Goal: Task Accomplishment & Management: Manage account settings

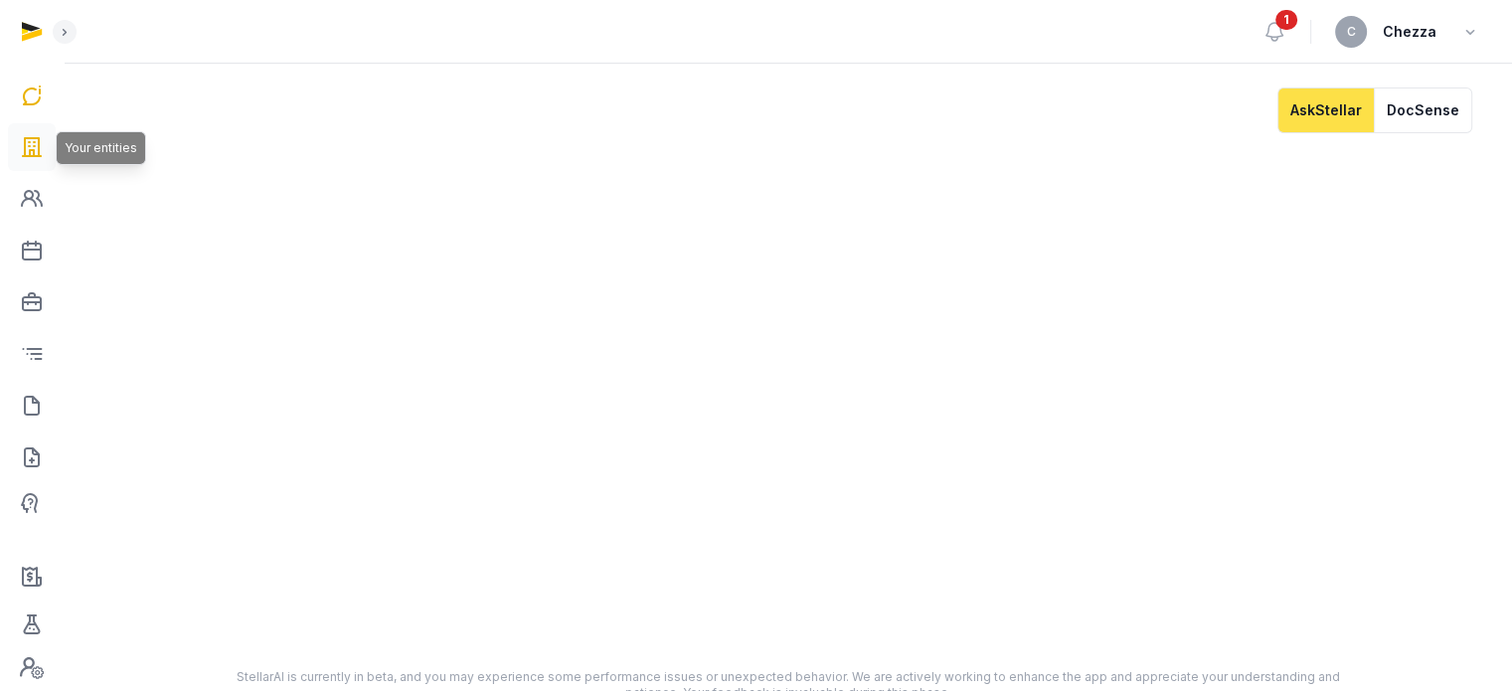
click at [24, 139] on icon at bounding box center [32, 147] width 24 height 32
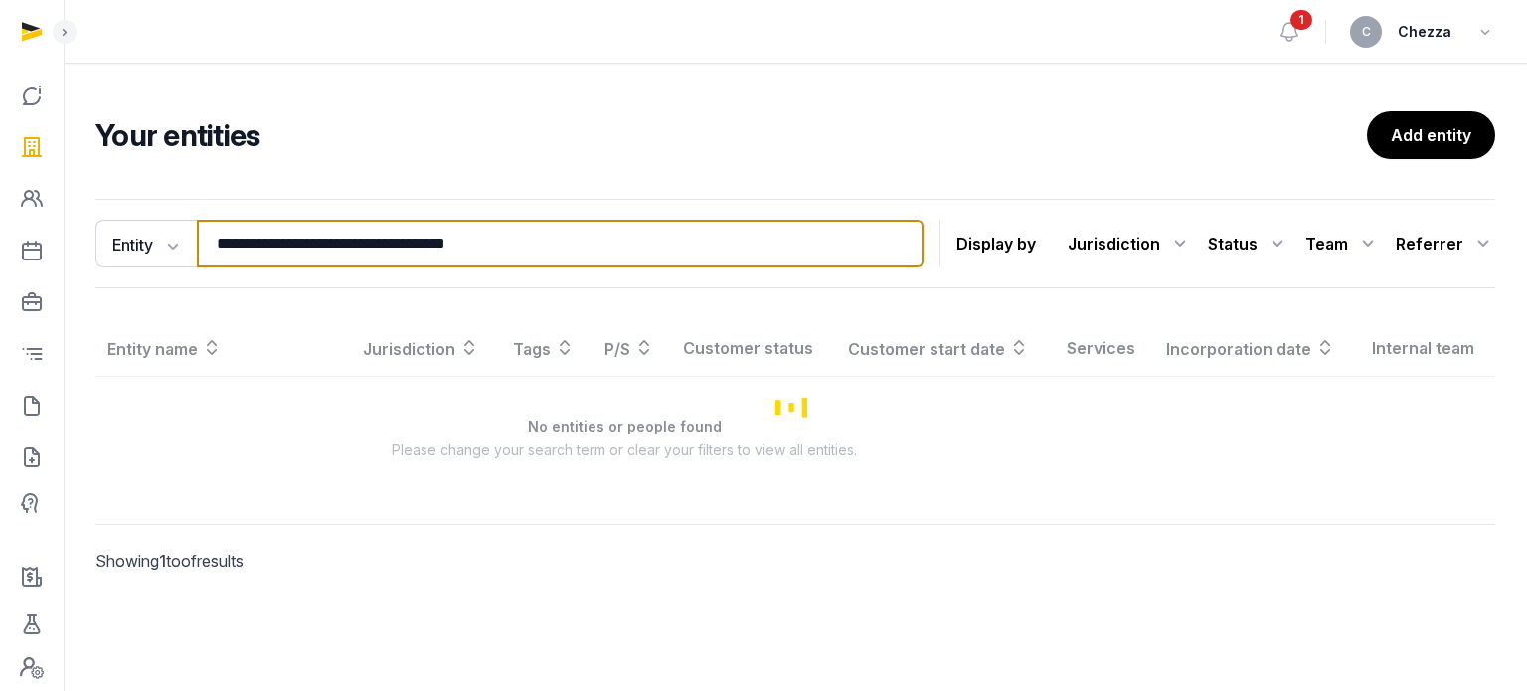
click at [404, 235] on input "**********" at bounding box center [560, 244] width 727 height 48
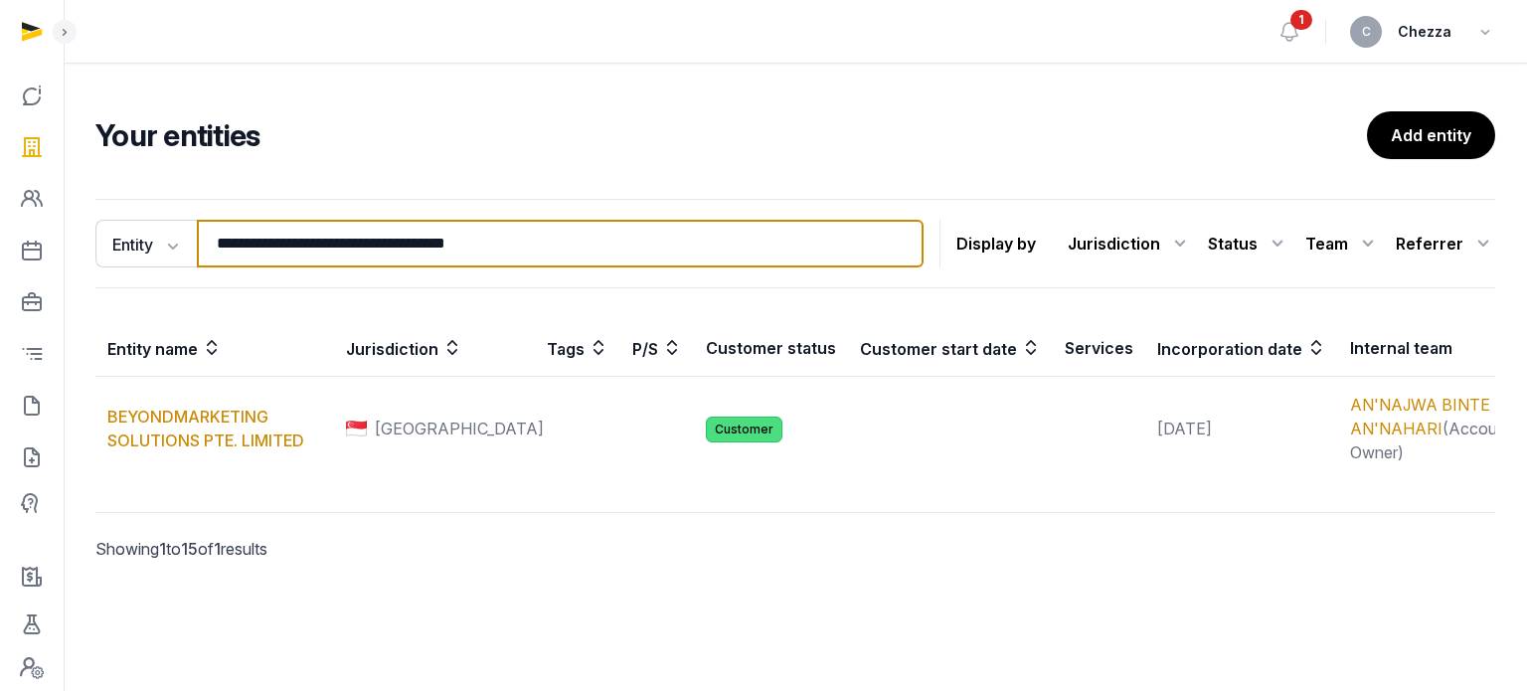
click at [404, 235] on input "**********" at bounding box center [560, 244] width 727 height 48
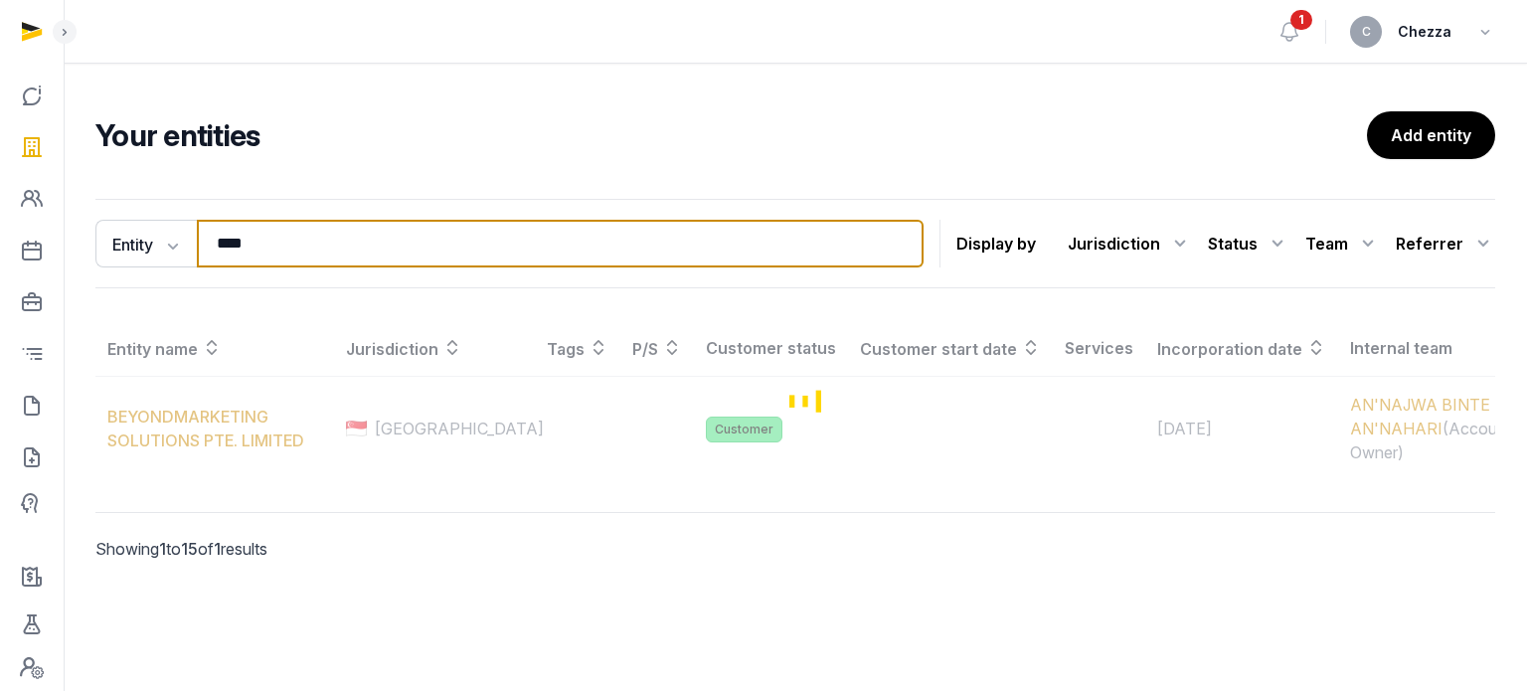
type input "****"
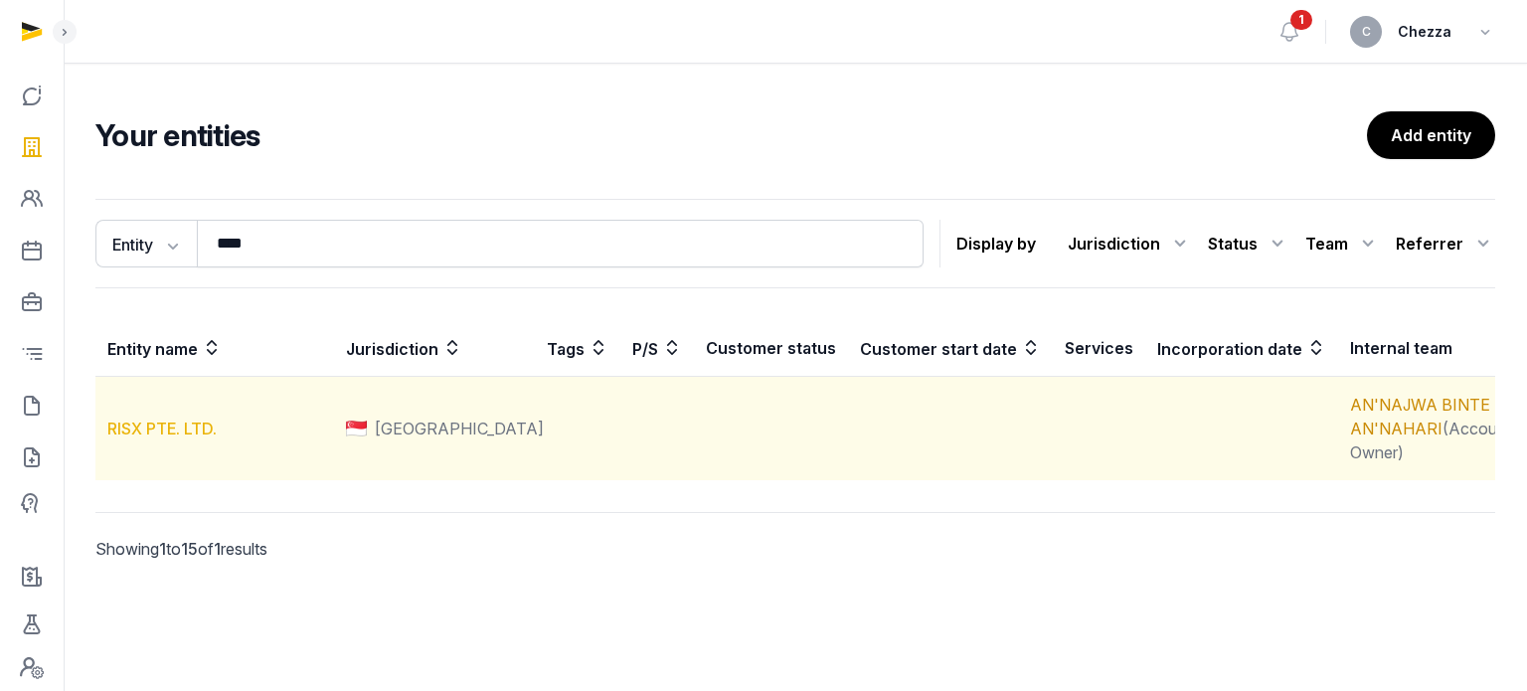
click at [157, 427] on link "RISX PTE. LTD." at bounding box center [161, 429] width 109 height 20
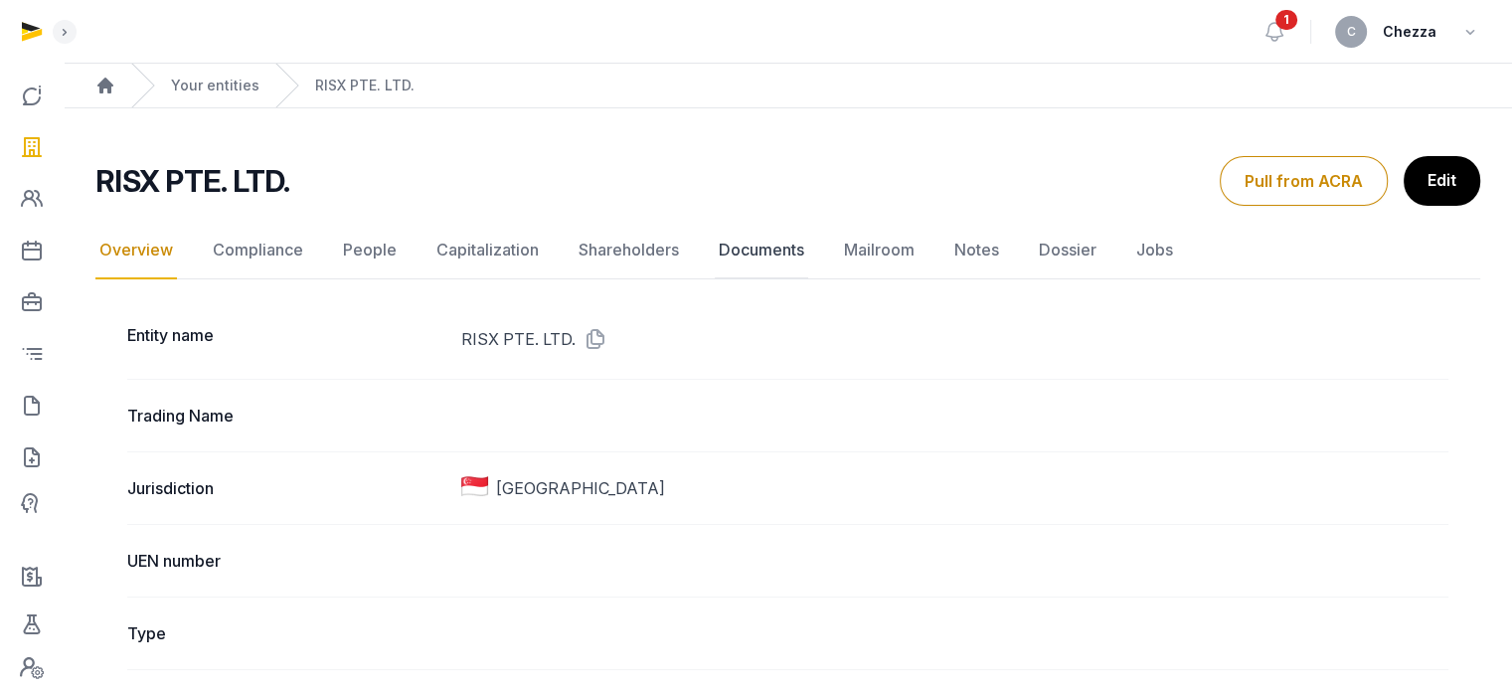
click at [747, 250] on link "Documents" at bounding box center [761, 251] width 93 height 58
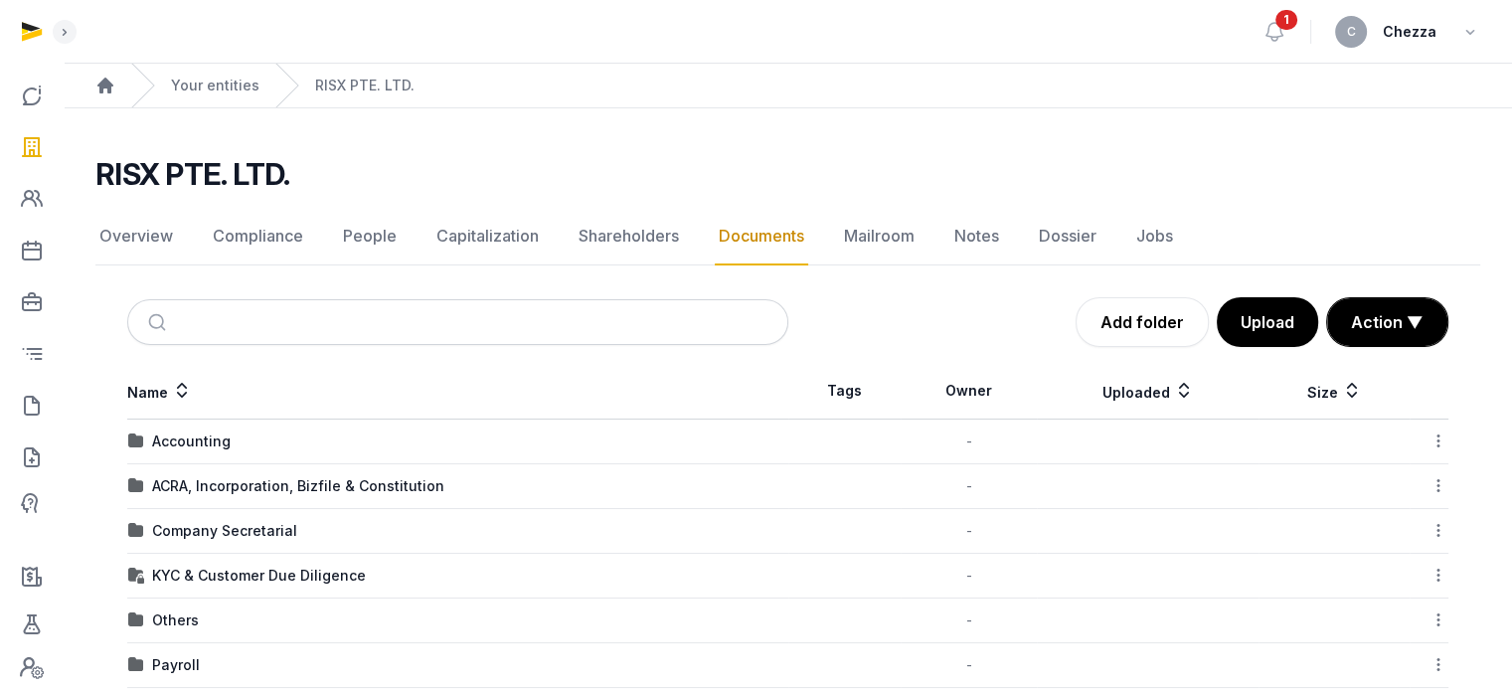
click at [235, 495] on td "ACRA, Incorporation, Bizfile & Constitution" at bounding box center [457, 486] width 661 height 45
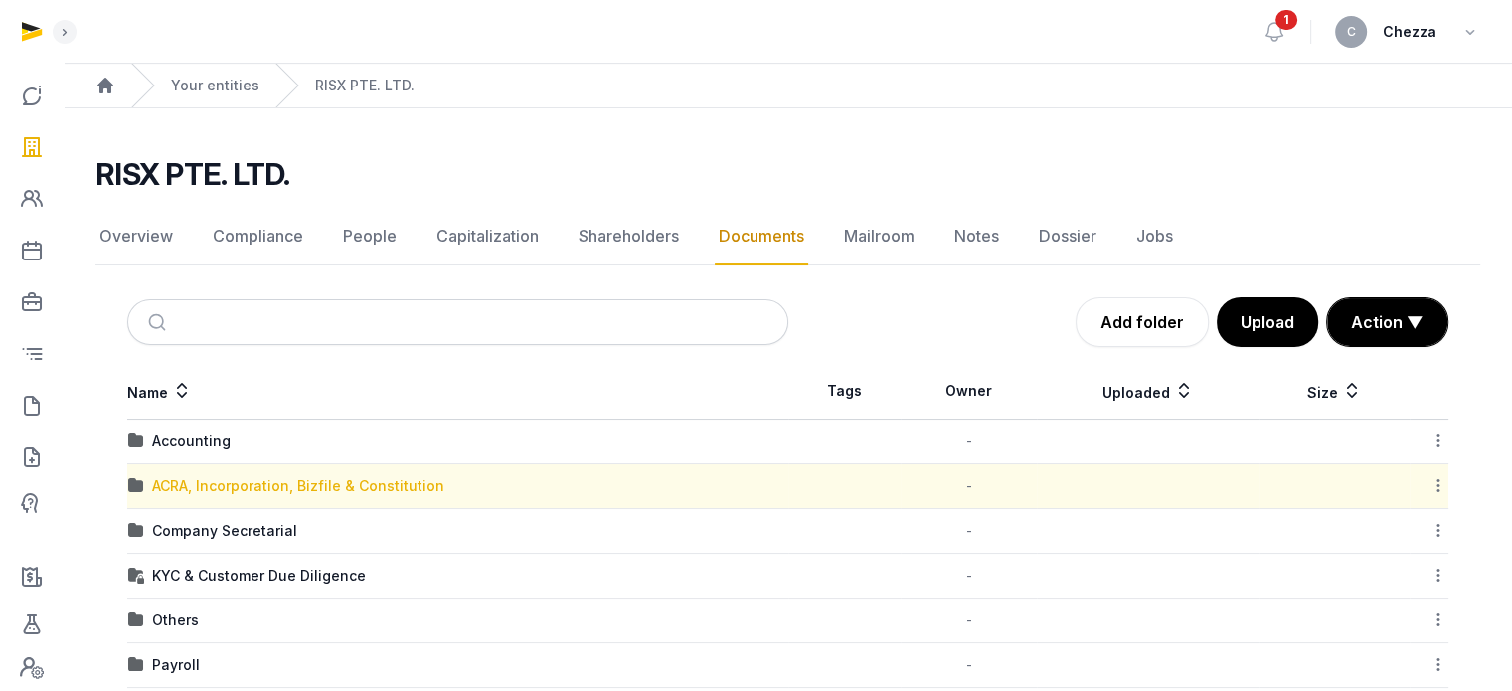
click at [226, 479] on div "ACRA, Incorporation, Bizfile & Constitution" at bounding box center [298, 486] width 292 height 20
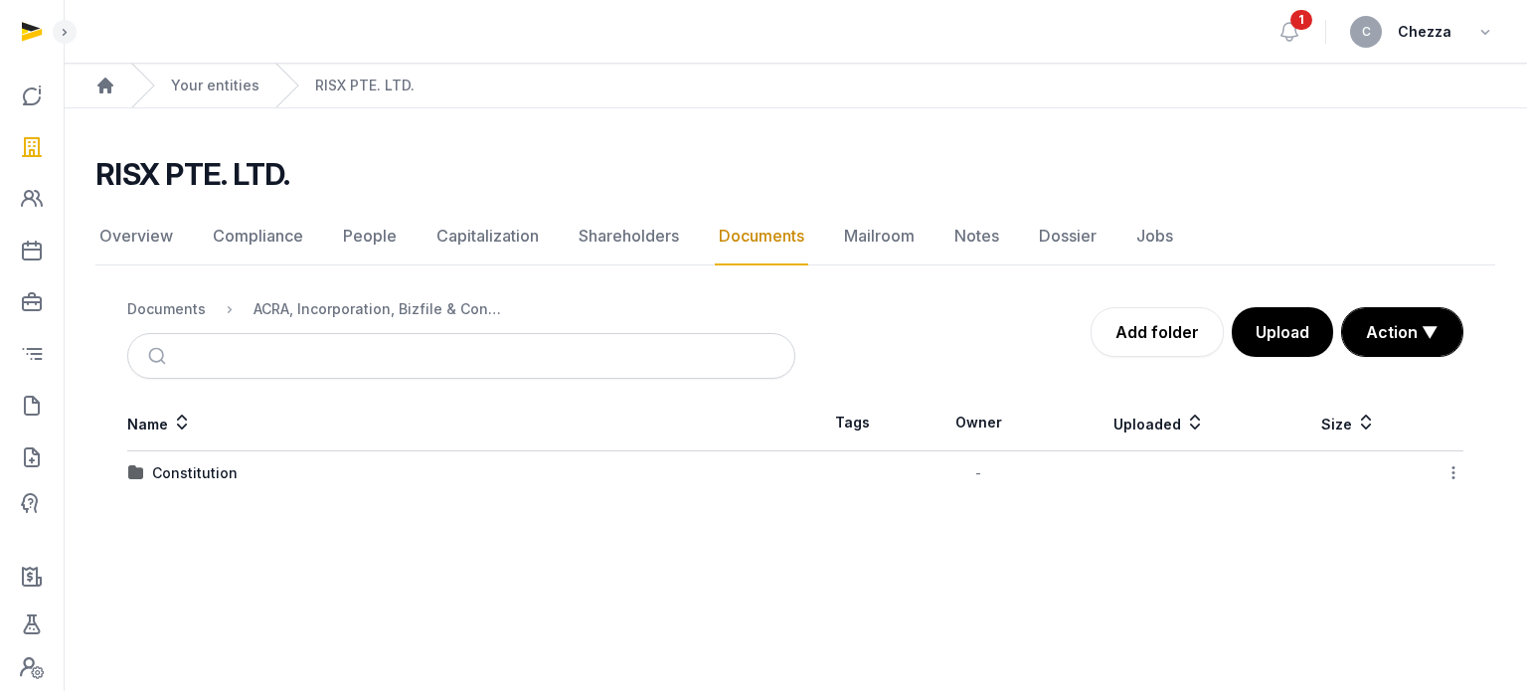
click at [226, 479] on div "Constitution" at bounding box center [194, 473] width 85 height 20
click at [1453, 472] on icon at bounding box center [1453, 472] width 18 height 21
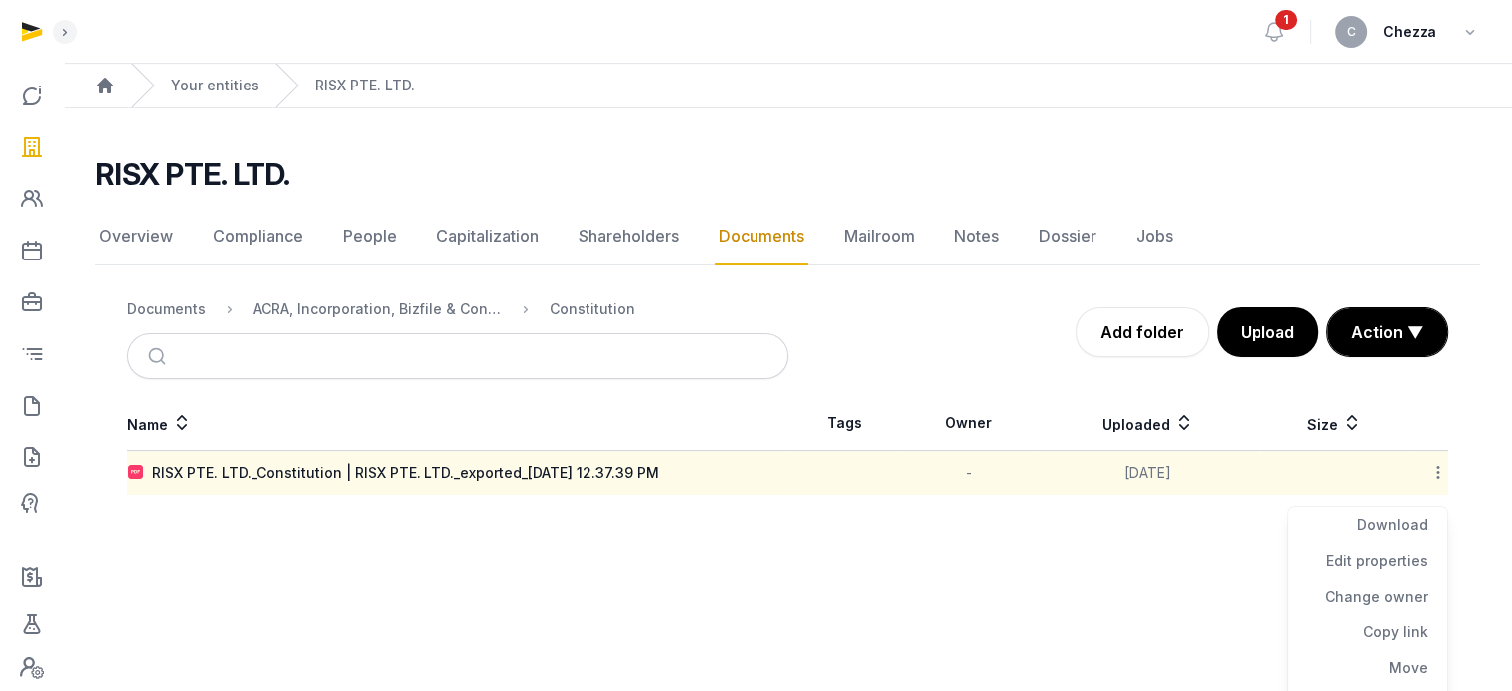
click at [565, 627] on main "Open sidebar 1 C Chezza Home Your entities RISX PTE. LTD. RISX PTE. LTD. Docume…" at bounding box center [756, 345] width 1512 height 691
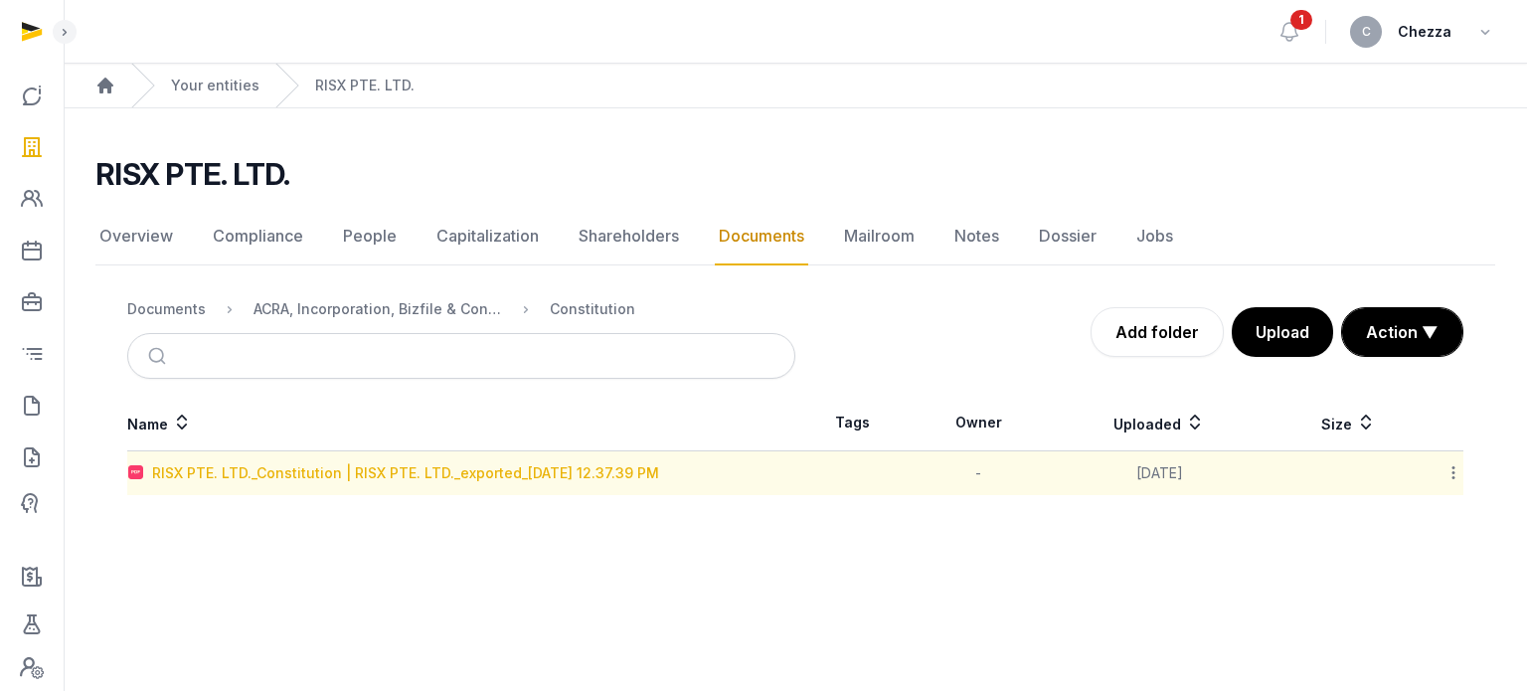
click at [297, 469] on div "RISX PTE. LTD._Constitution | RISX PTE. LTD._exported_[DATE] 12.37.39 PM" at bounding box center [405, 473] width 507 height 20
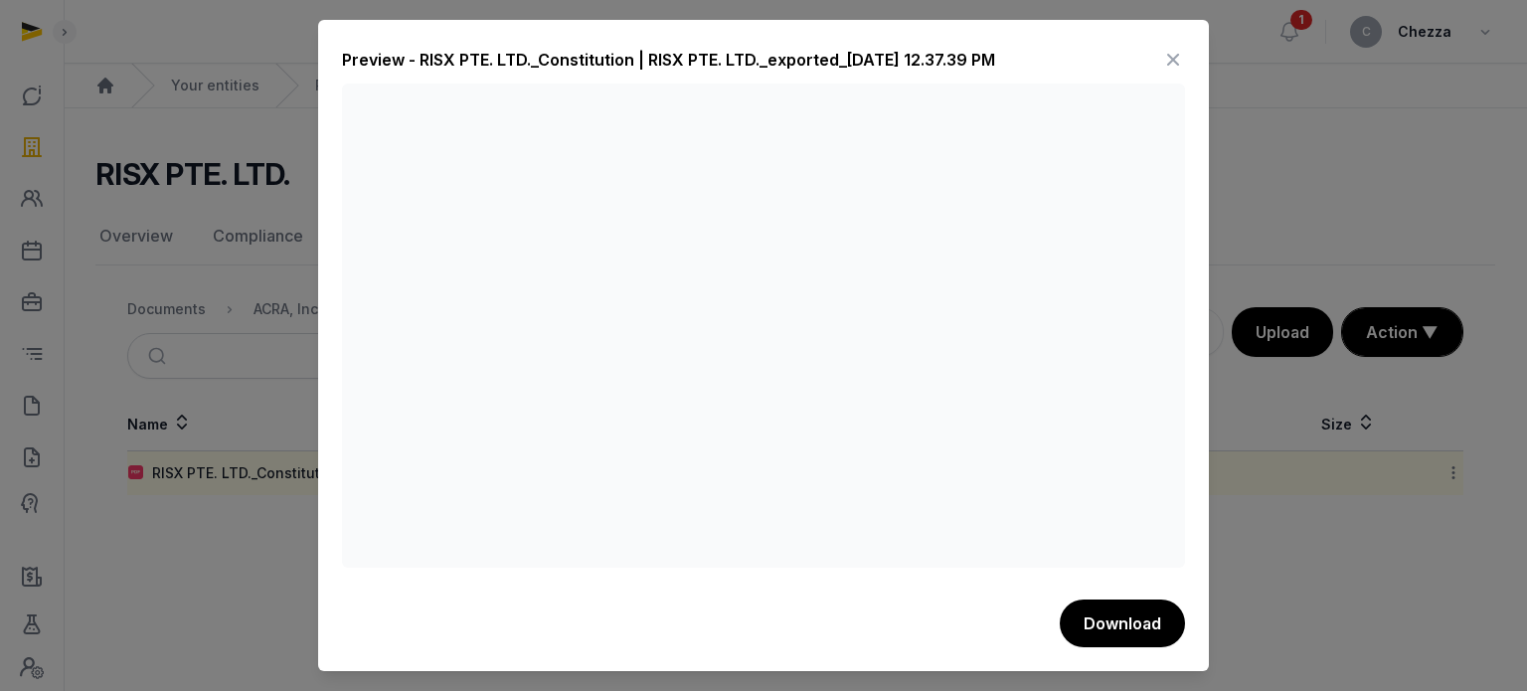
click at [1172, 53] on icon at bounding box center [1173, 60] width 24 height 32
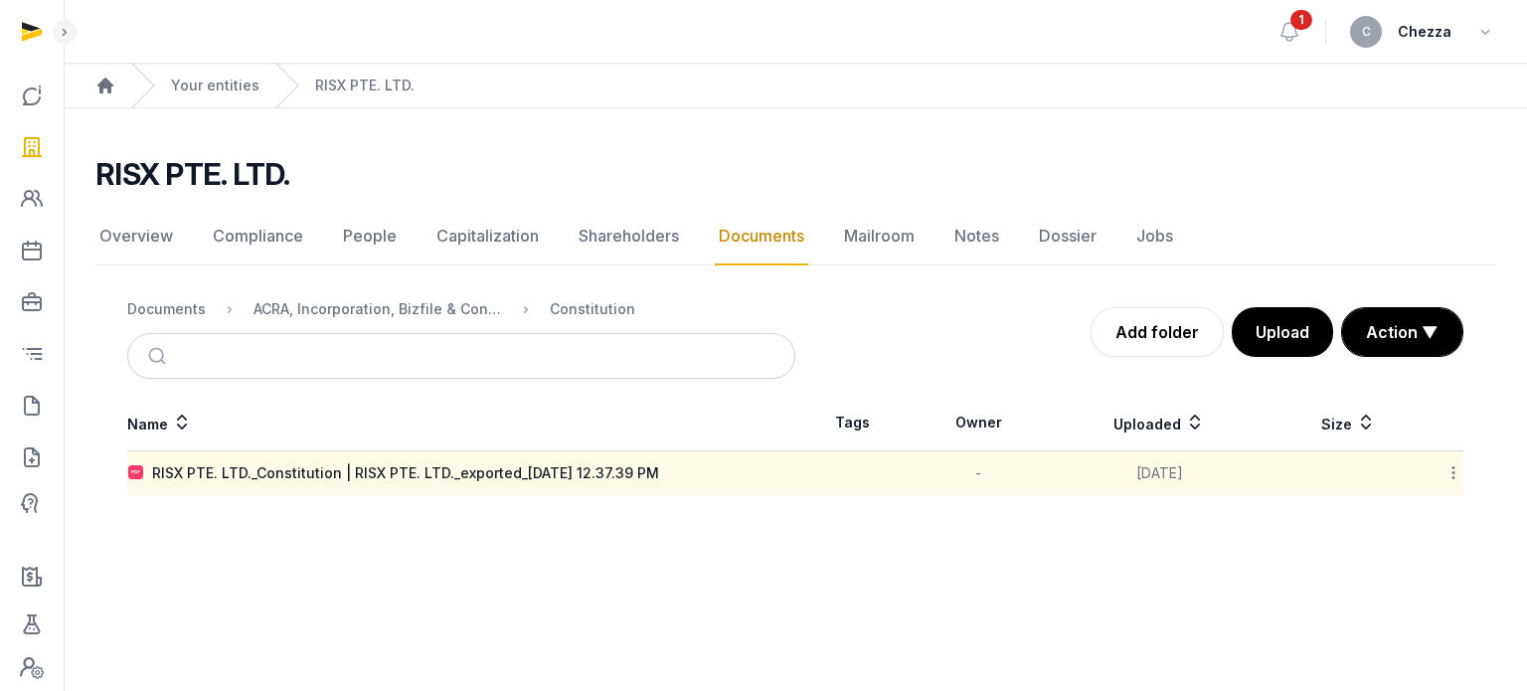
click at [1451, 476] on icon at bounding box center [1453, 472] width 18 height 21
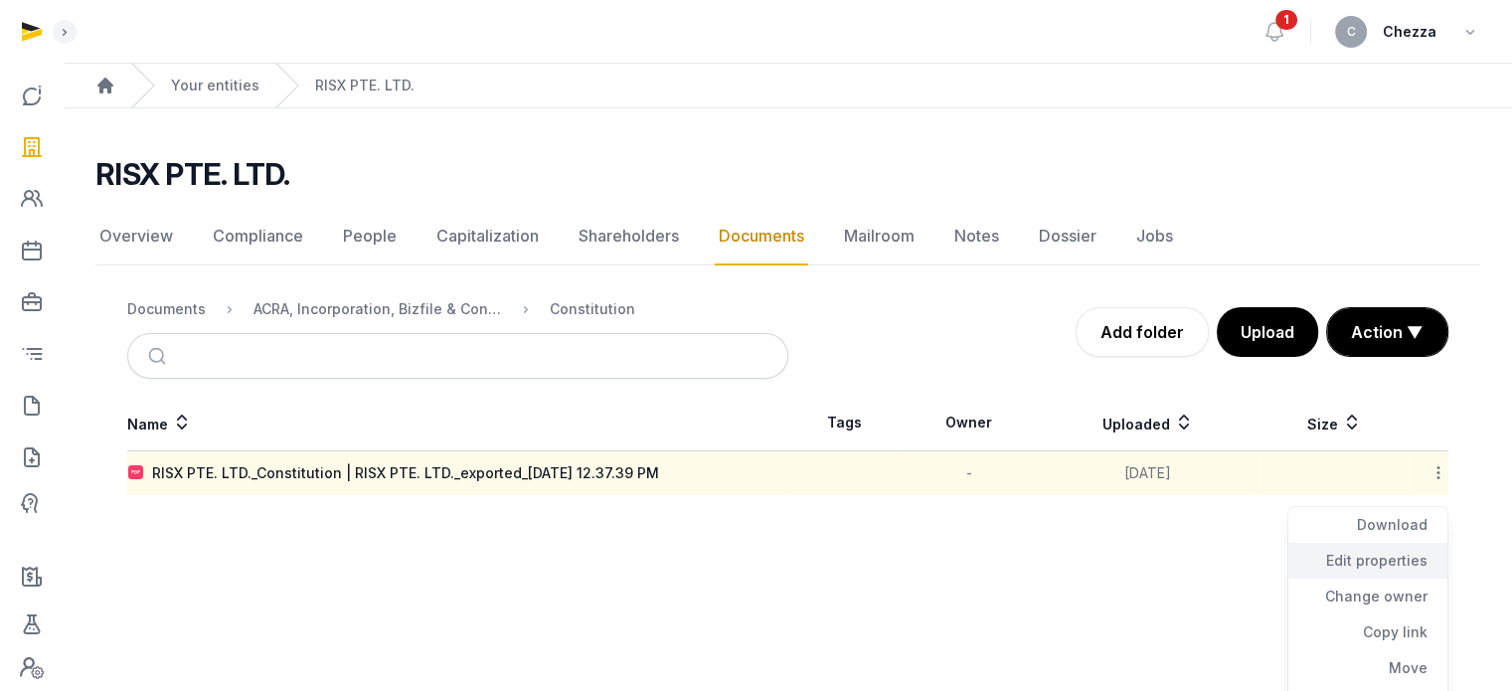
click at [1371, 554] on div "Edit properties" at bounding box center [1367, 561] width 159 height 36
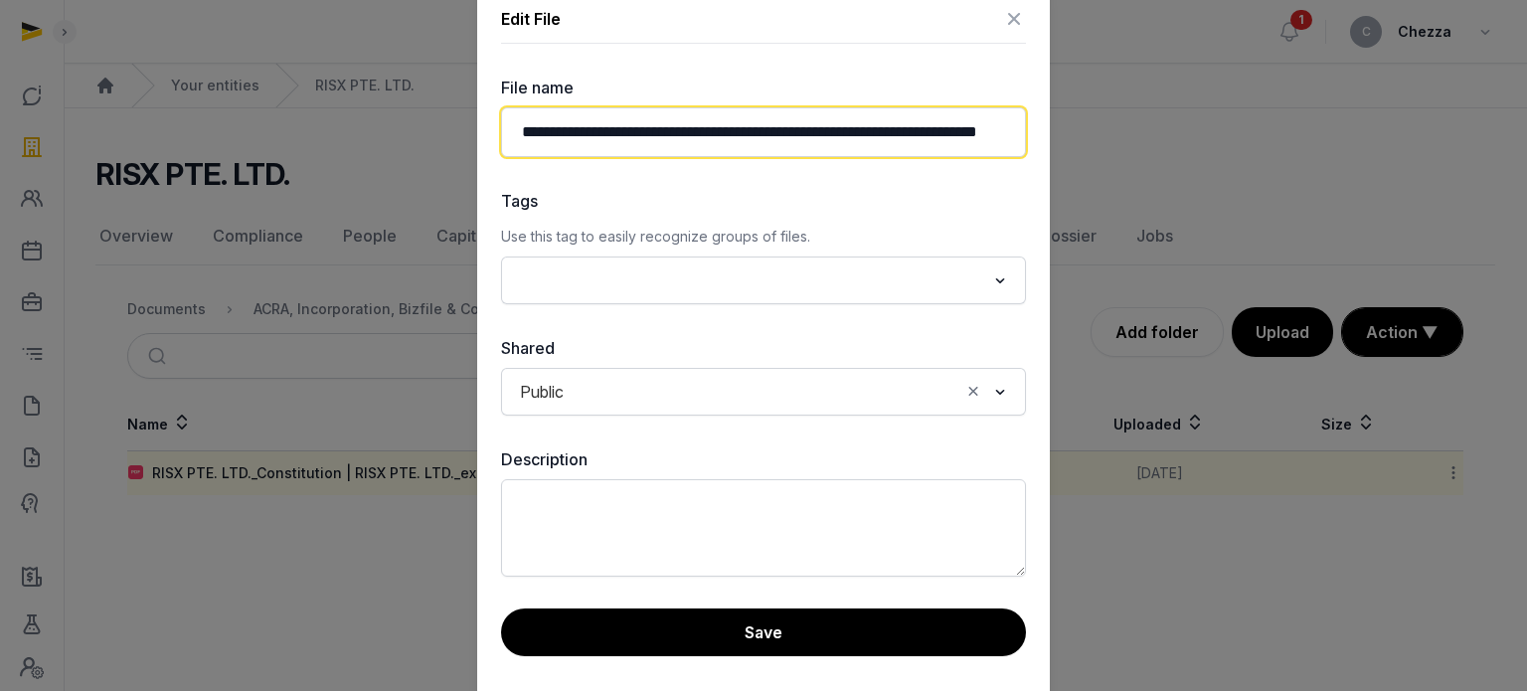
click at [758, 131] on input "**********" at bounding box center [763, 132] width 525 height 50
drag, startPoint x: 734, startPoint y: 132, endPoint x: 1031, endPoint y: 151, distance: 297.8
click at [1031, 151] on div "**********" at bounding box center [763, 345] width 573 height 733
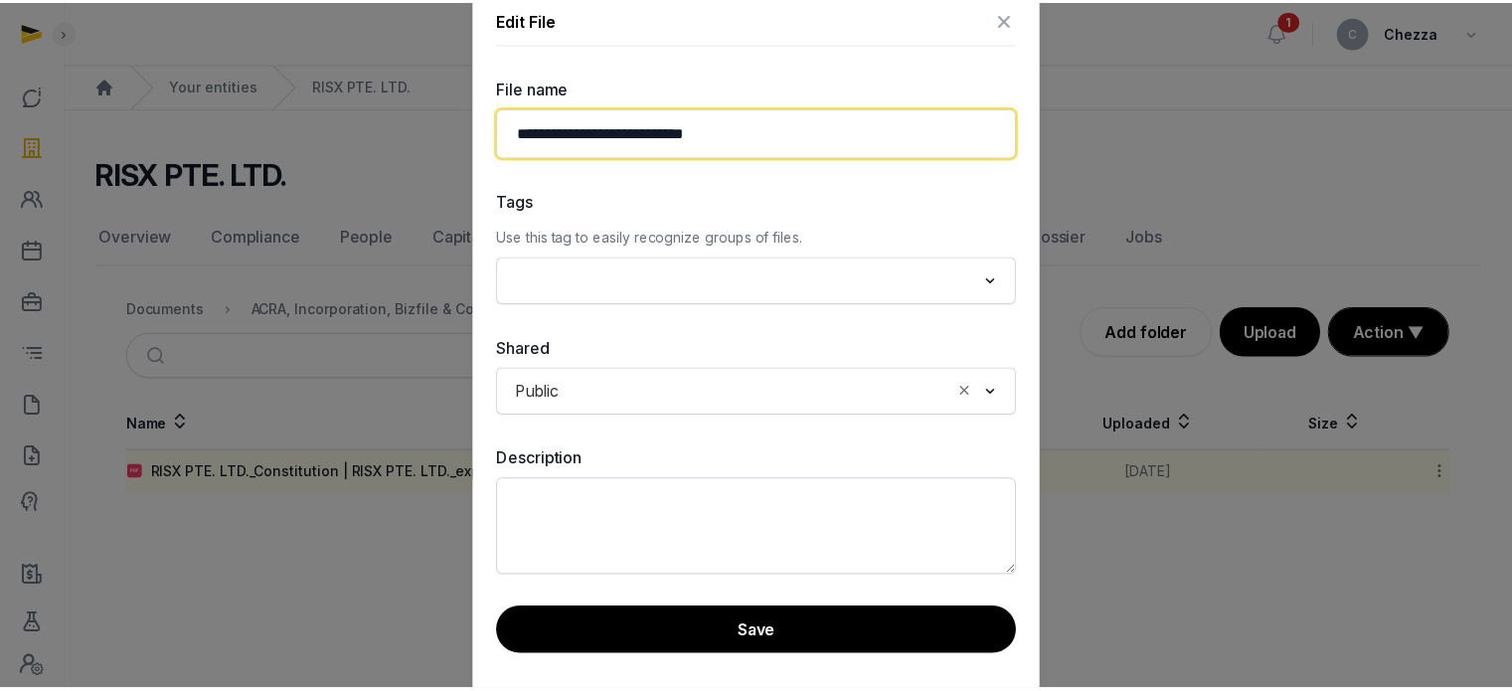
scroll to position [0, 0]
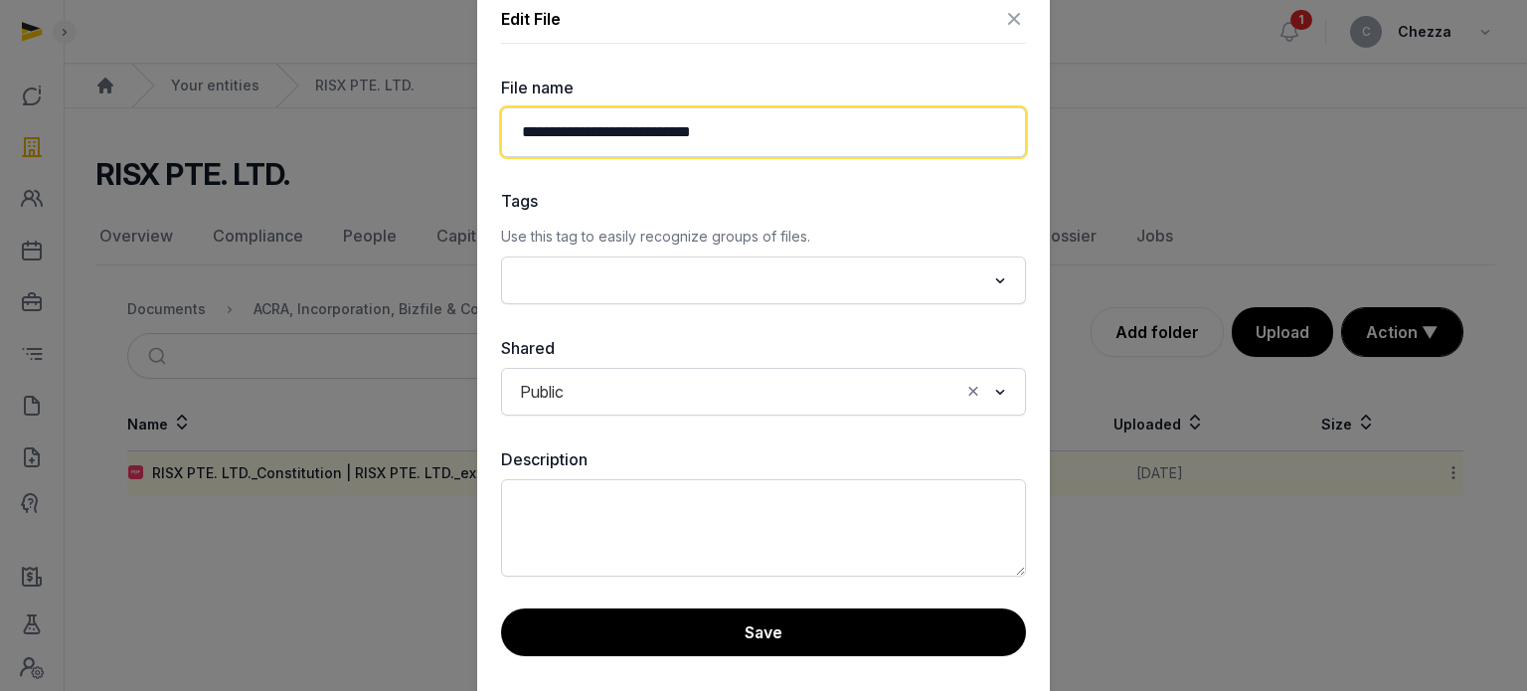
click at [524, 134] on input "**********" at bounding box center [763, 132] width 525 height 50
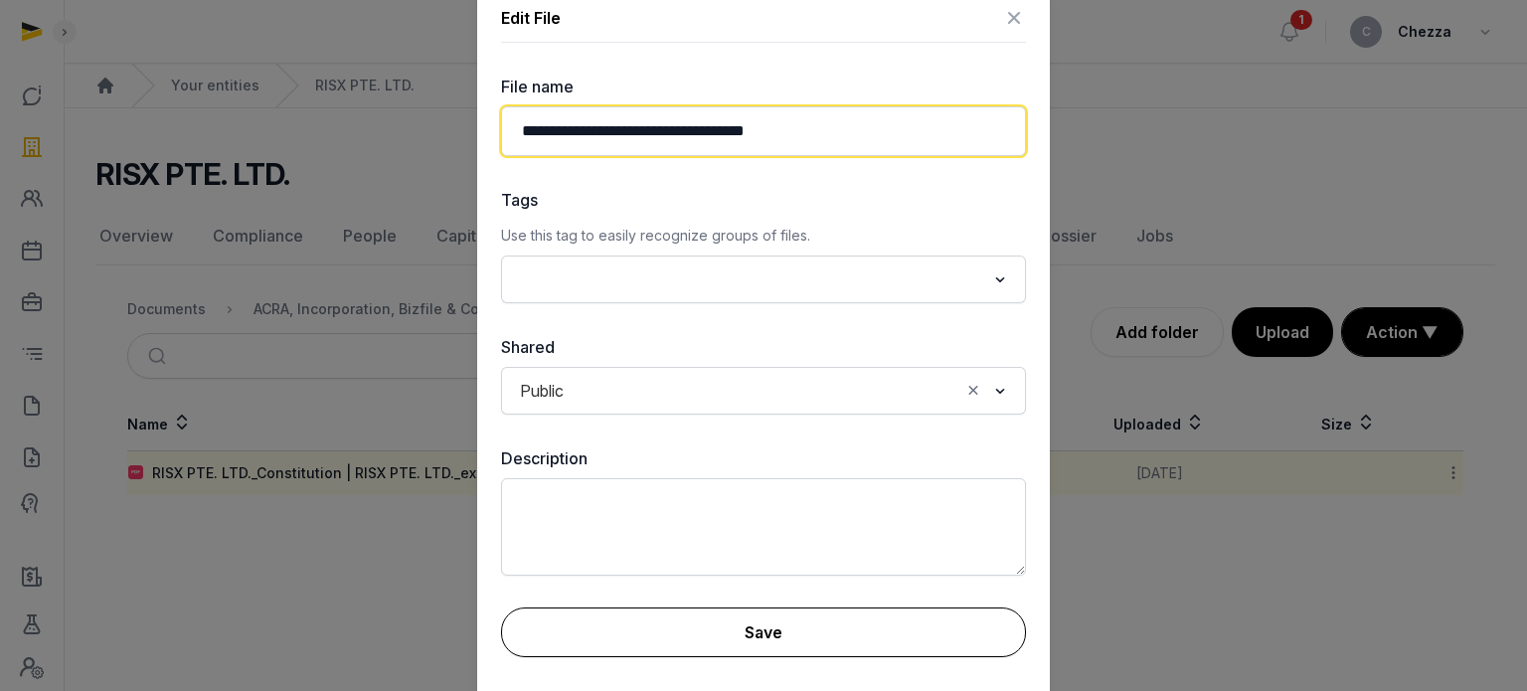
type input "**********"
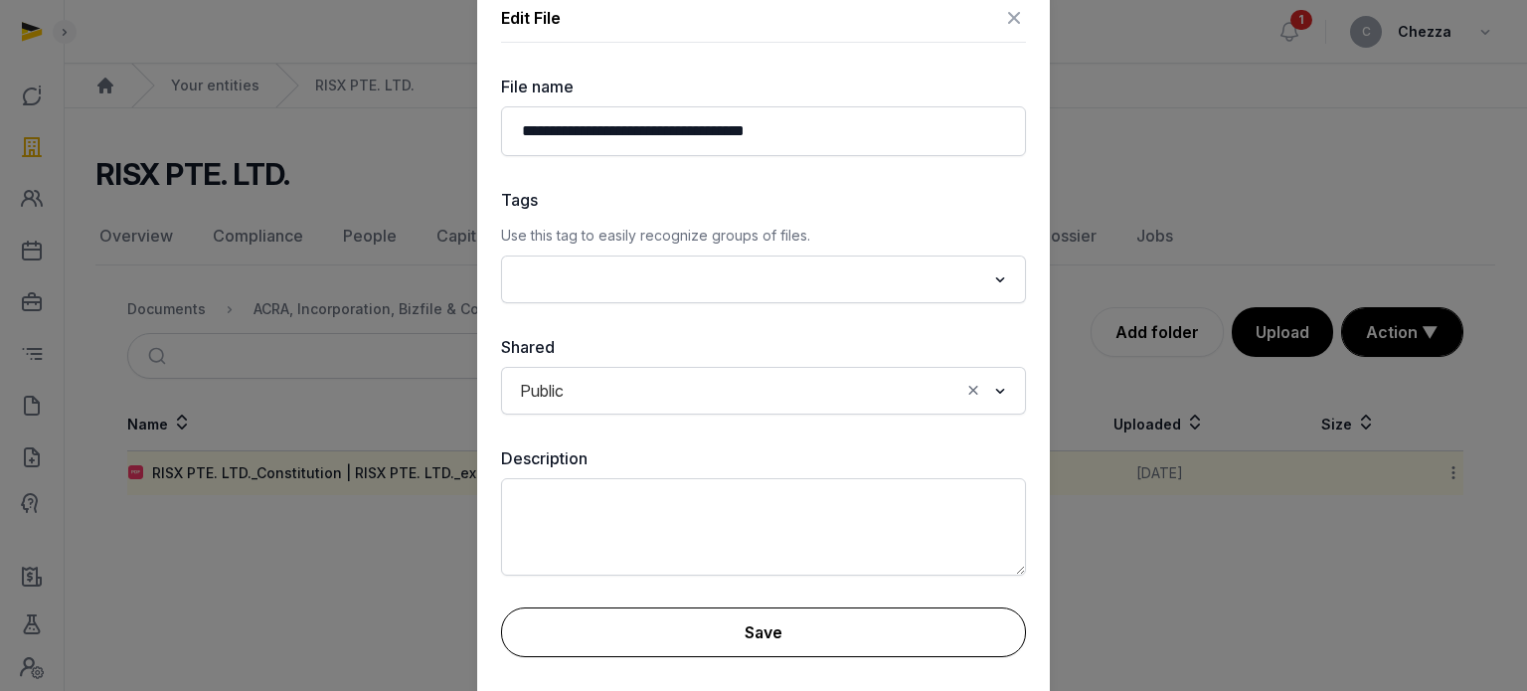
click at [779, 623] on button "Save" at bounding box center [763, 632] width 525 height 50
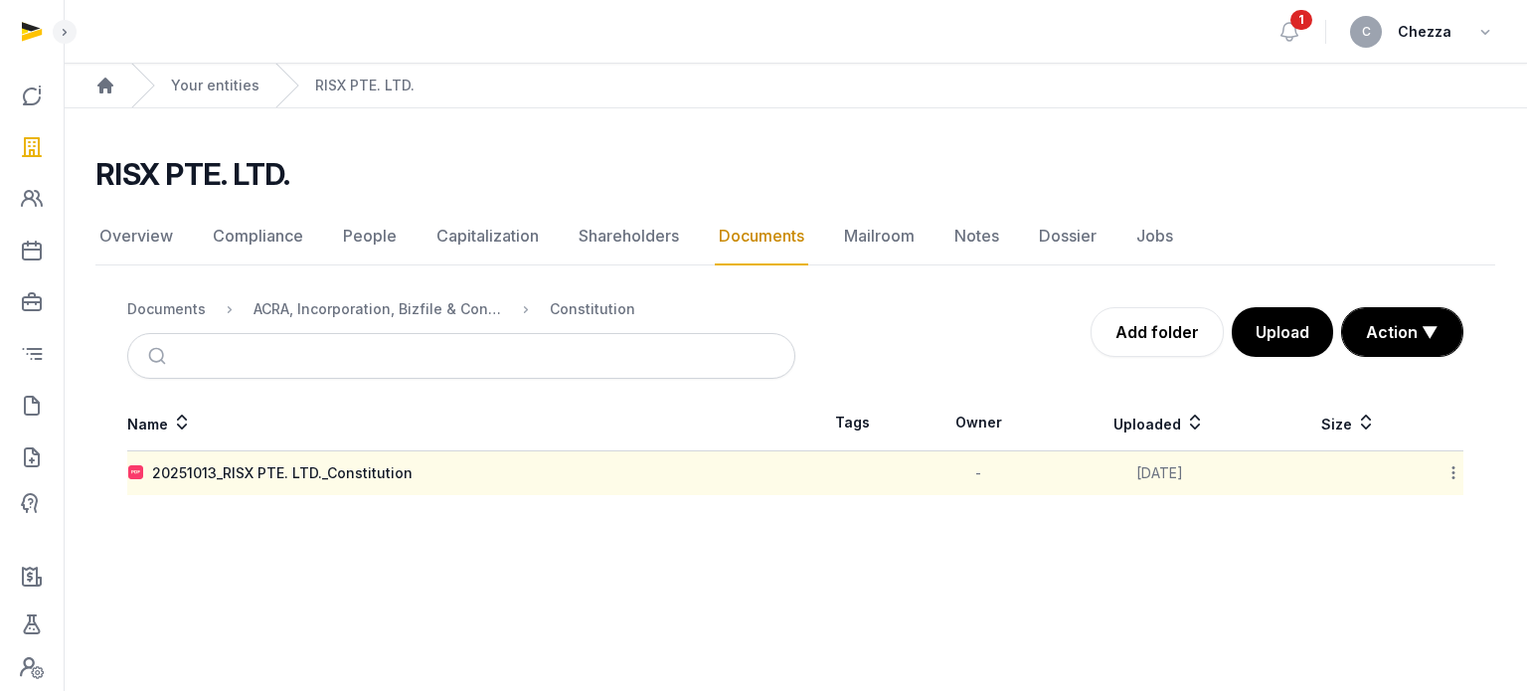
click at [1452, 475] on icon at bounding box center [1453, 472] width 18 height 21
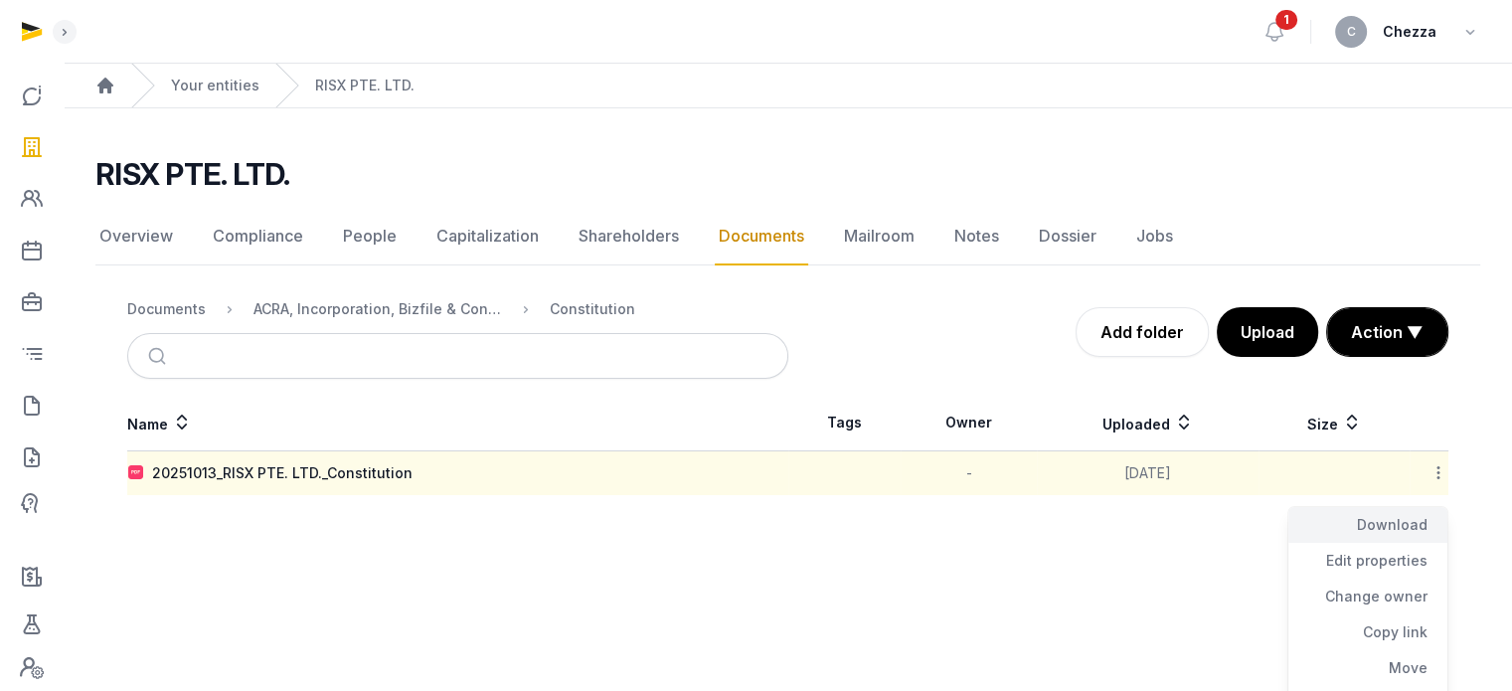
click at [1375, 523] on div "Download" at bounding box center [1367, 525] width 159 height 36
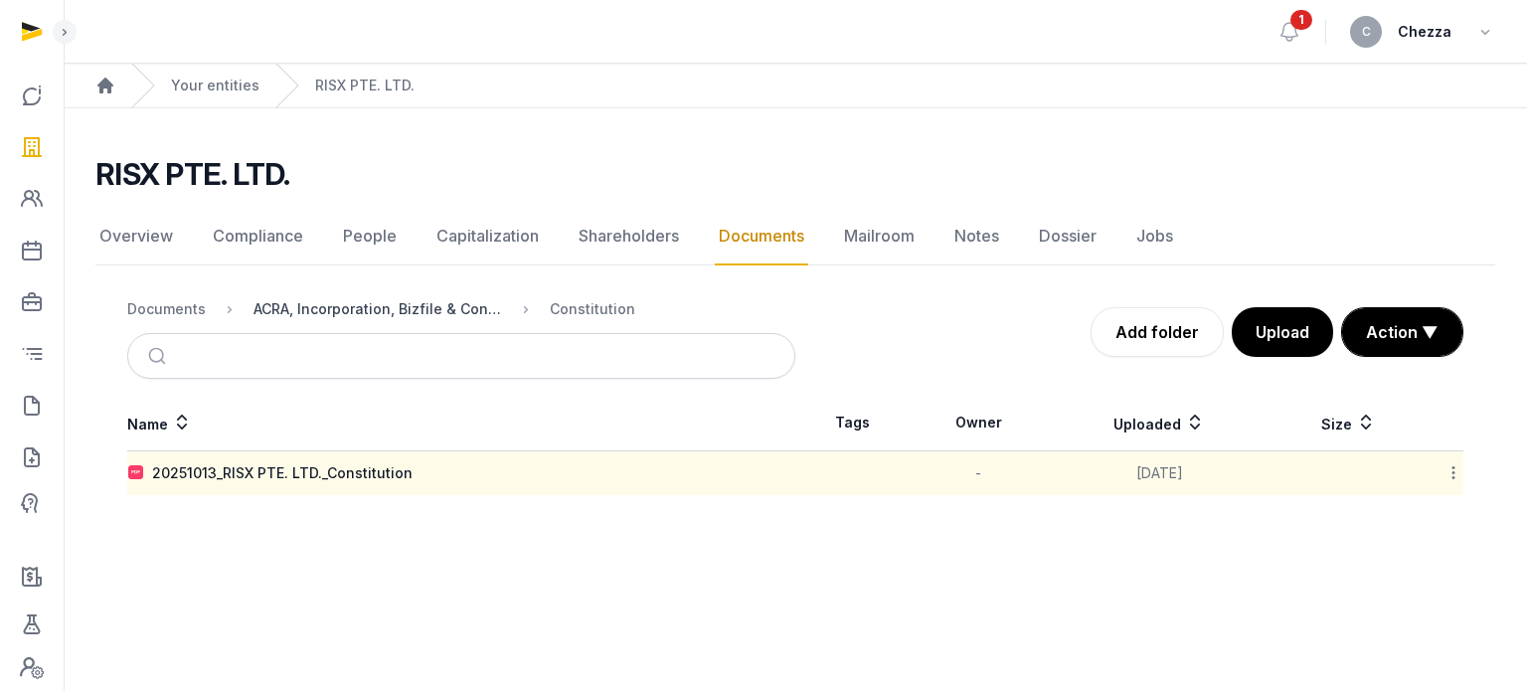
click at [326, 307] on div "ACRA, Incorporation, Bizfile & Constitution" at bounding box center [378, 309] width 249 height 20
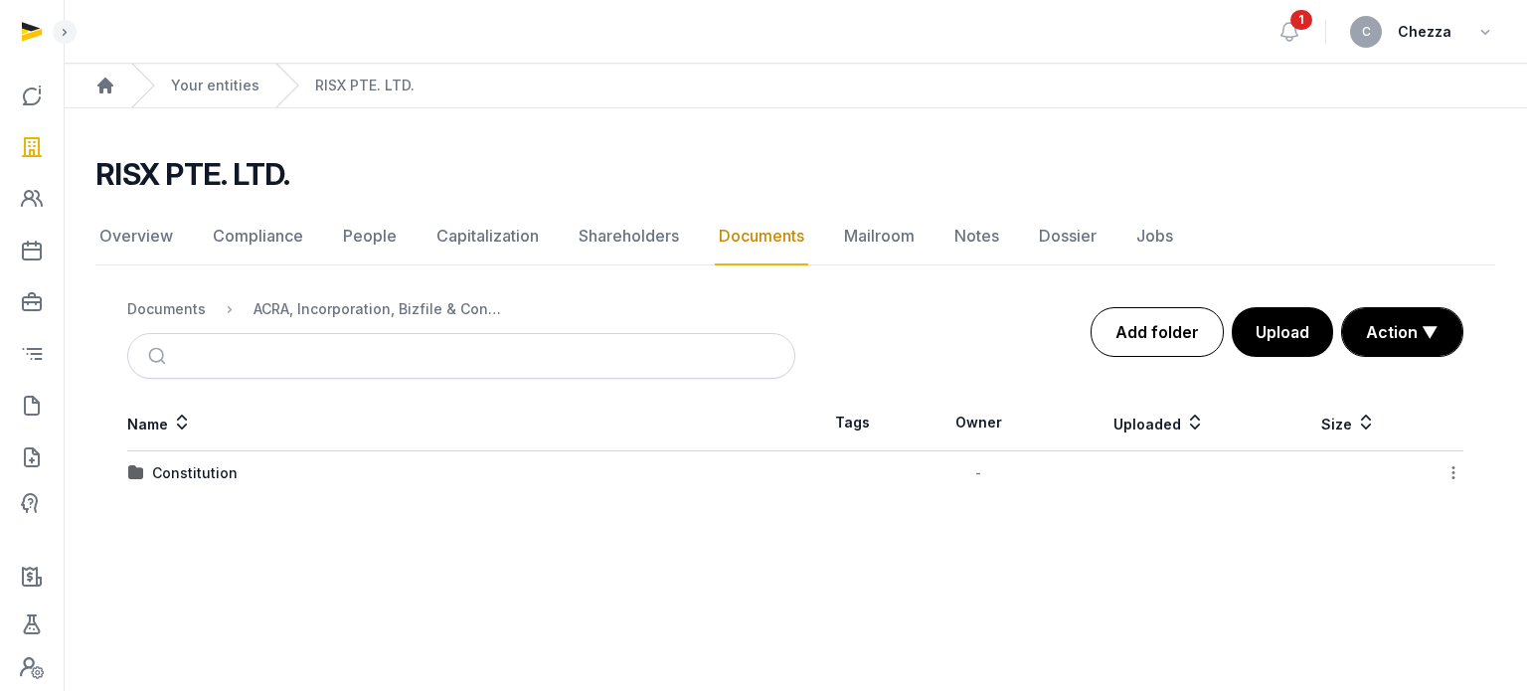
click at [1157, 331] on link "Add folder" at bounding box center [1157, 332] width 133 height 50
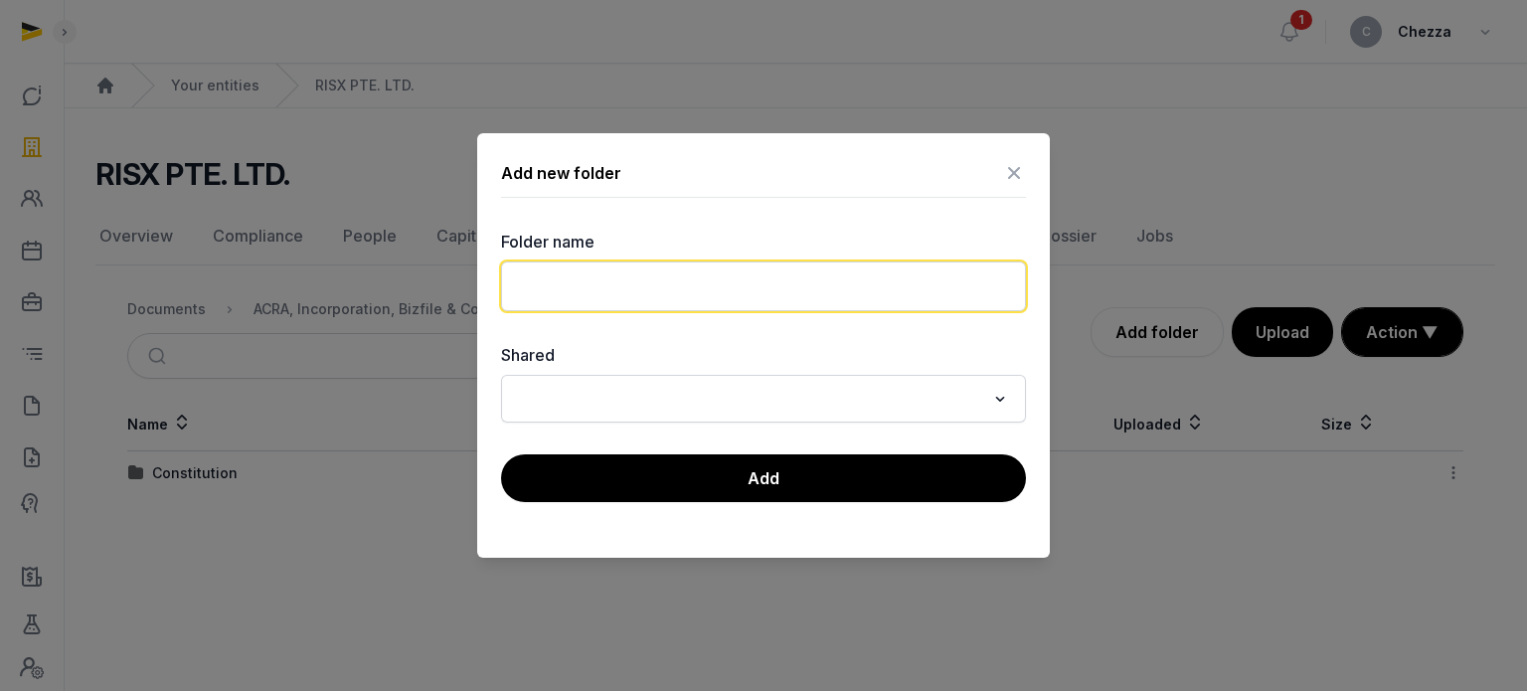
click at [592, 275] on input "text" at bounding box center [763, 286] width 525 height 50
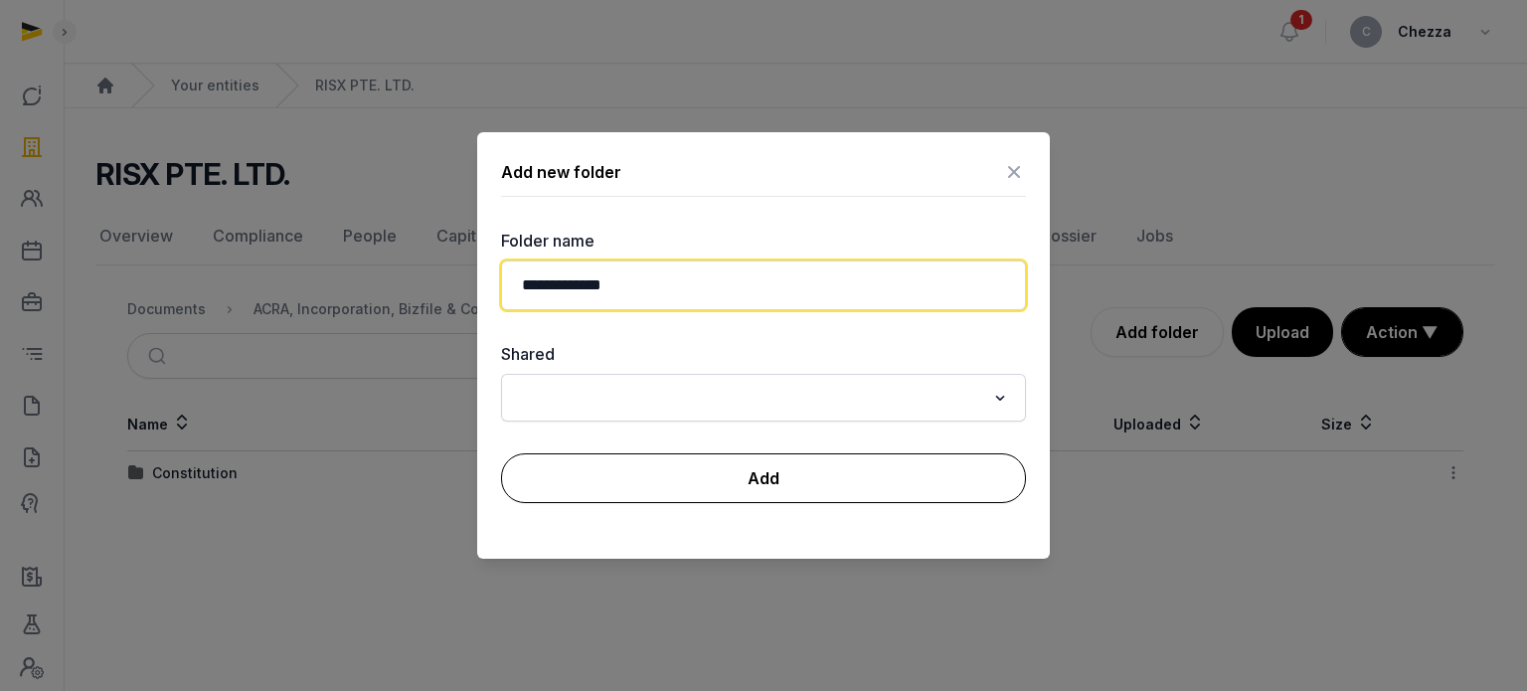
type input "**********"
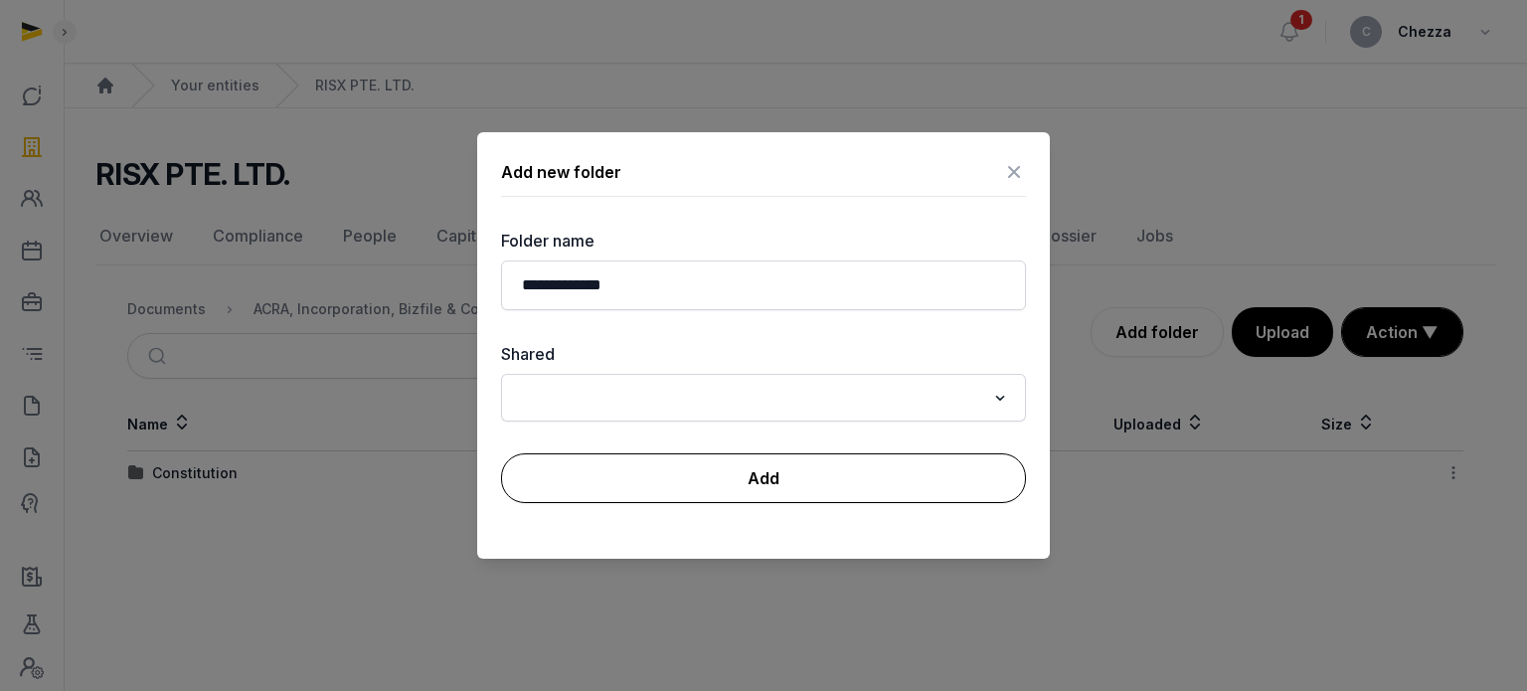
click at [802, 472] on button "Add" at bounding box center [763, 478] width 525 height 50
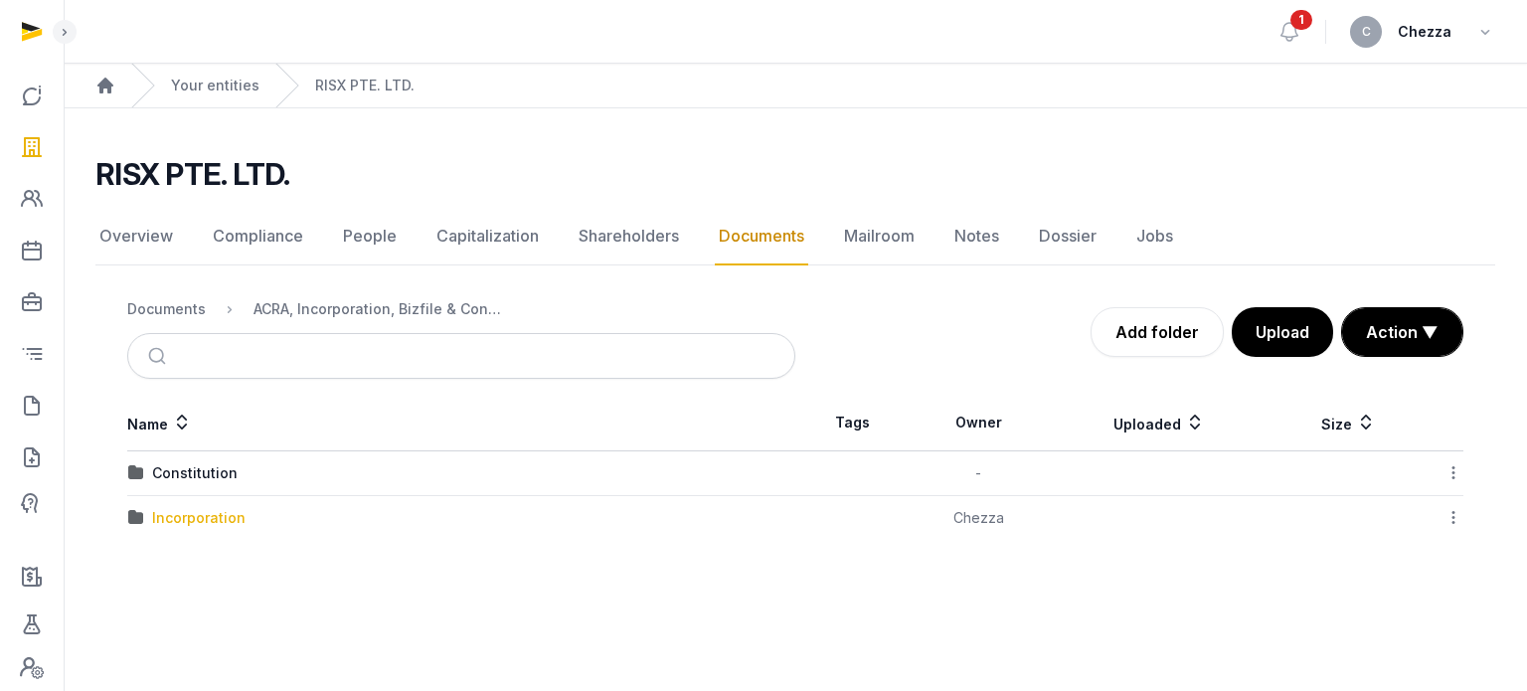
click at [195, 517] on div "Incorporation" at bounding box center [198, 518] width 93 height 20
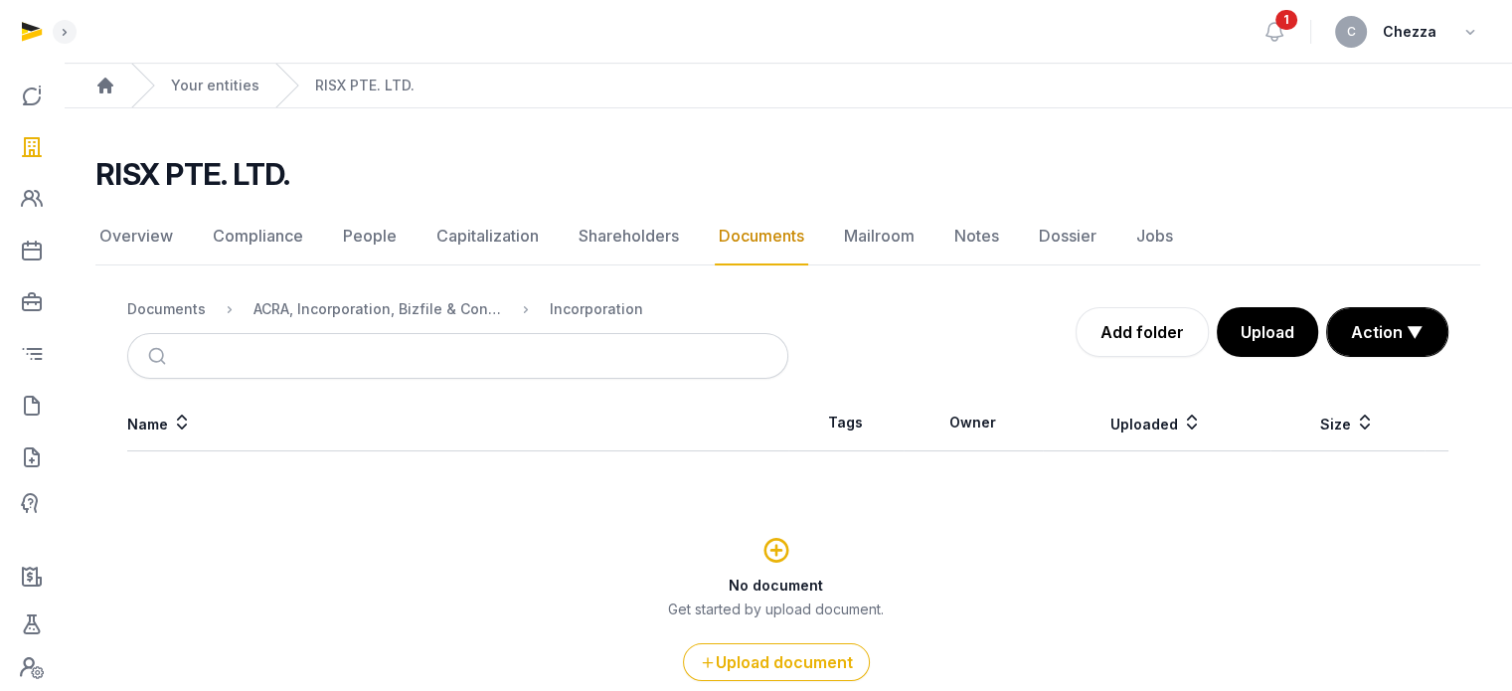
scroll to position [107, 0]
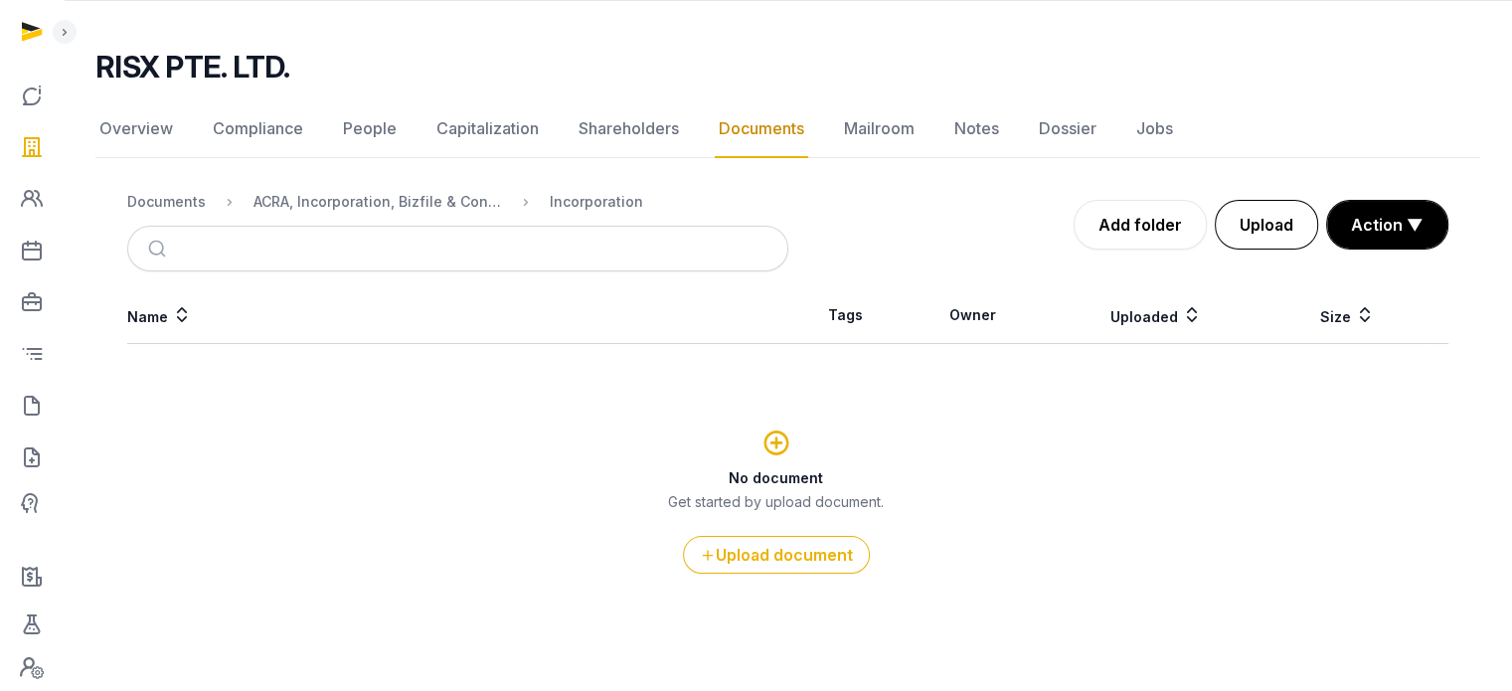
click at [1281, 215] on button "Upload" at bounding box center [1266, 225] width 103 height 50
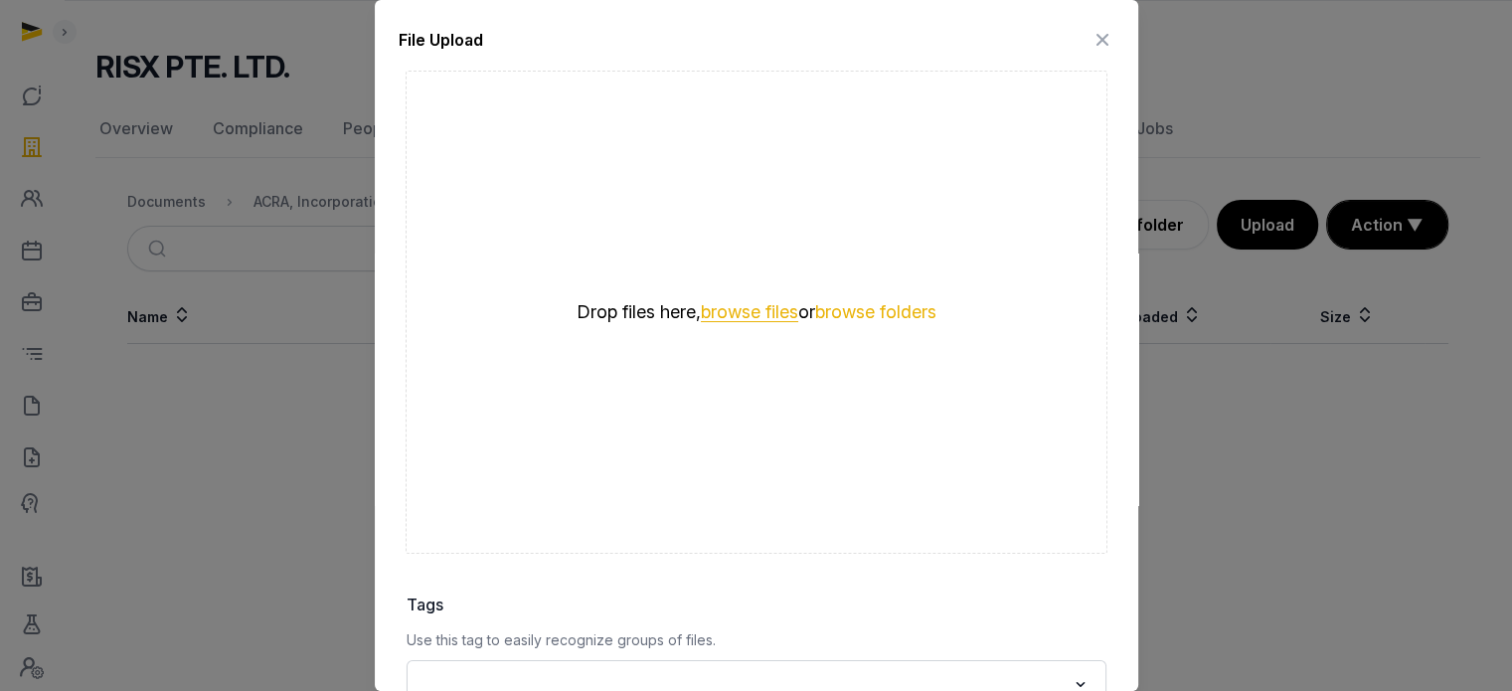
click at [744, 314] on button "browse files" at bounding box center [749, 312] width 97 height 19
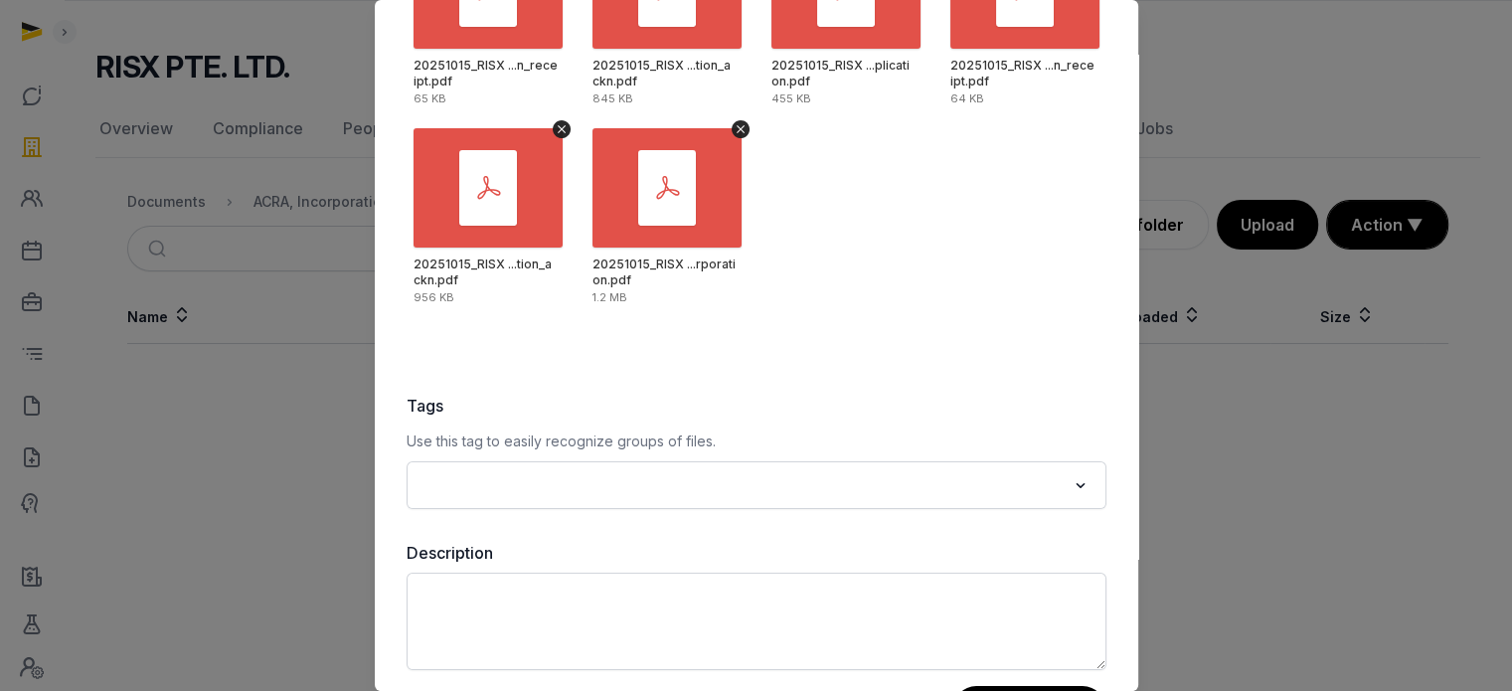
scroll to position [280, 0]
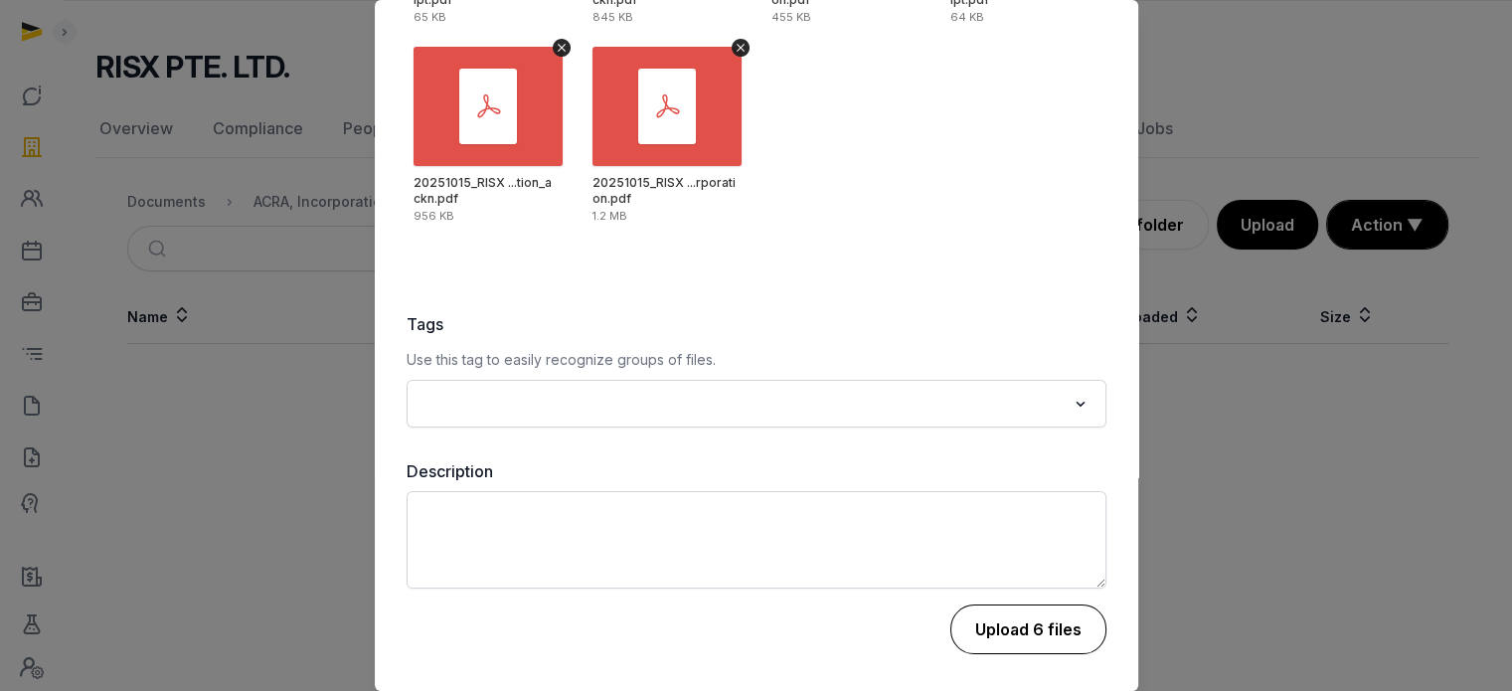
click at [987, 627] on button "Upload 6 files" at bounding box center [1028, 629] width 156 height 50
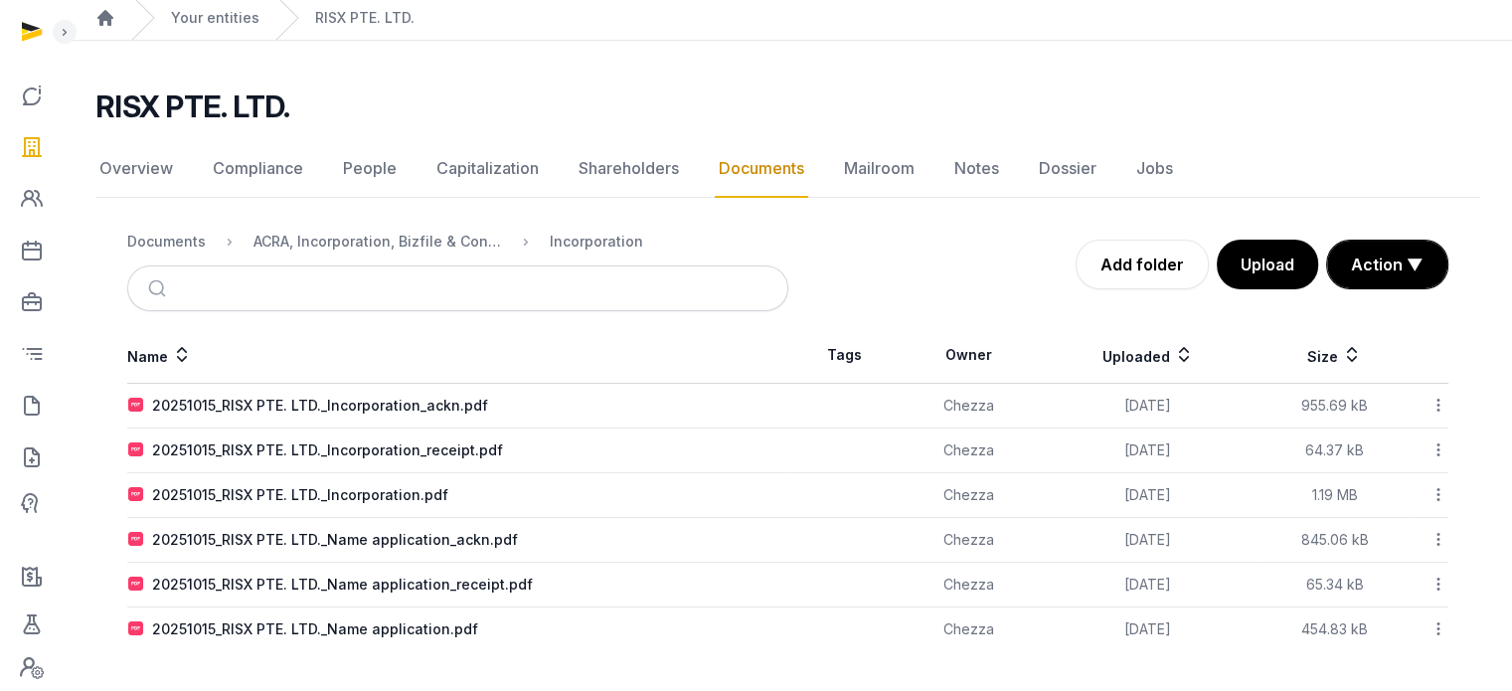
scroll to position [65, 0]
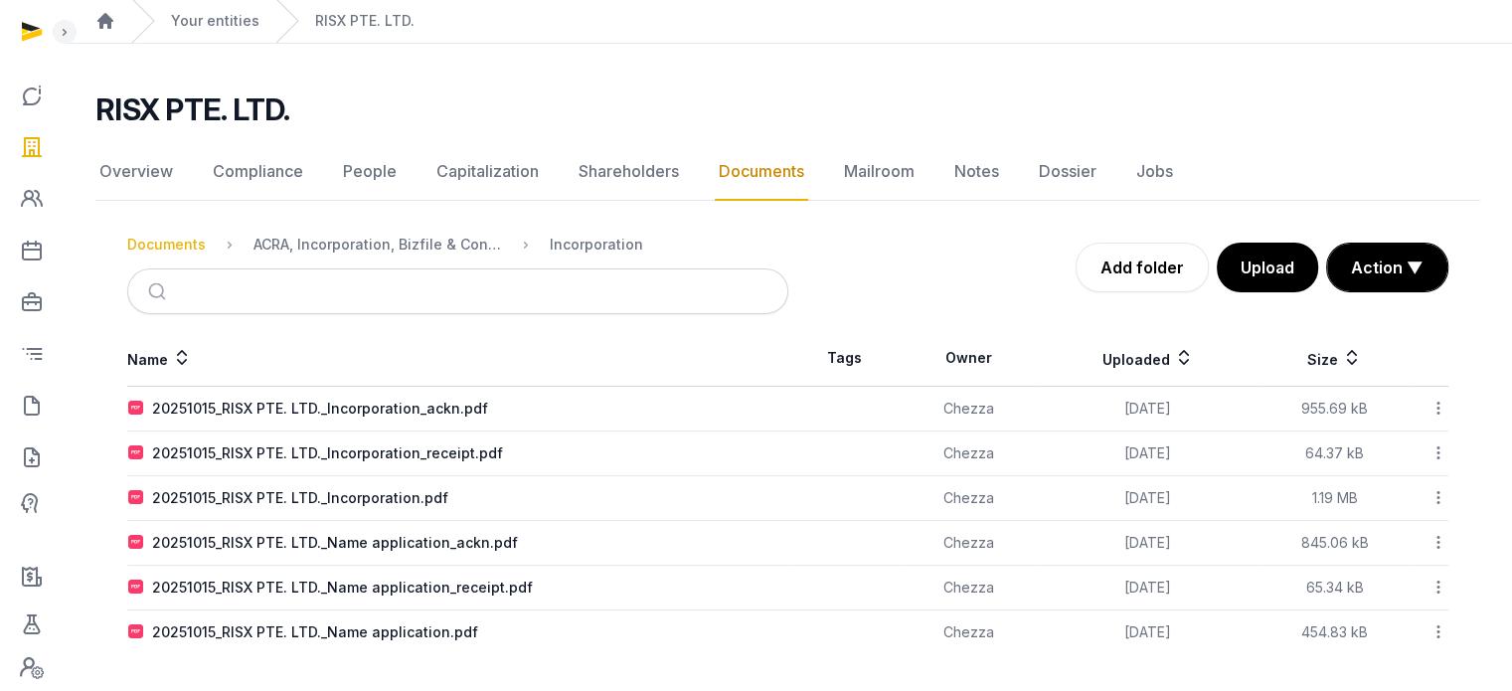
click at [163, 240] on div "Documents" at bounding box center [166, 245] width 79 height 20
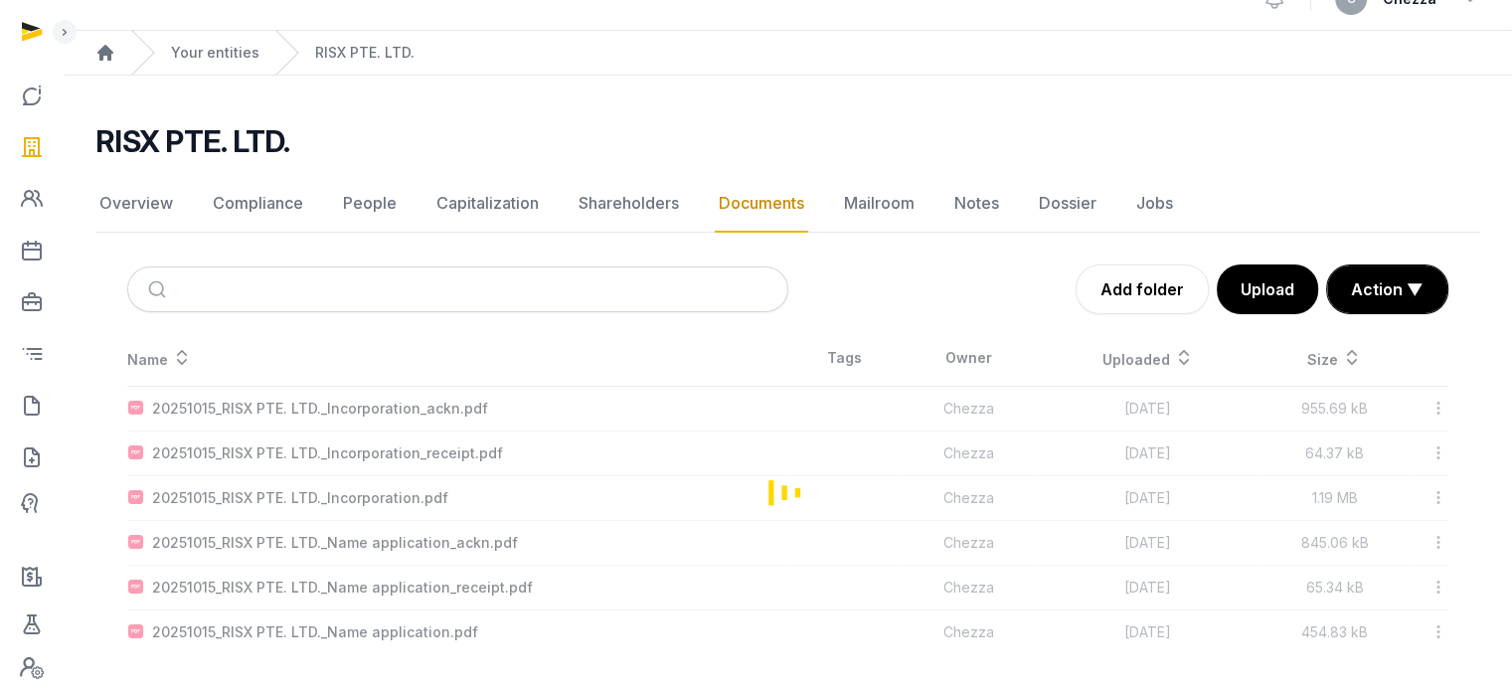
scroll to position [107, 0]
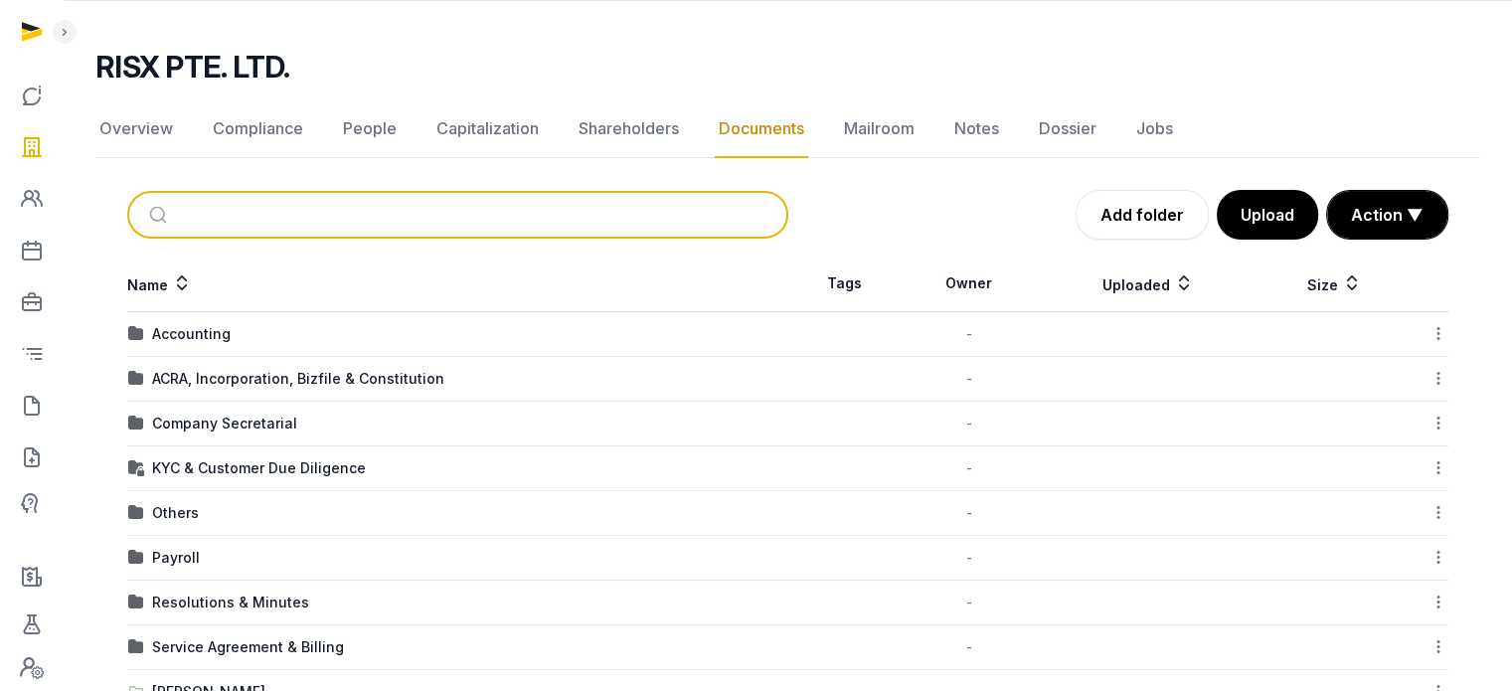
click at [215, 208] on input "search" at bounding box center [481, 215] width 595 height 44
type input "****"
click at [137, 193] on button "submit" at bounding box center [160, 215] width 47 height 44
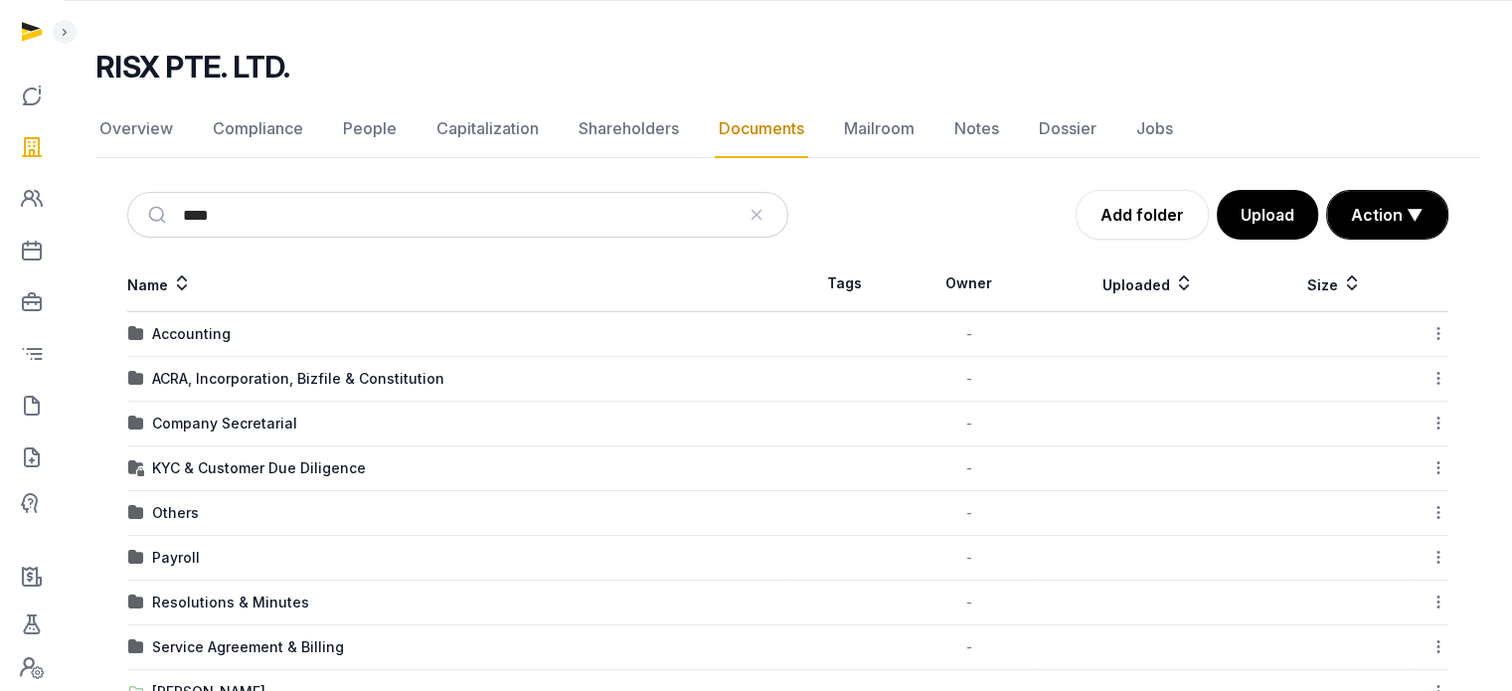
click at [354, 293] on th "Name" at bounding box center [457, 283] width 661 height 57
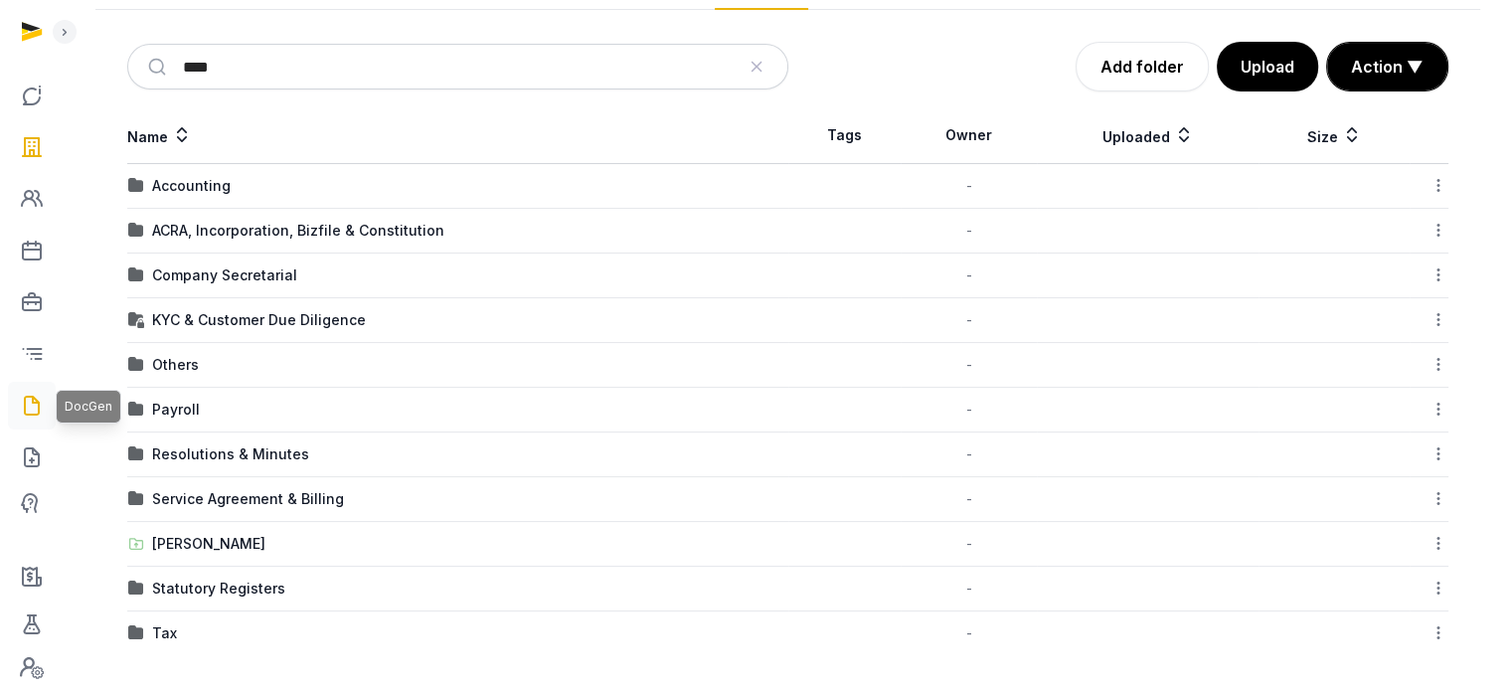
click at [27, 410] on icon at bounding box center [32, 406] width 24 height 32
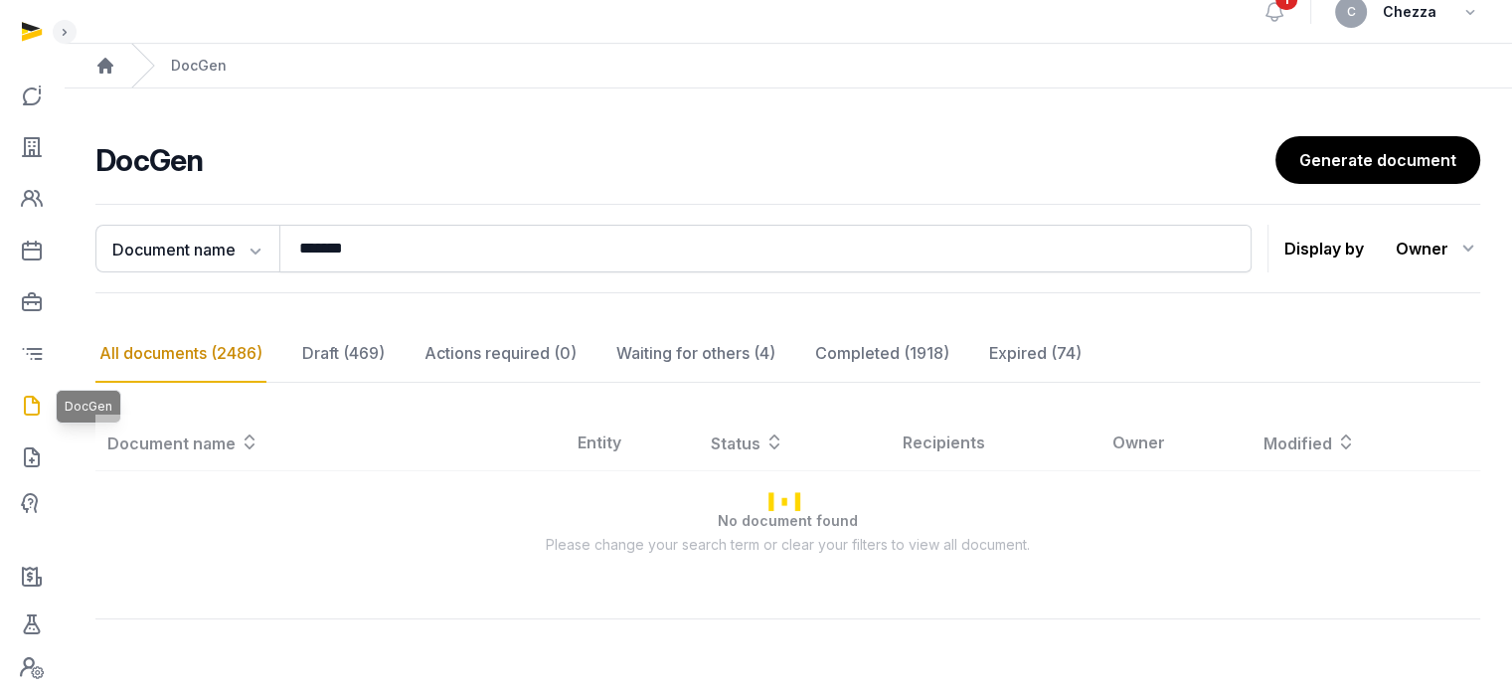
scroll to position [255, 0]
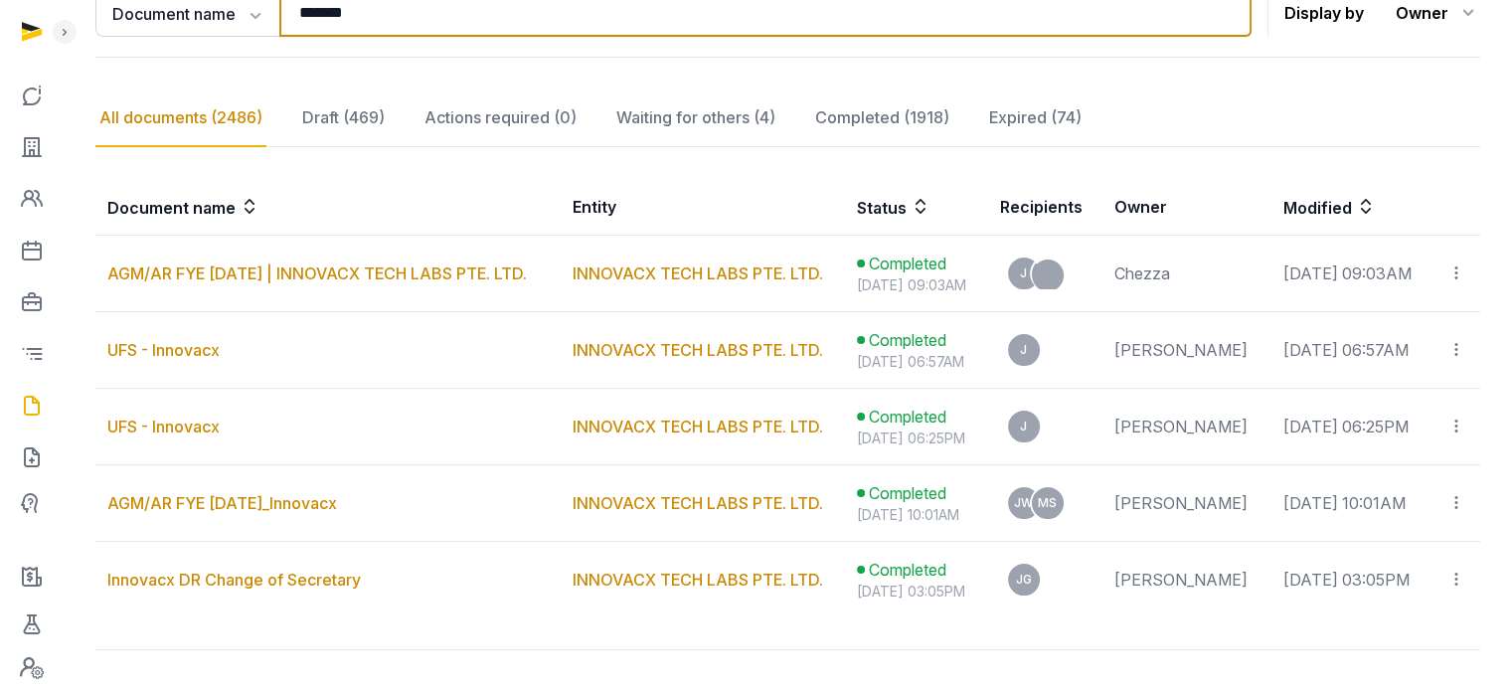
click at [379, 11] on input "*******" at bounding box center [765, 13] width 972 height 48
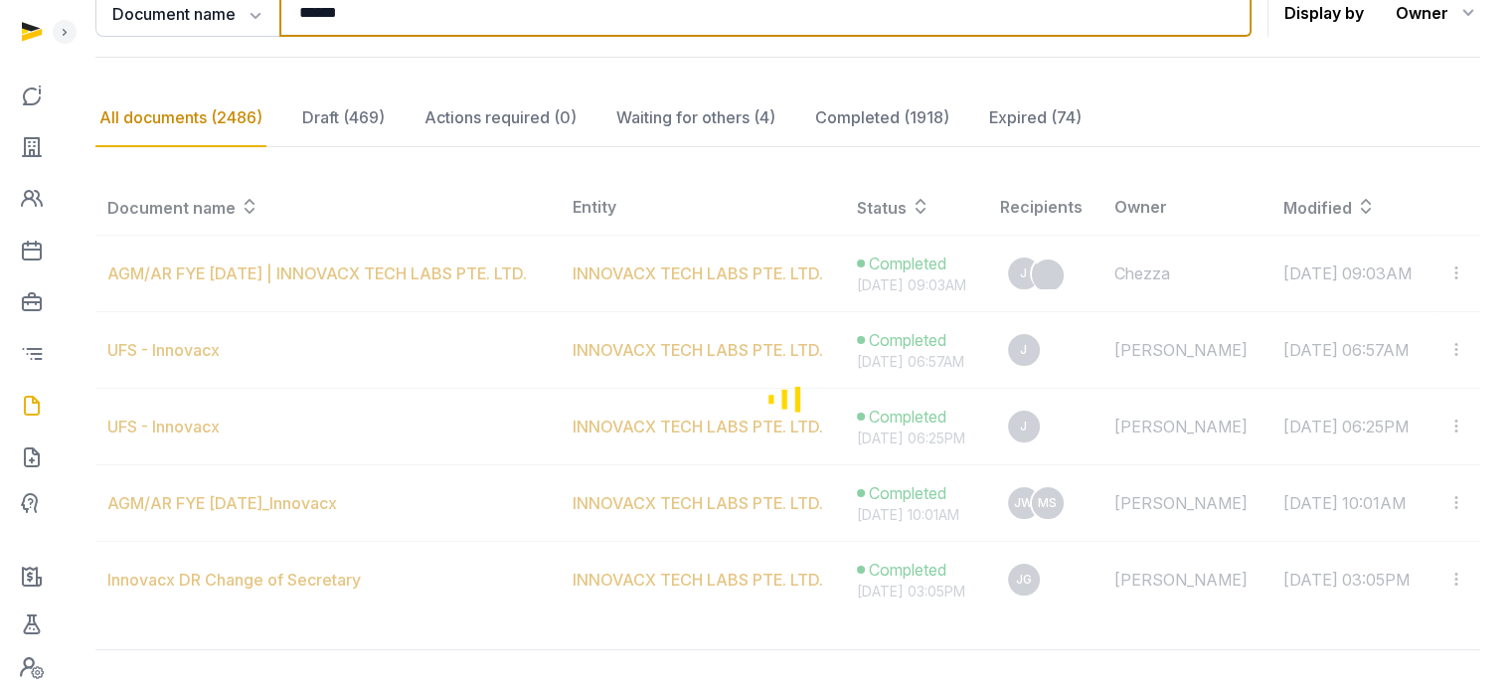
click at [379, 11] on input "******" at bounding box center [765, 13] width 972 height 48
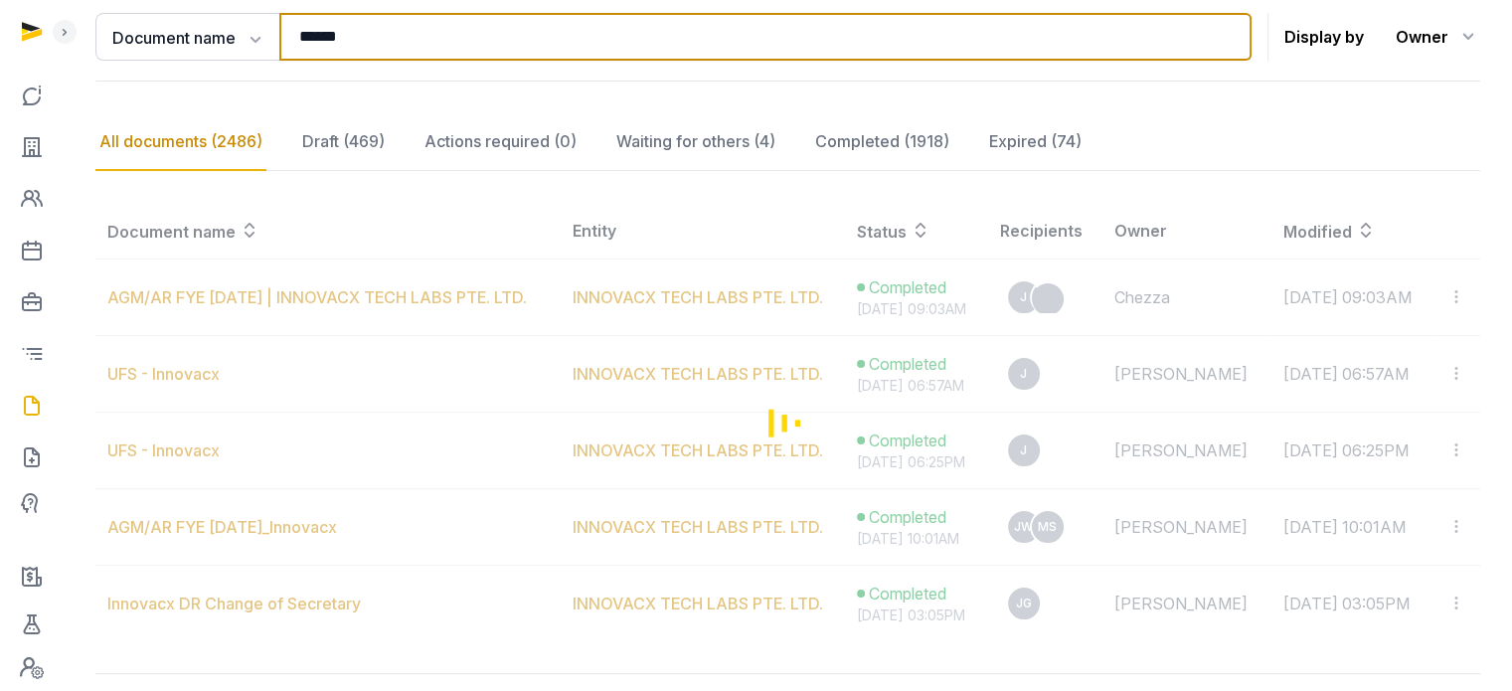
click at [379, 11] on div "**********" at bounding box center [787, 356] width 1385 height 865
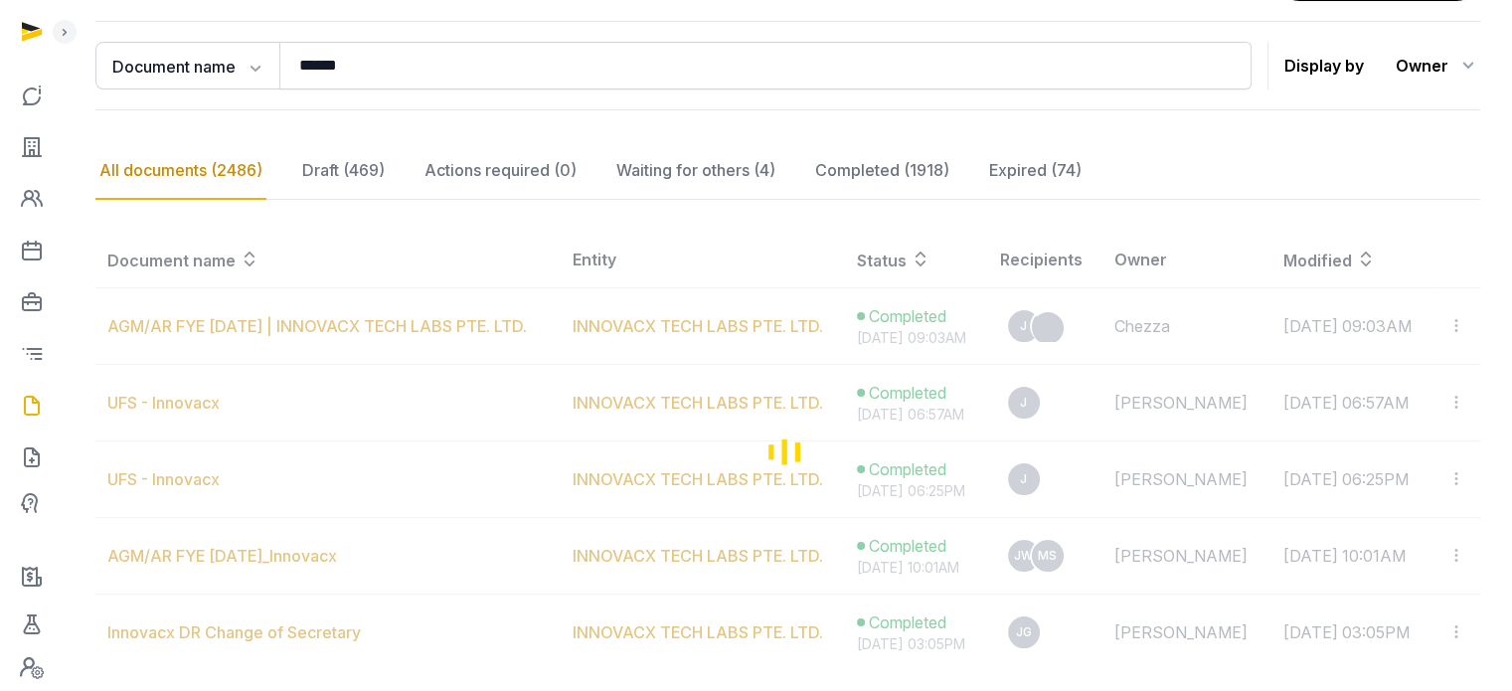
click at [379, 11] on div "**********" at bounding box center [787, 385] width 1385 height 865
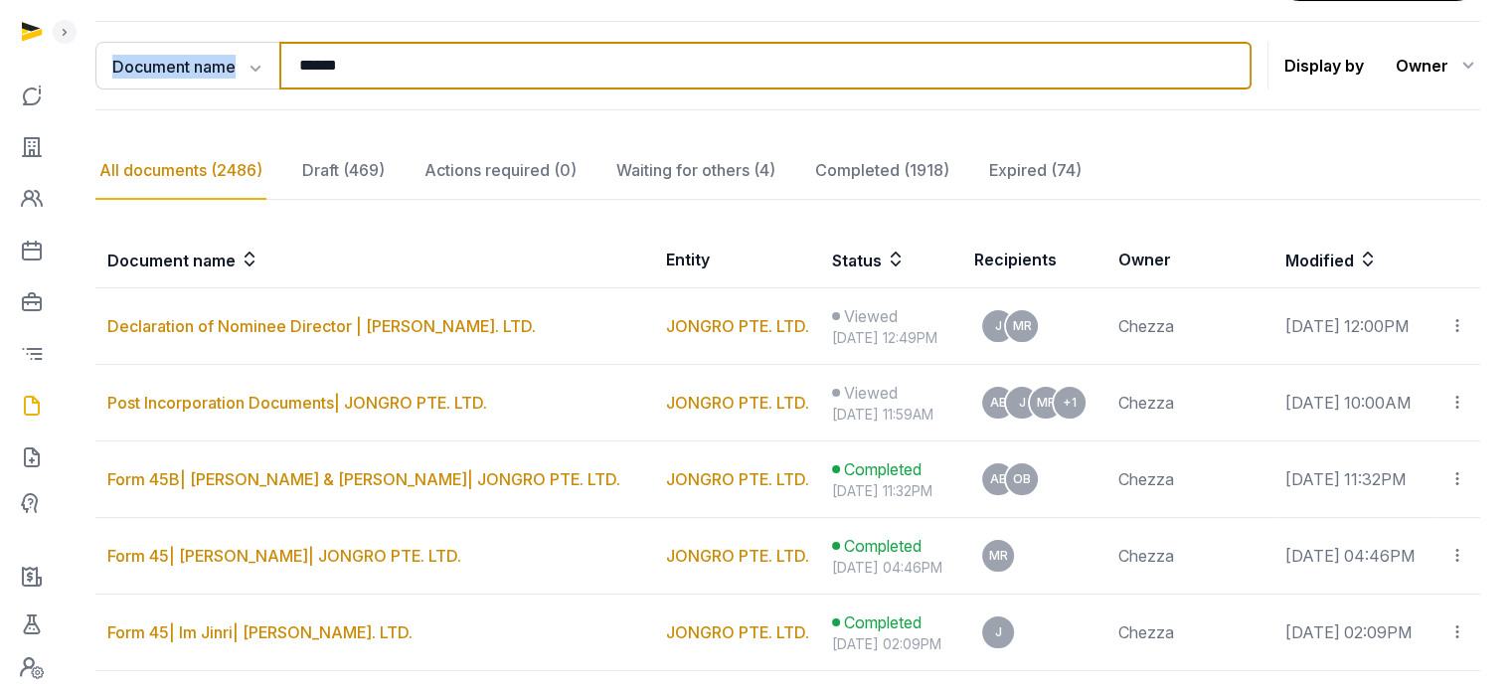
click at [316, 68] on input "******" at bounding box center [765, 66] width 972 height 48
type input "****"
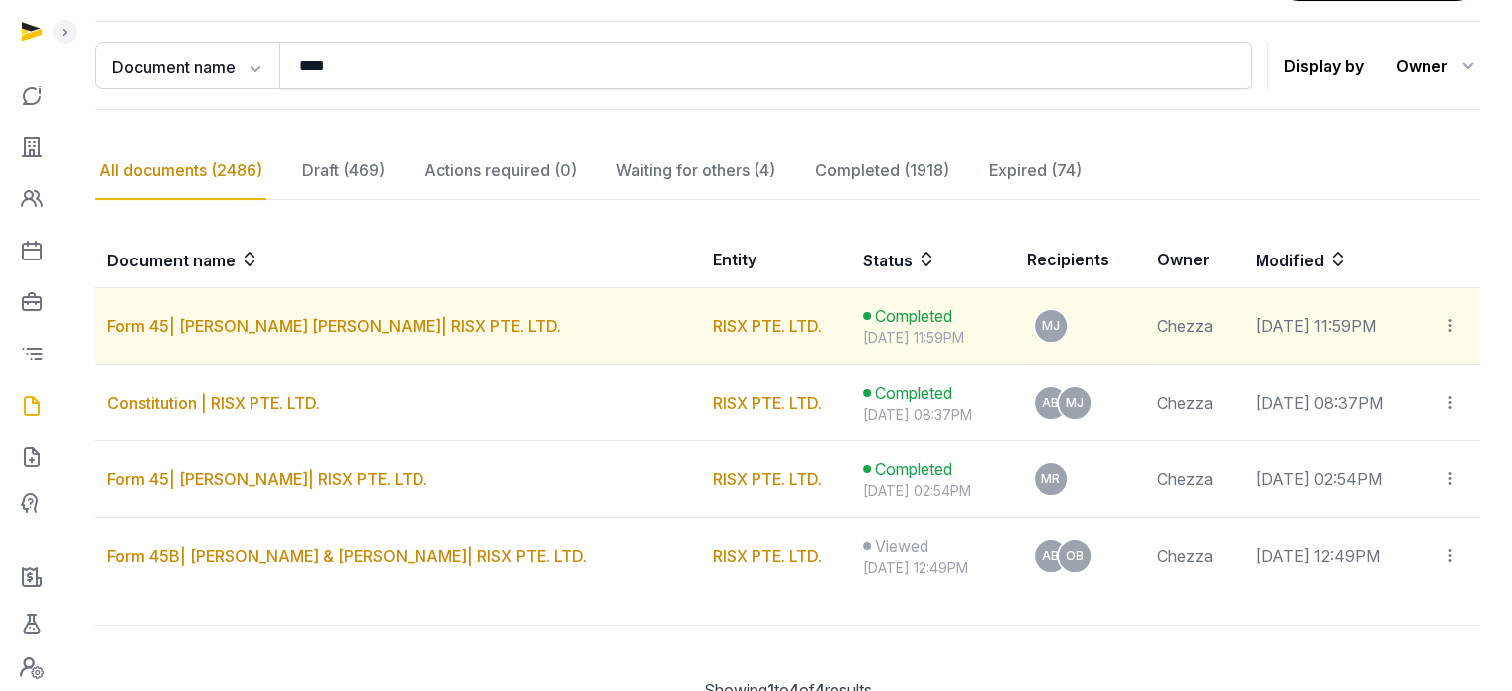
click at [1450, 325] on icon at bounding box center [1450, 325] width 18 height 21
click at [1311, 375] on span "View in Entity Documents" at bounding box center [1326, 380] width 184 height 20
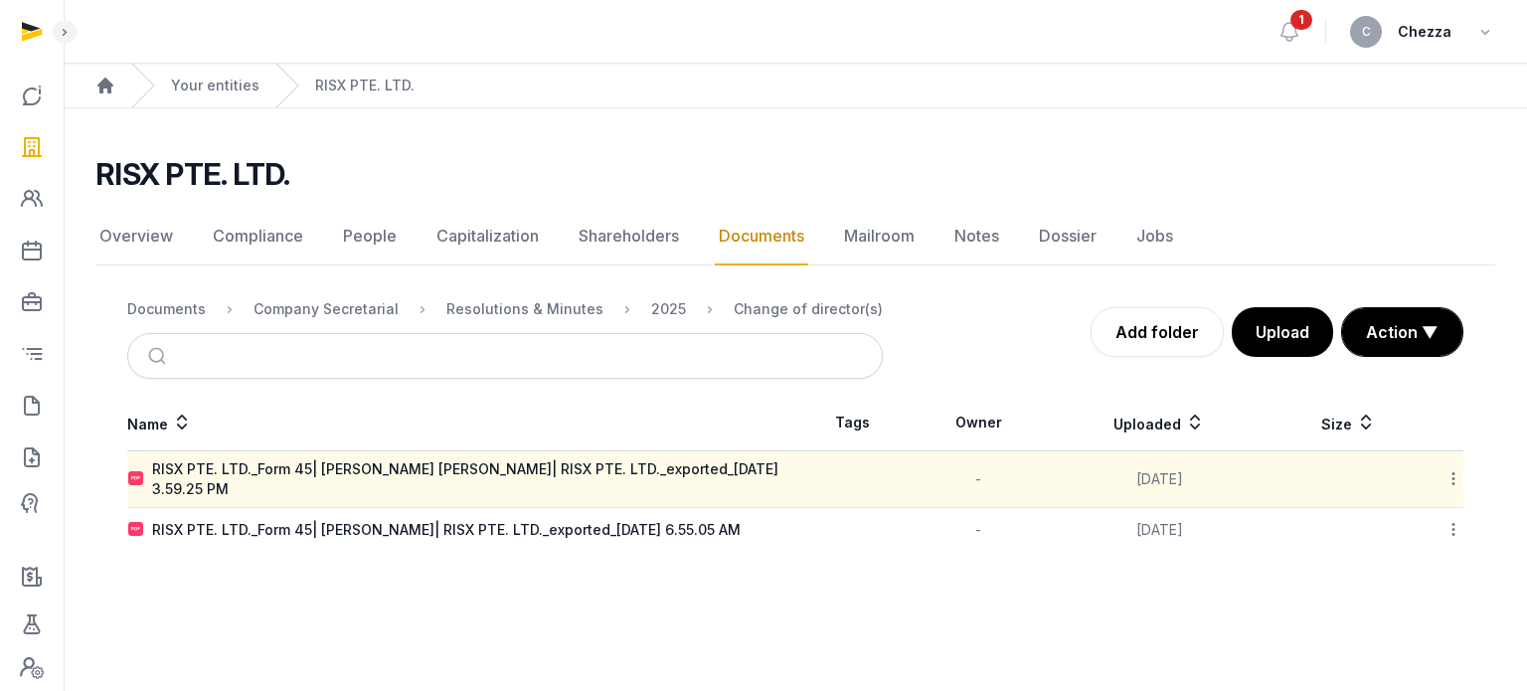
click at [1453, 475] on icon at bounding box center [1453, 478] width 18 height 21
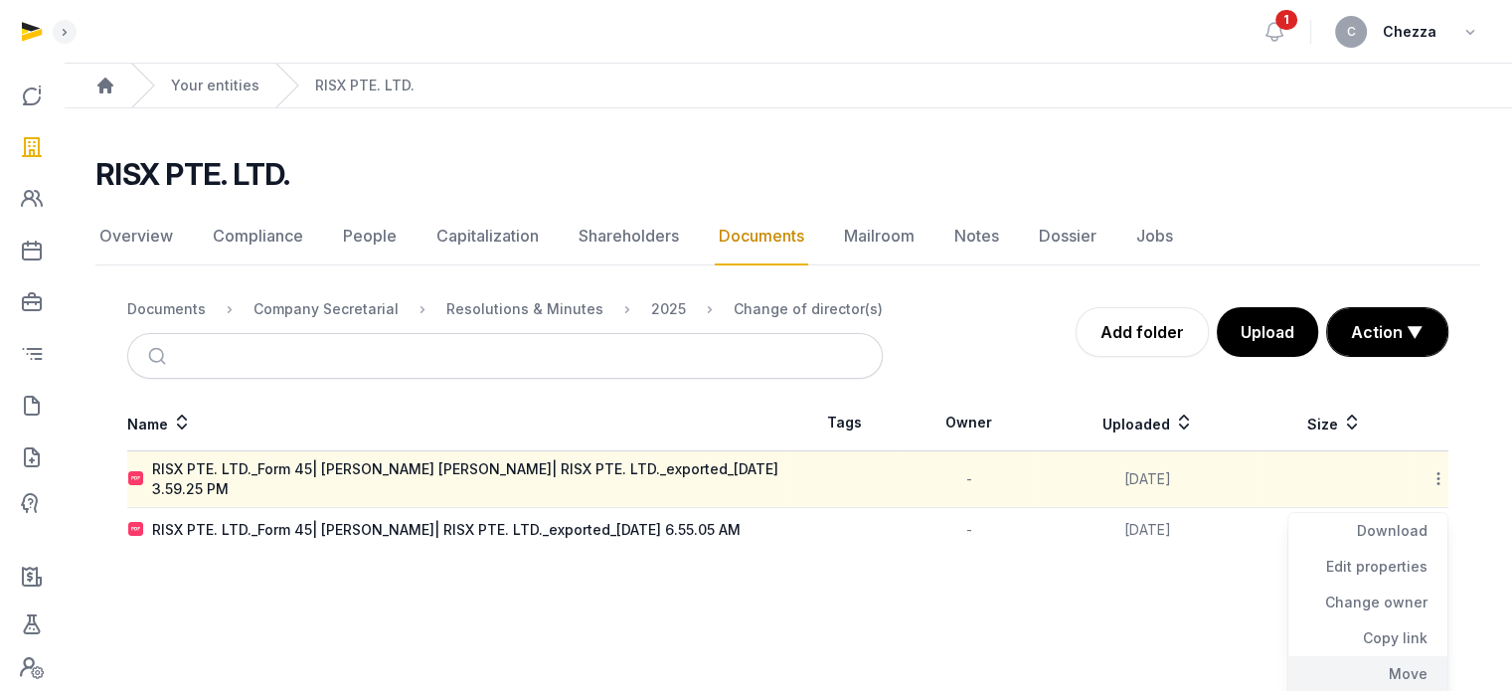
click at [1397, 666] on div "Move" at bounding box center [1367, 674] width 159 height 36
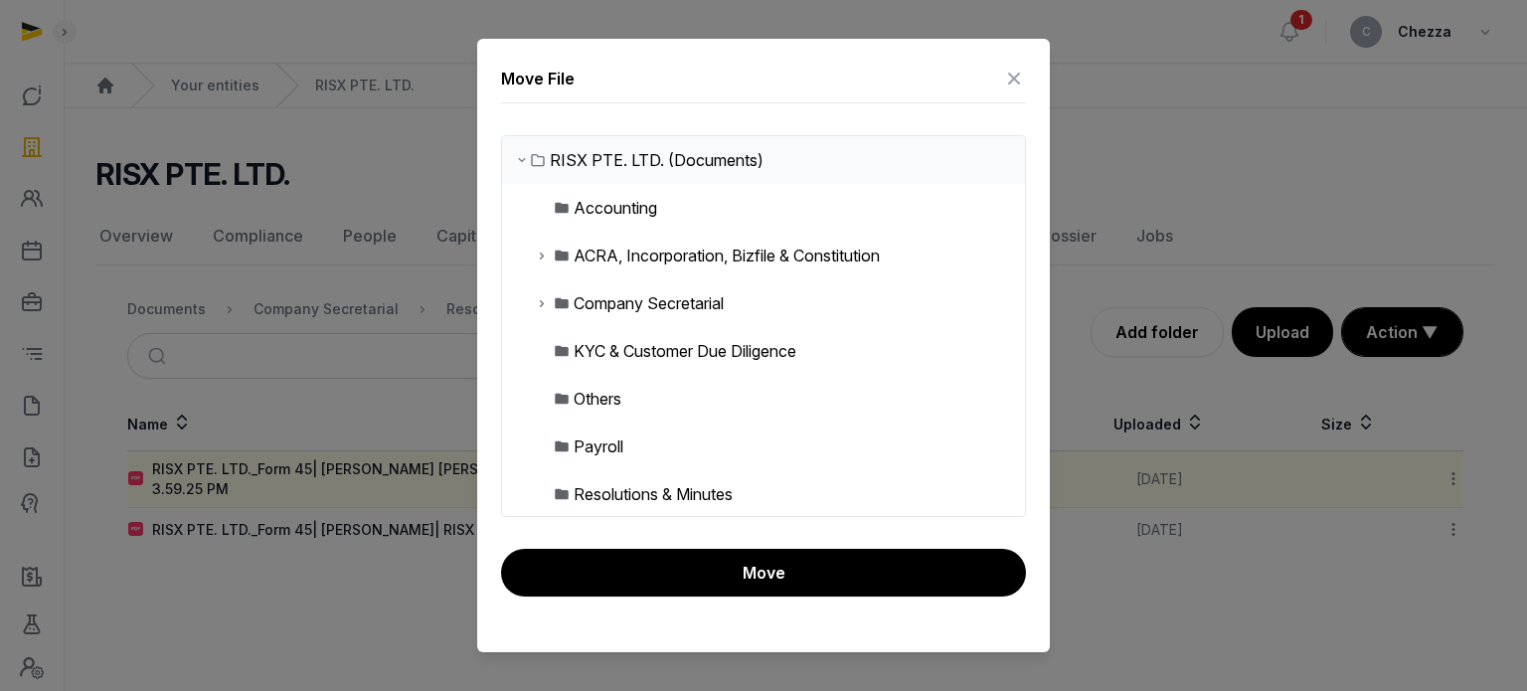
click at [1016, 75] on icon at bounding box center [1014, 79] width 24 height 32
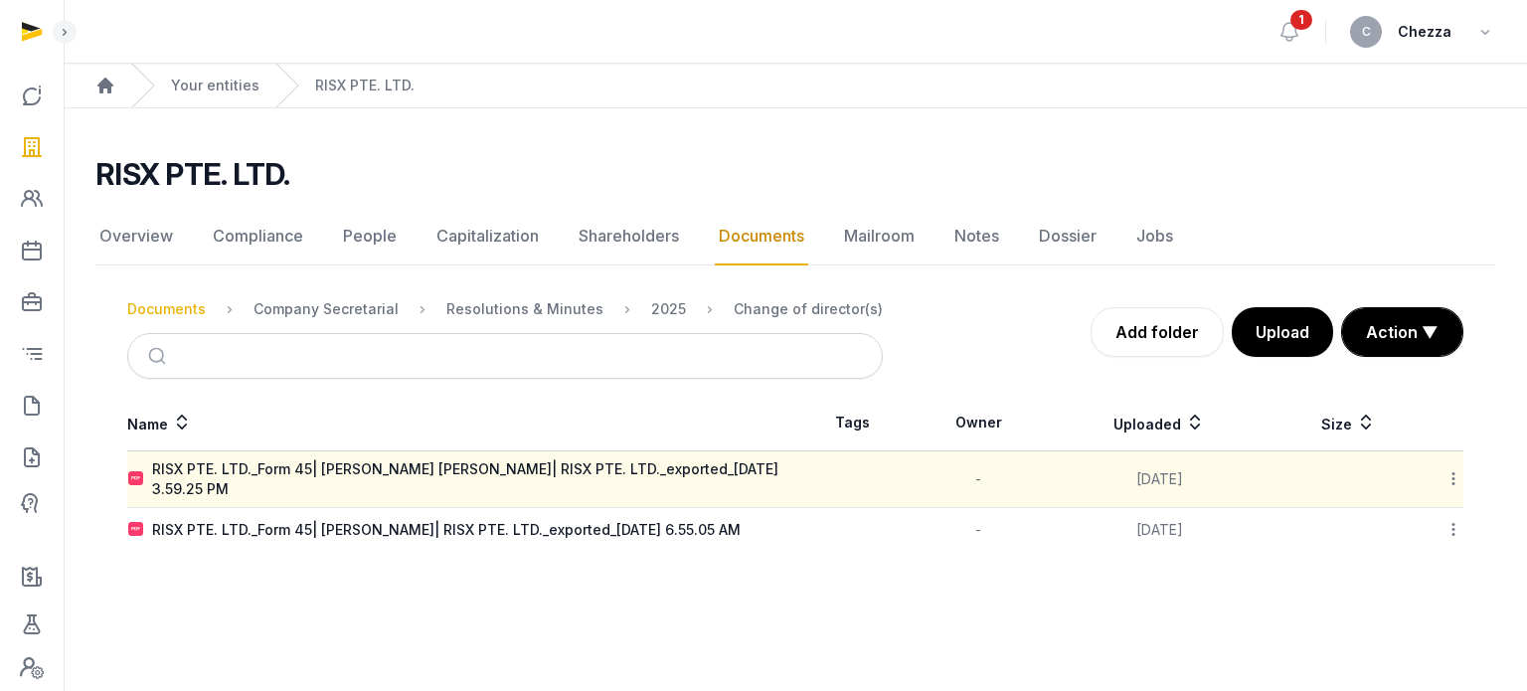
click at [156, 302] on div "Documents" at bounding box center [166, 309] width 79 height 20
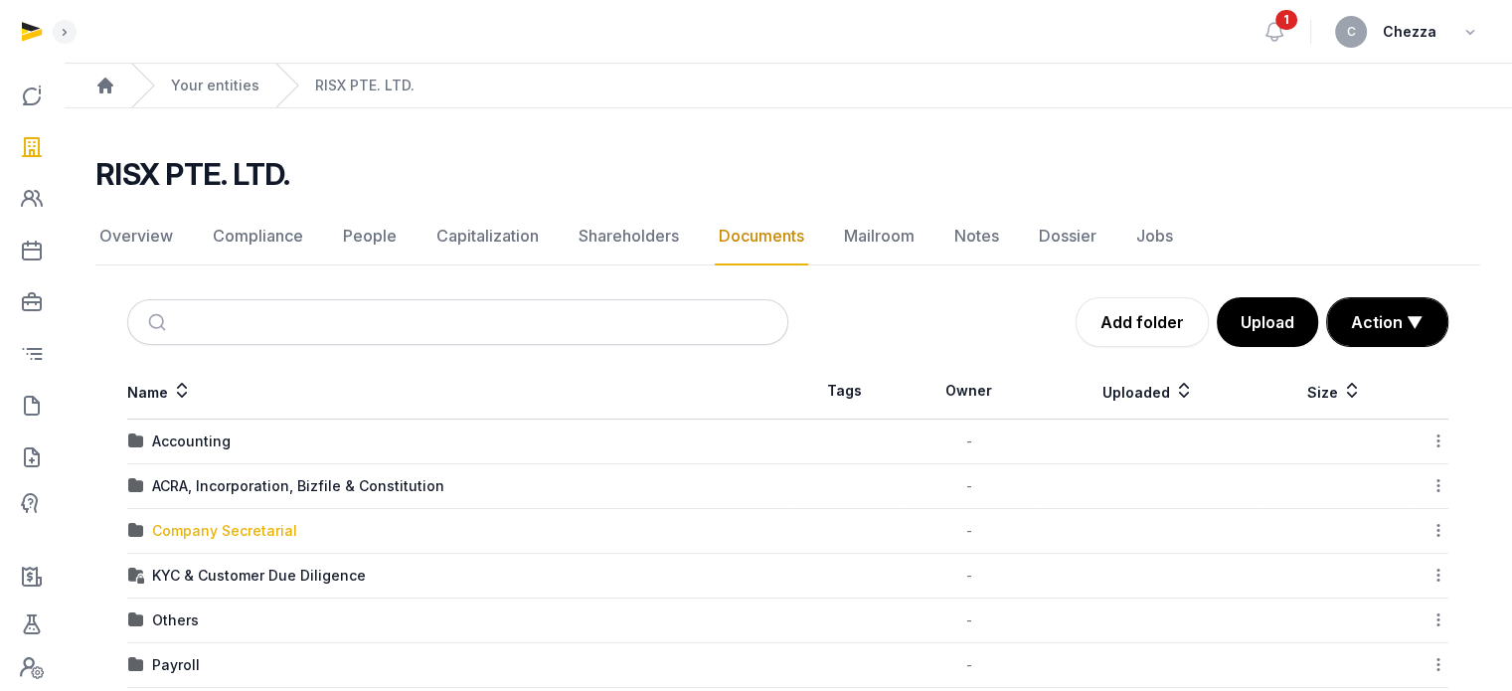
click at [216, 531] on div "Company Secretarial" at bounding box center [224, 531] width 145 height 20
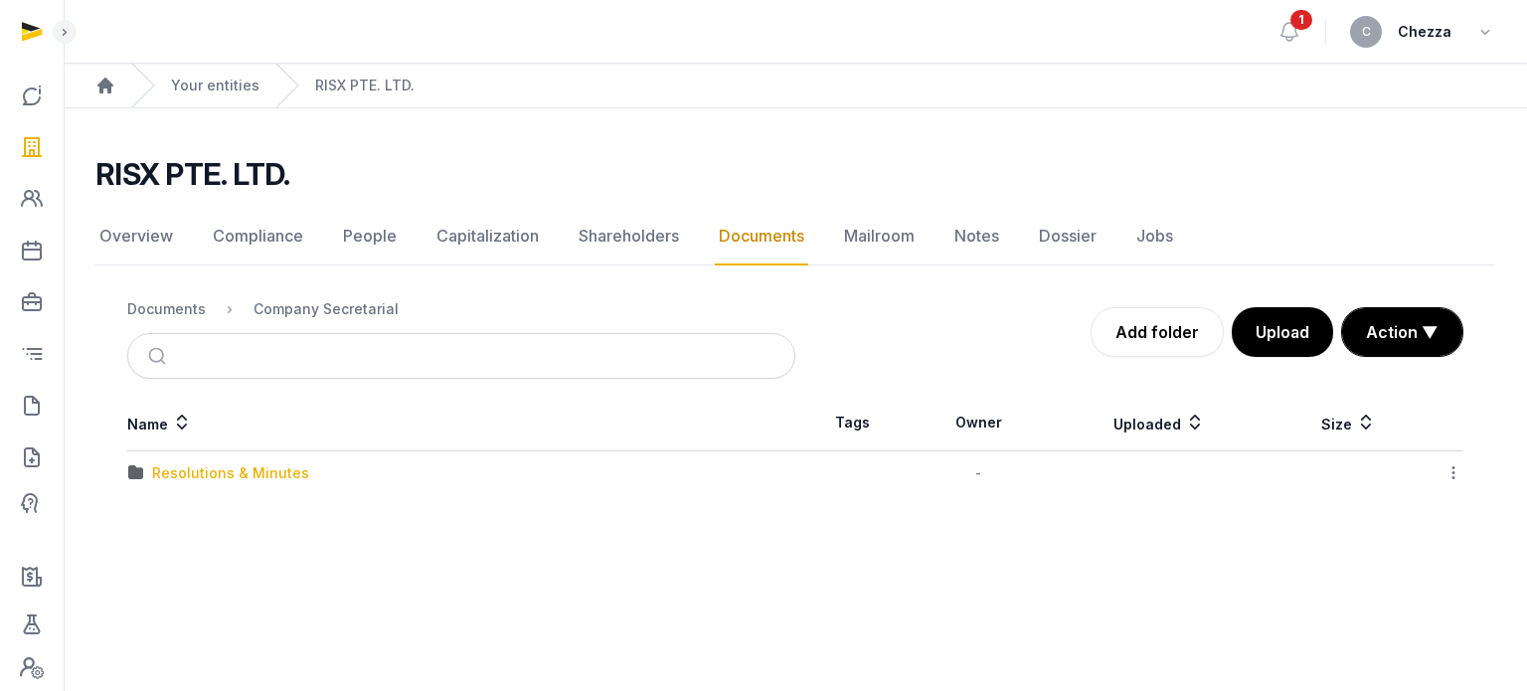
click at [199, 467] on div "Resolutions & Minutes" at bounding box center [230, 473] width 157 height 20
click at [171, 468] on div "2025" at bounding box center [169, 473] width 35 height 20
click at [251, 472] on div "Change of director(s)" at bounding box center [226, 473] width 149 height 20
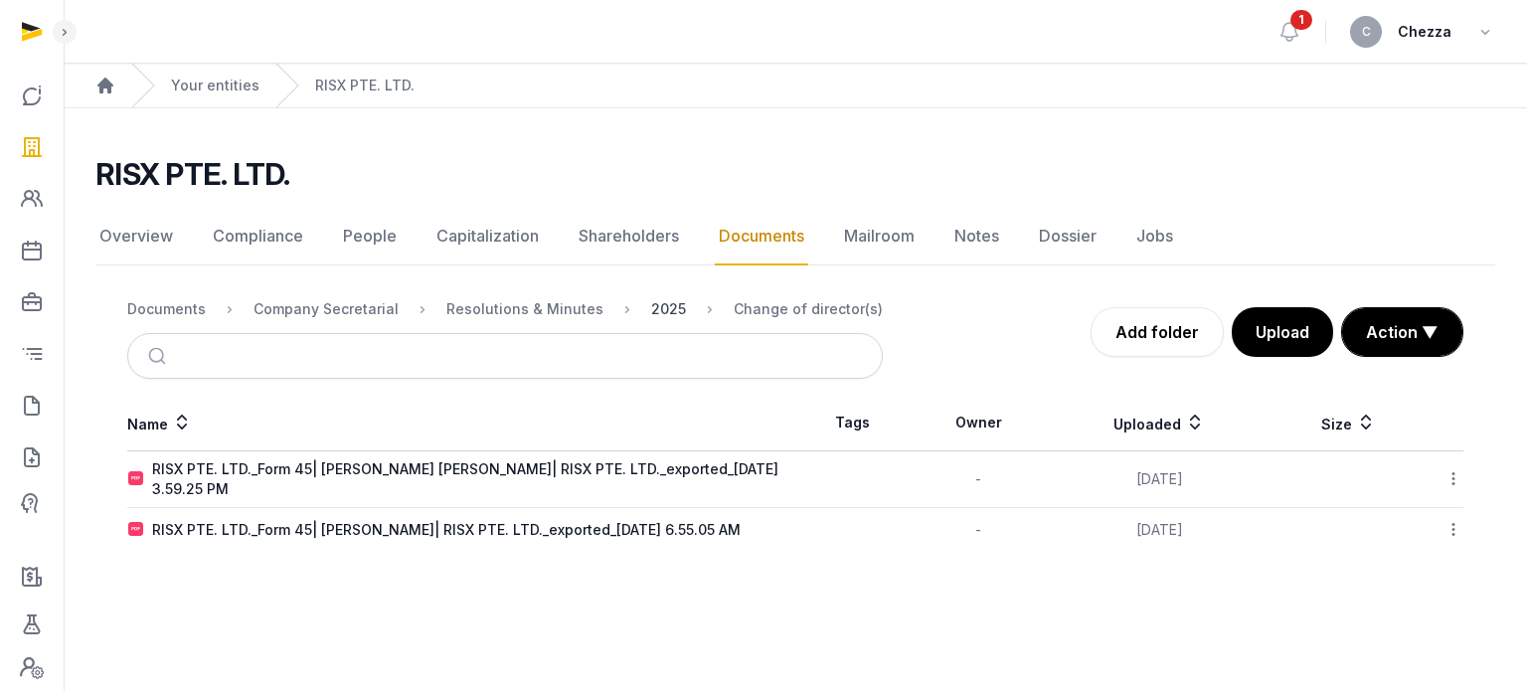
click at [651, 309] on div "2025" at bounding box center [668, 309] width 35 height 20
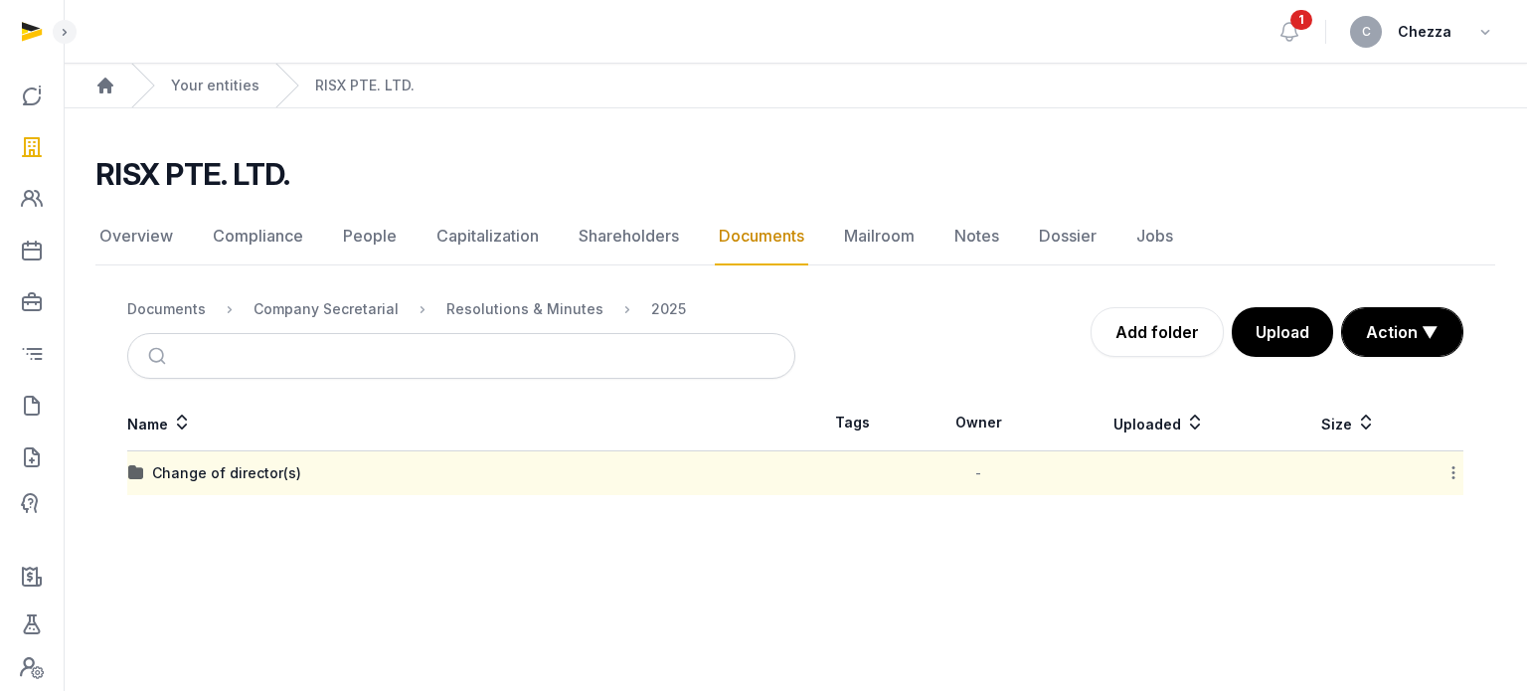
click at [1454, 465] on icon at bounding box center [1453, 472] width 18 height 21
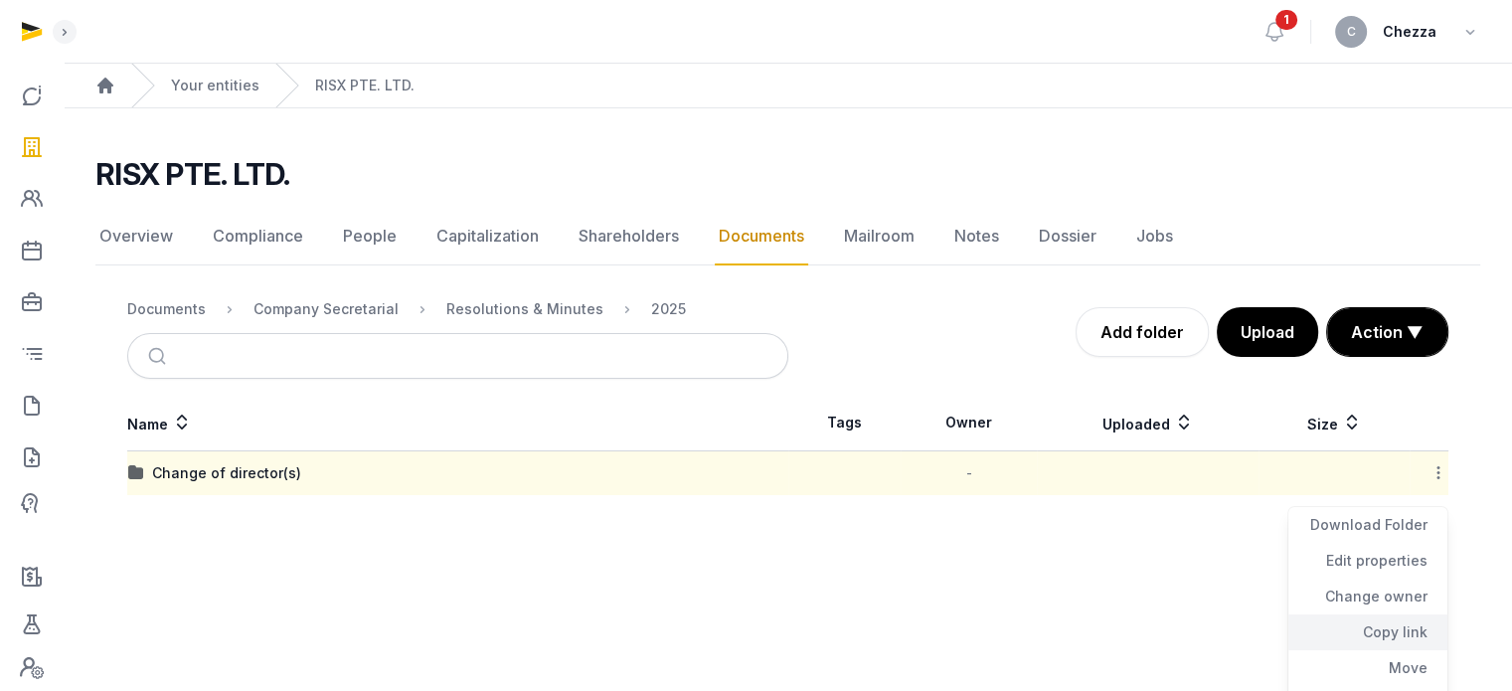
scroll to position [65, 0]
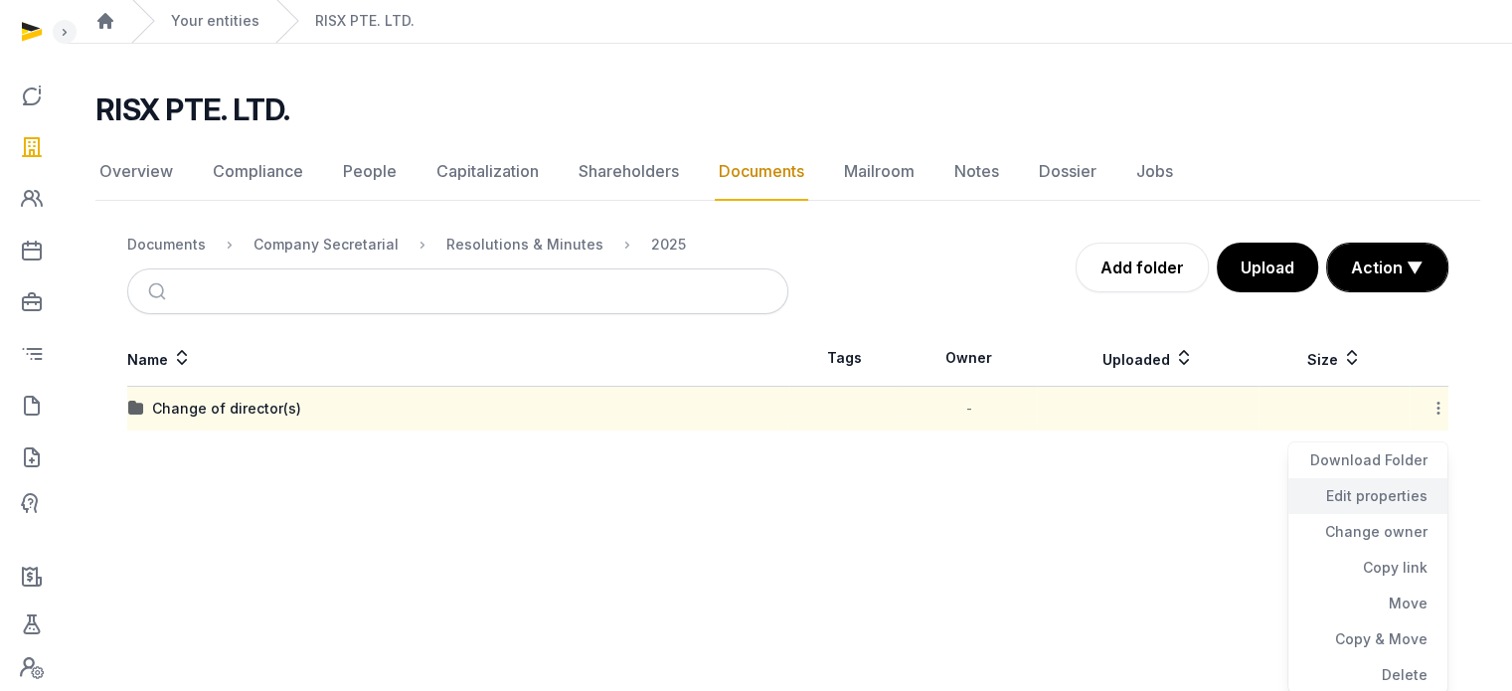
click at [1383, 492] on div "Edit properties" at bounding box center [1367, 496] width 159 height 36
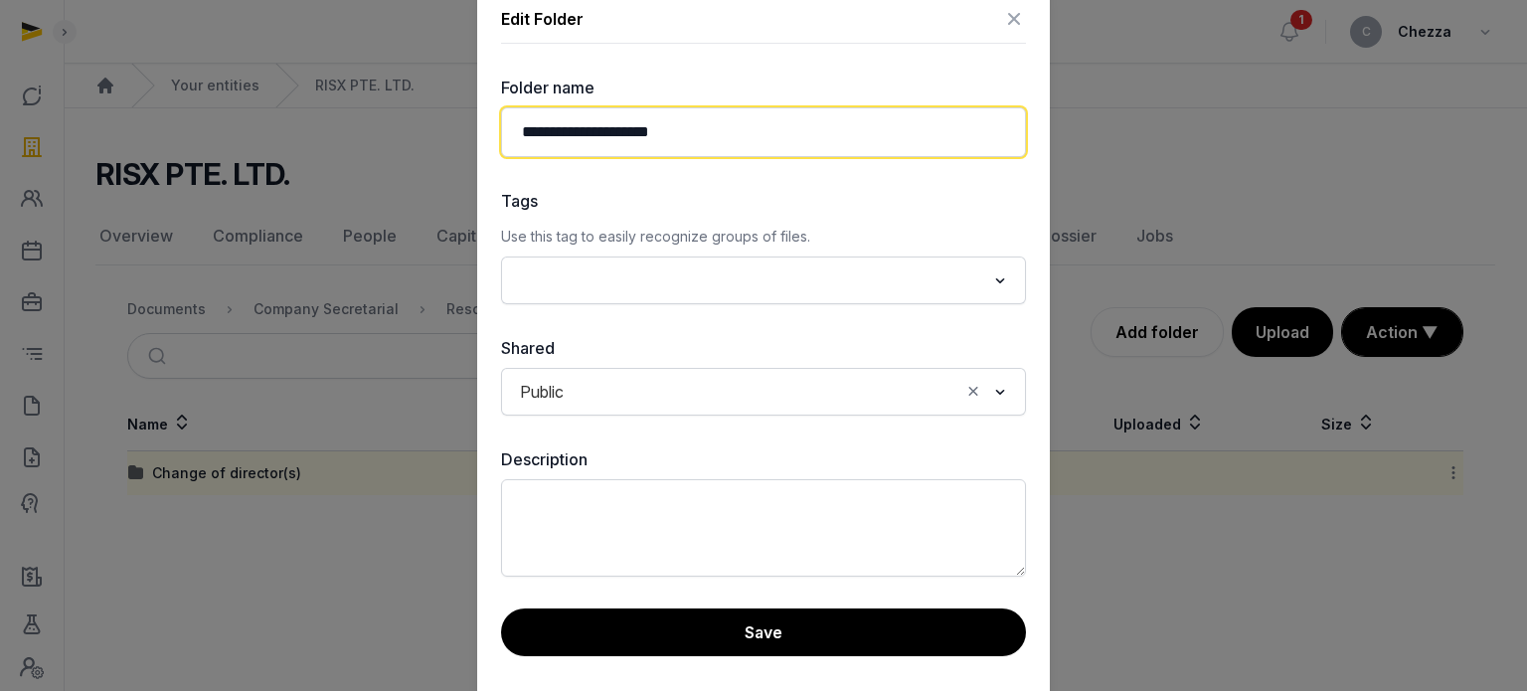
click at [624, 133] on input "**********" at bounding box center [763, 132] width 525 height 50
drag, startPoint x: 524, startPoint y: 126, endPoint x: 577, endPoint y: 128, distance: 52.7
click at [577, 128] on input "**********" at bounding box center [763, 132] width 525 height 50
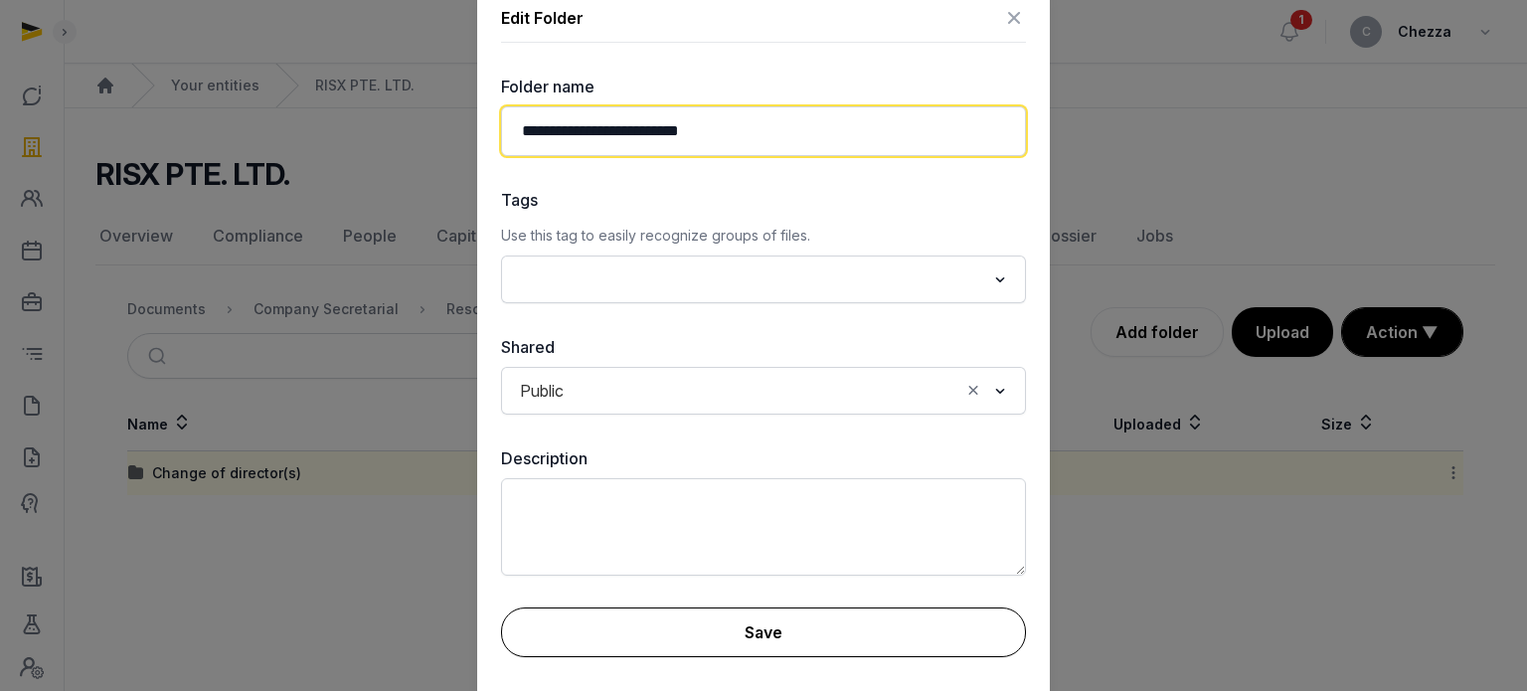
type input "**********"
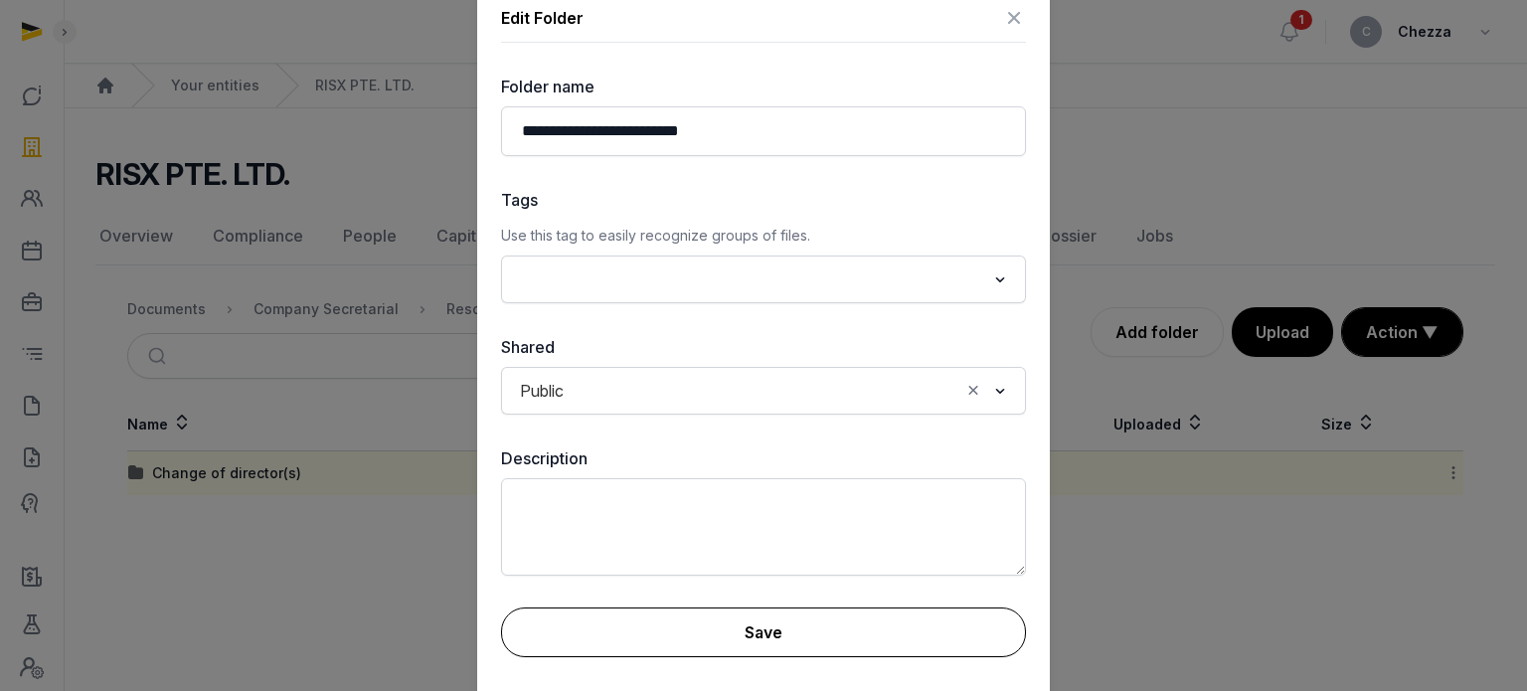
click at [771, 622] on button "Save" at bounding box center [763, 632] width 525 height 50
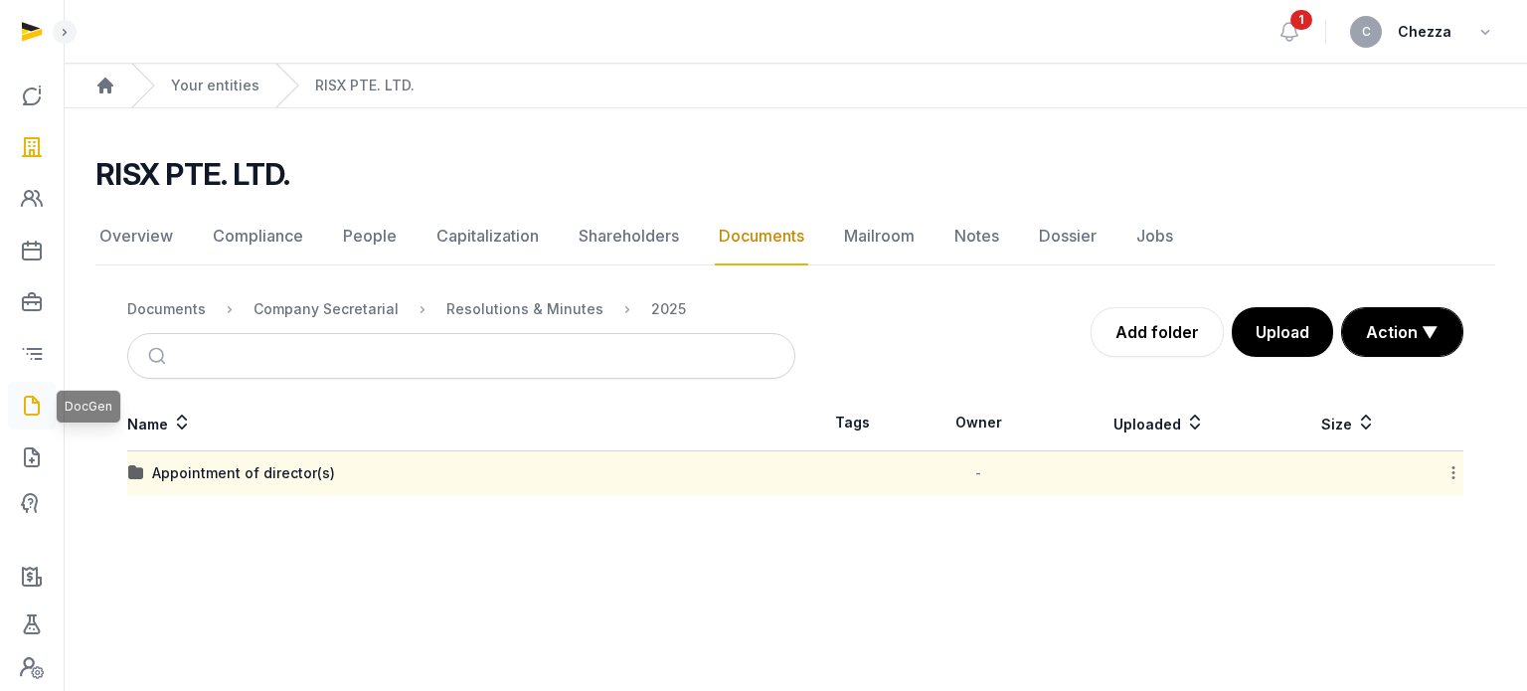
click at [36, 405] on icon at bounding box center [32, 406] width 24 height 32
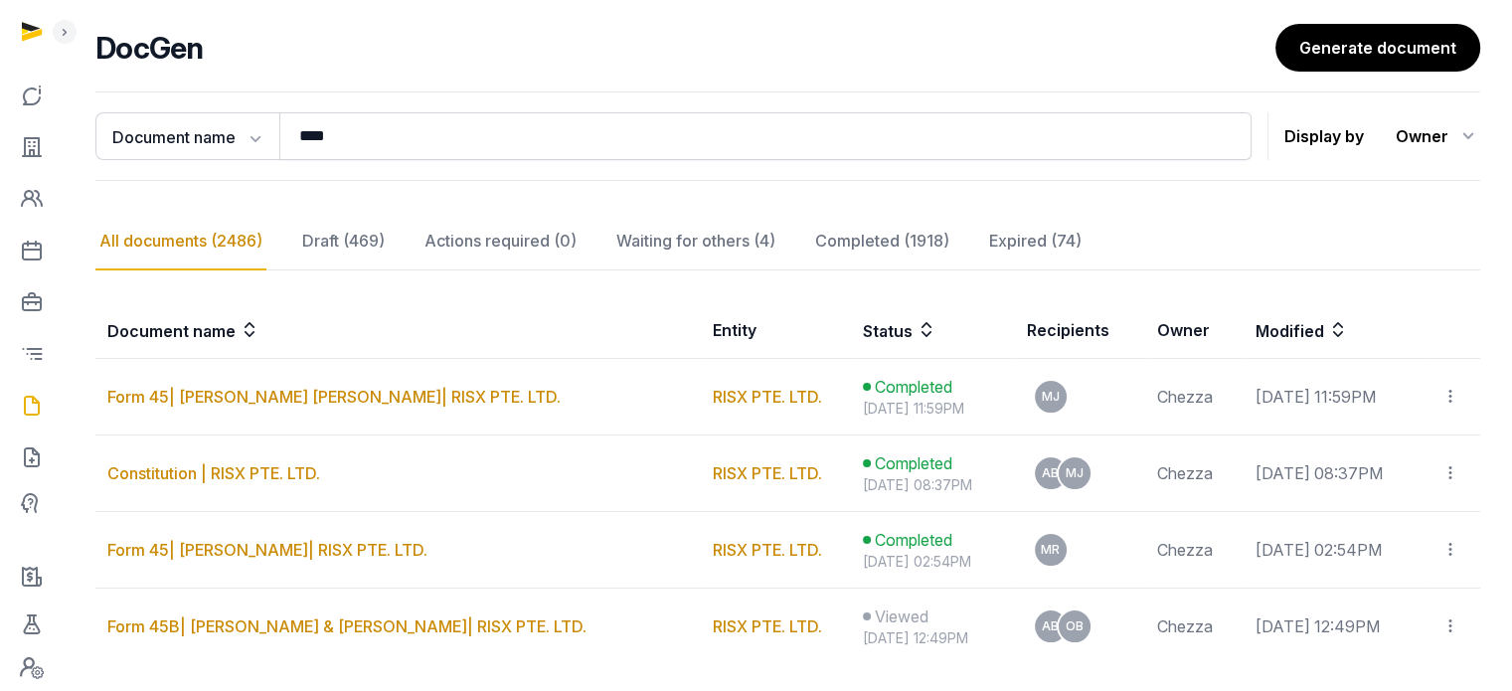
scroll to position [278, 0]
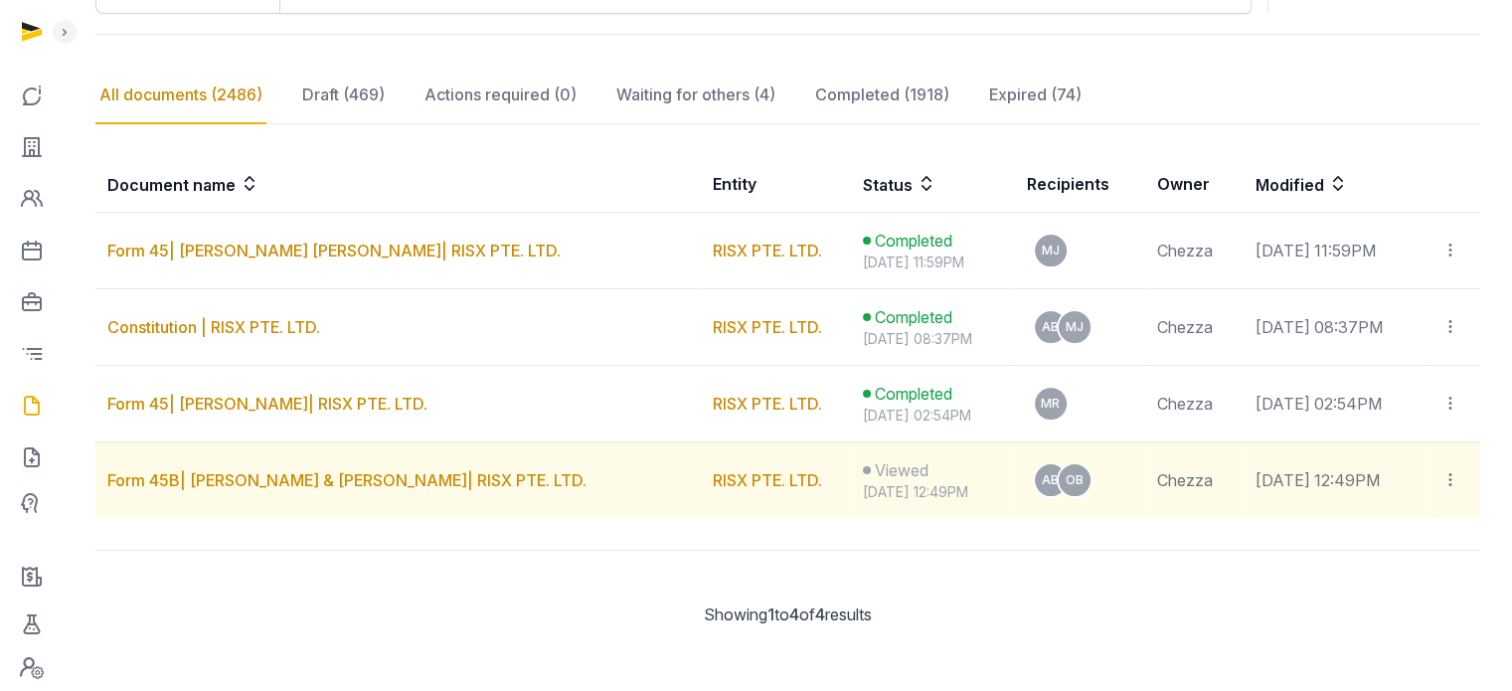
click at [1444, 474] on icon at bounding box center [1450, 479] width 18 height 21
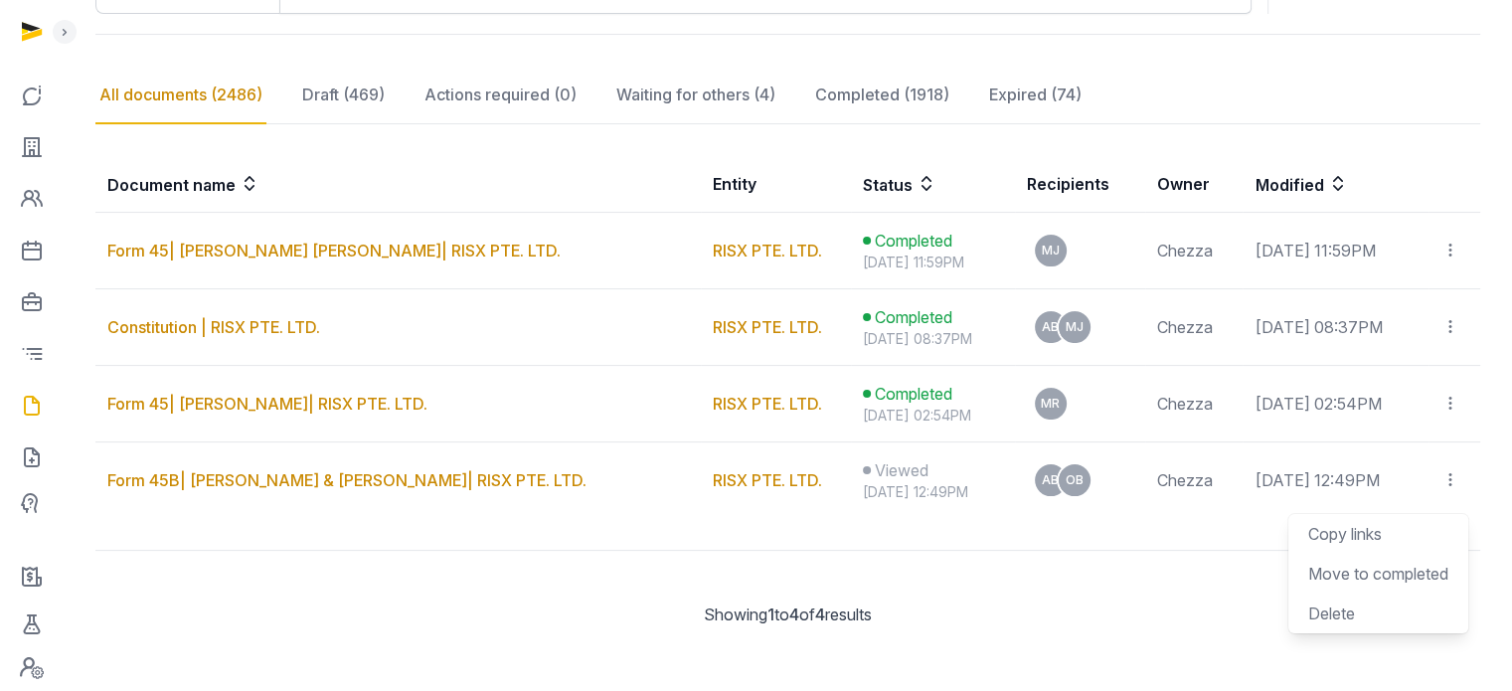
click at [1008, 551] on div at bounding box center [551, 551] width 913 height 0
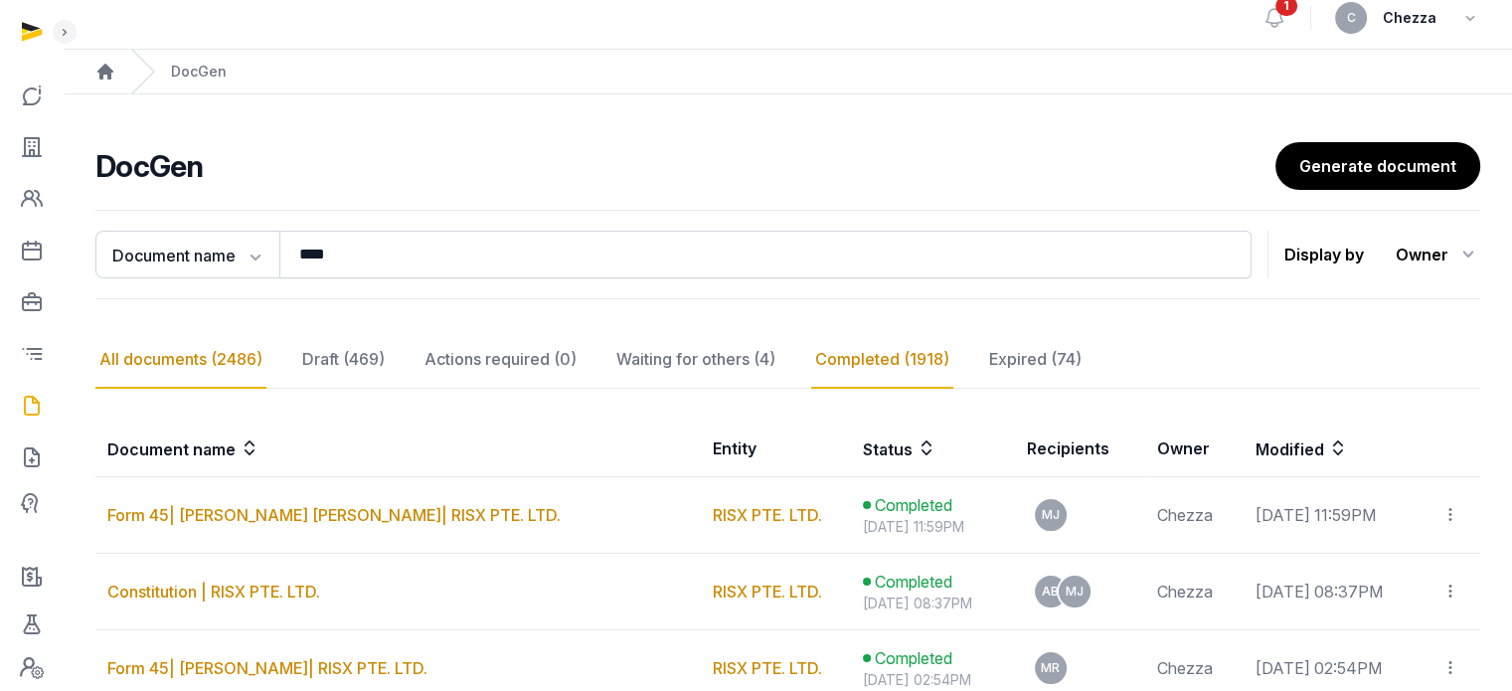
scroll to position [0, 0]
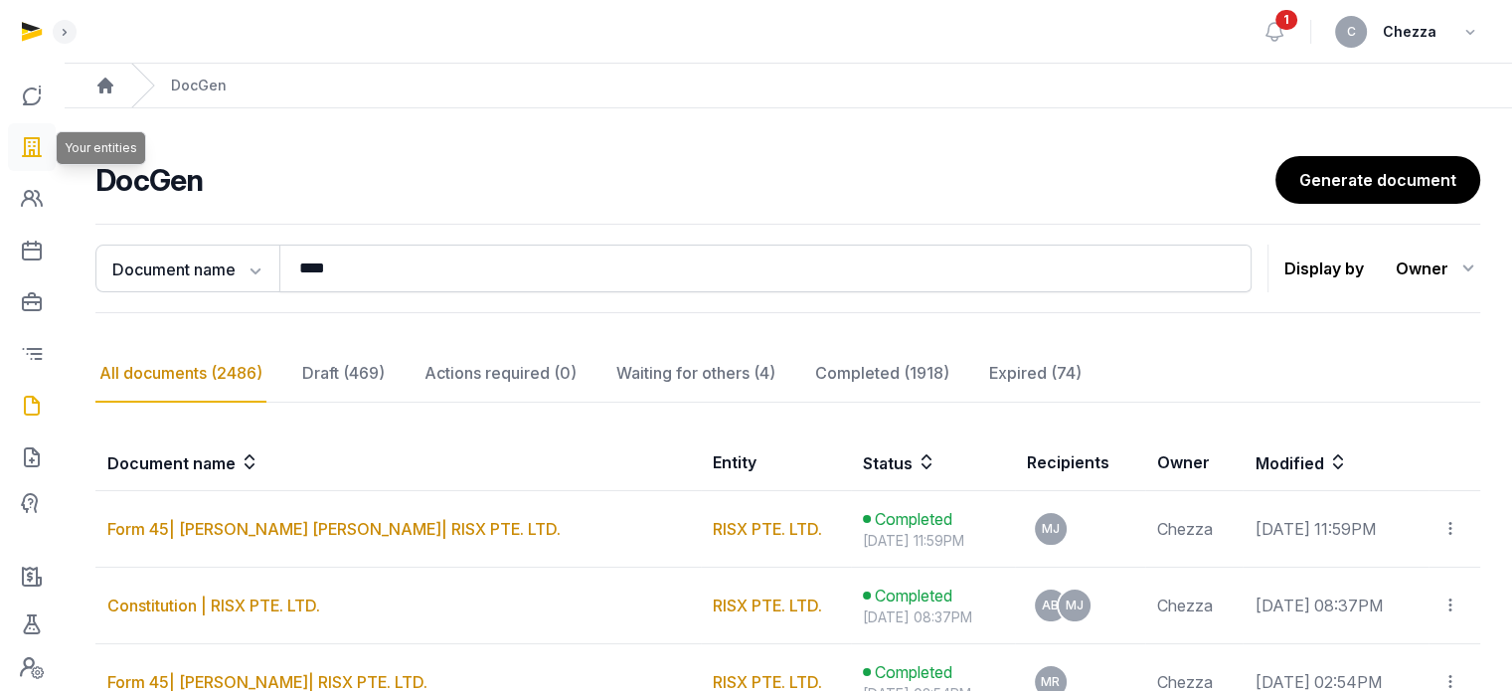
click at [27, 153] on icon at bounding box center [32, 147] width 24 height 32
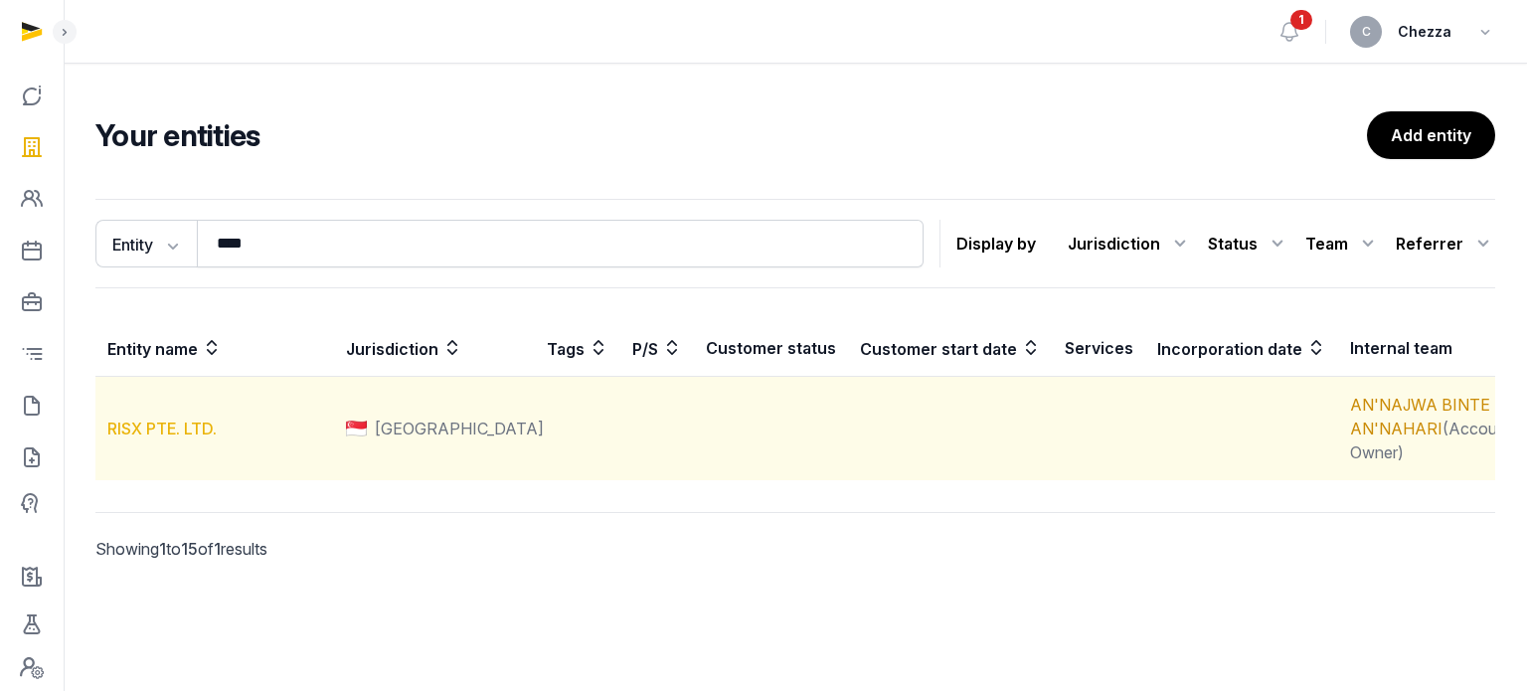
click at [175, 426] on link "RISX PTE. LTD." at bounding box center [161, 429] width 109 height 20
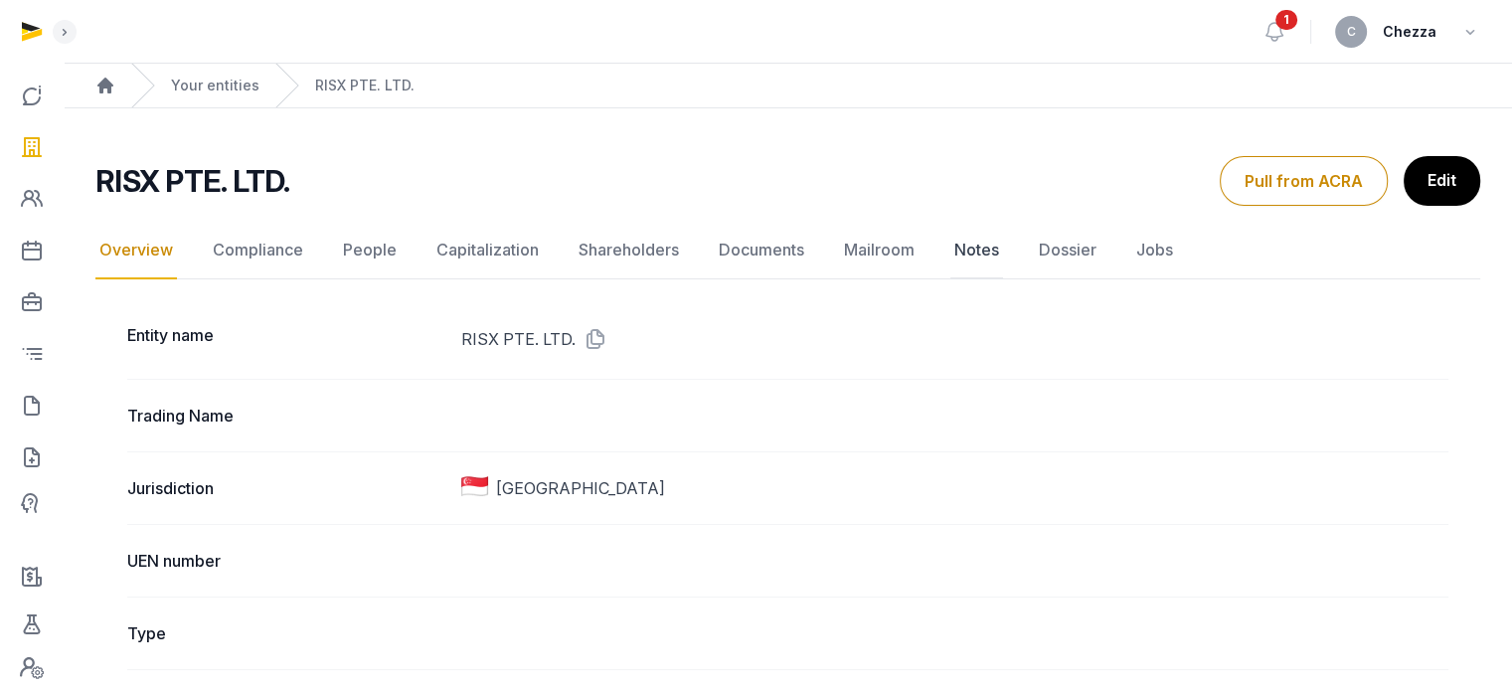
click at [975, 242] on link "Notes" at bounding box center [976, 251] width 53 height 58
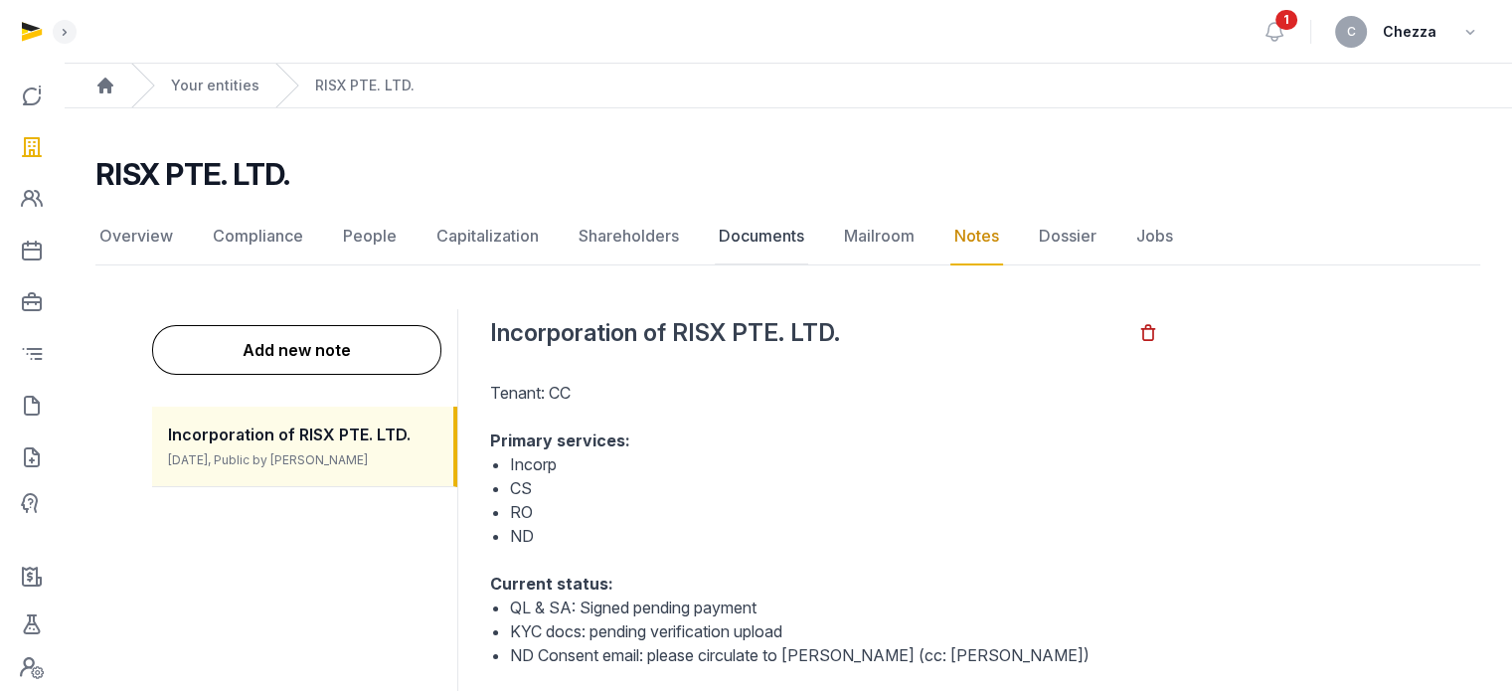
click at [760, 247] on link "Documents" at bounding box center [761, 237] width 93 height 58
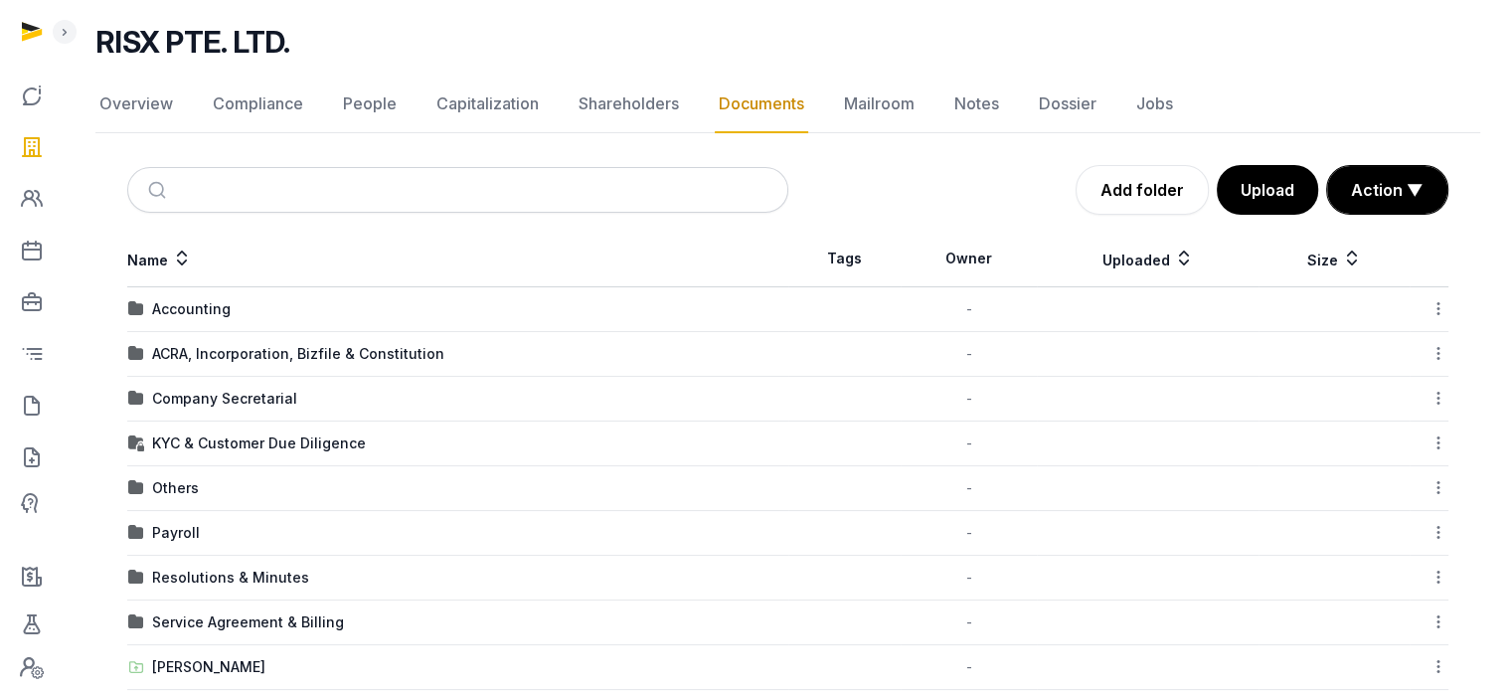
scroll to position [199, 0]
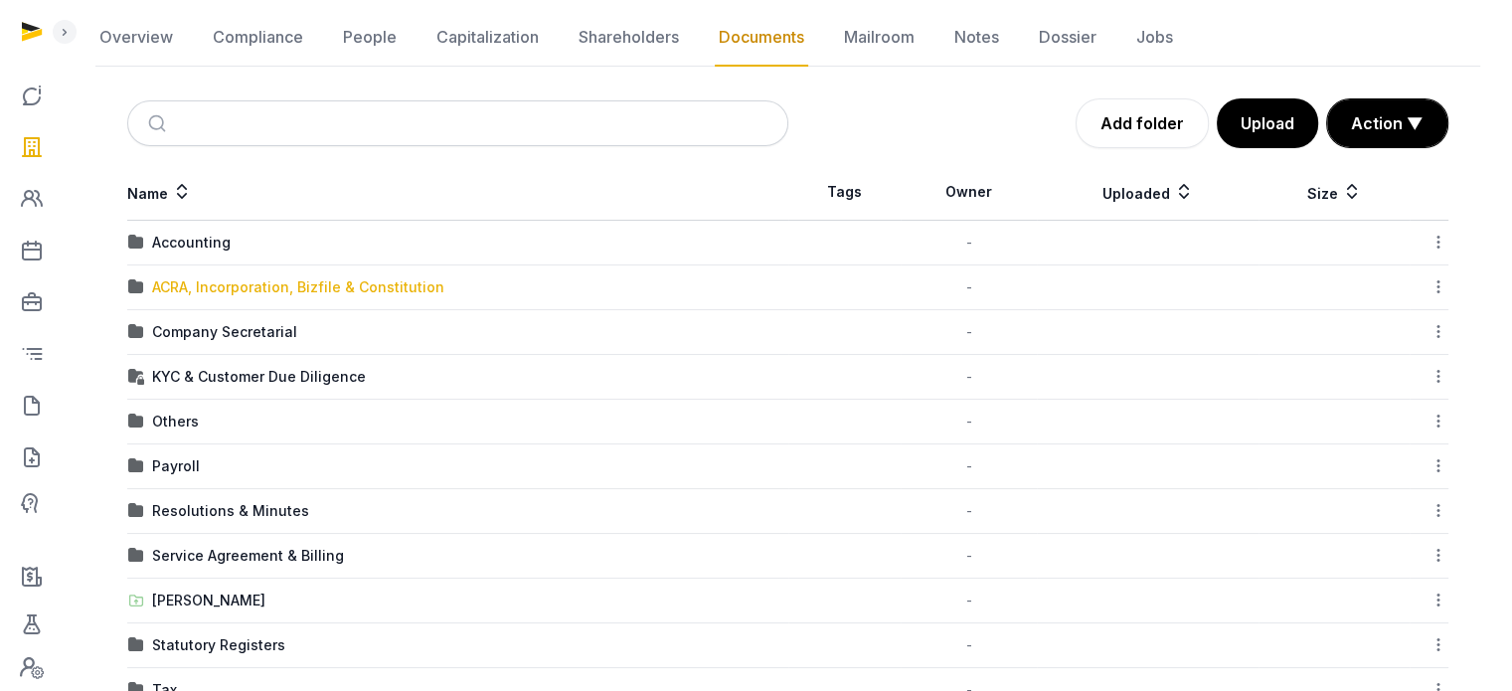
click at [211, 285] on div "ACRA, Incorporation, Bizfile & Constitution" at bounding box center [298, 287] width 292 height 20
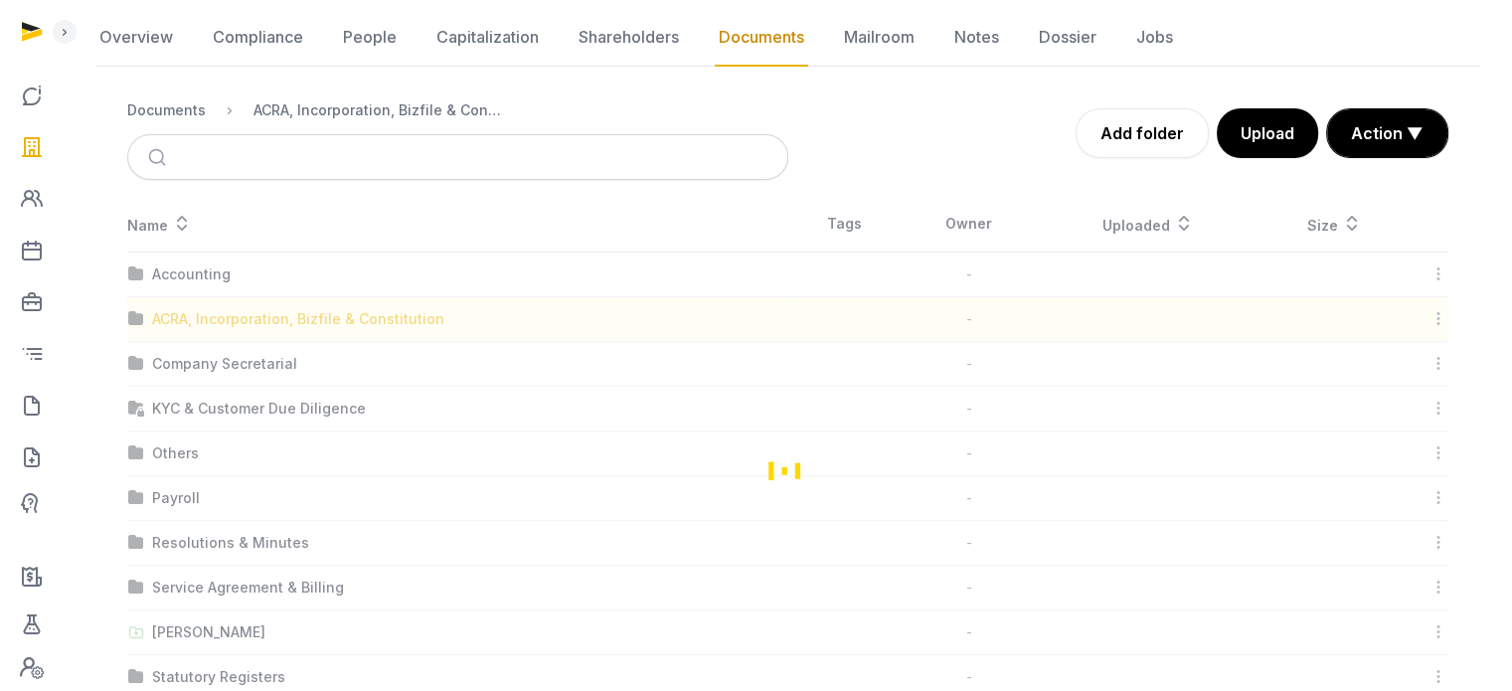
scroll to position [0, 0]
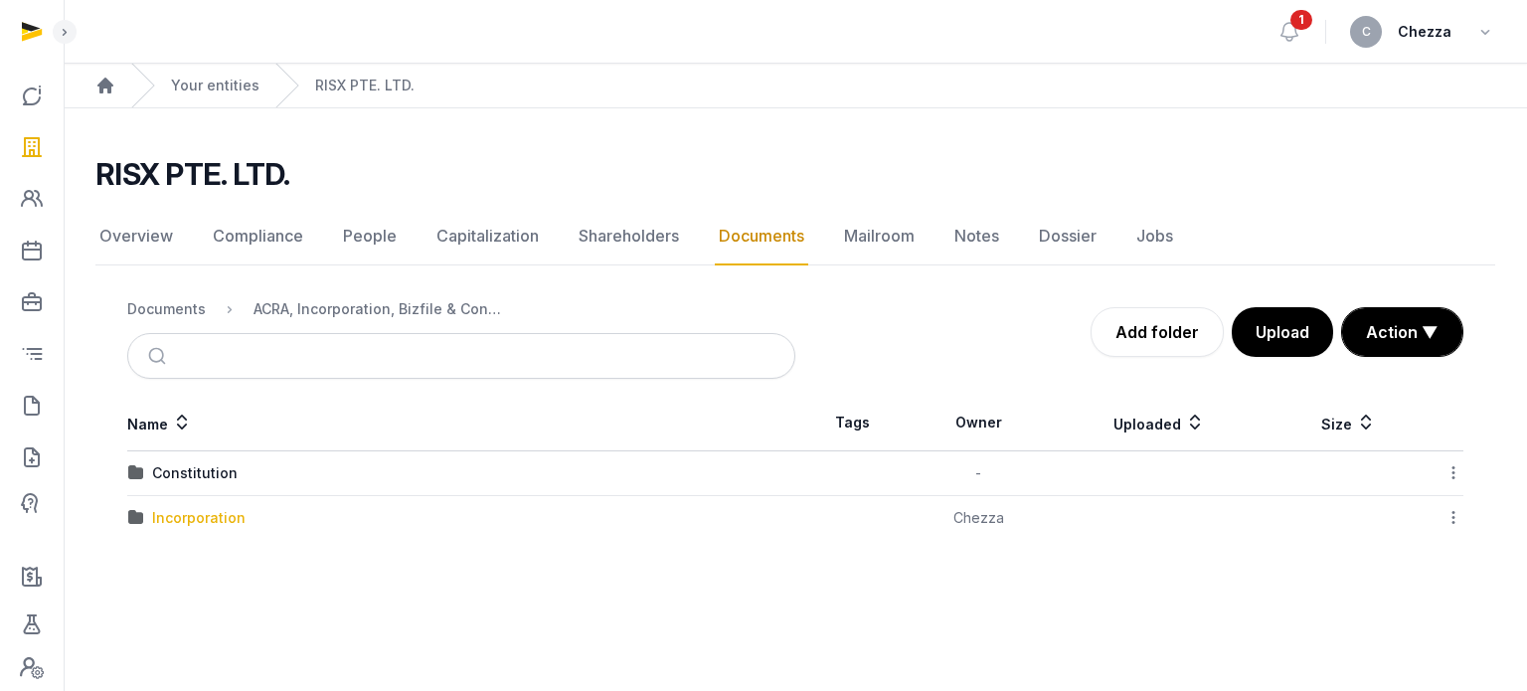
click at [187, 524] on div "Incorporation" at bounding box center [198, 518] width 93 height 20
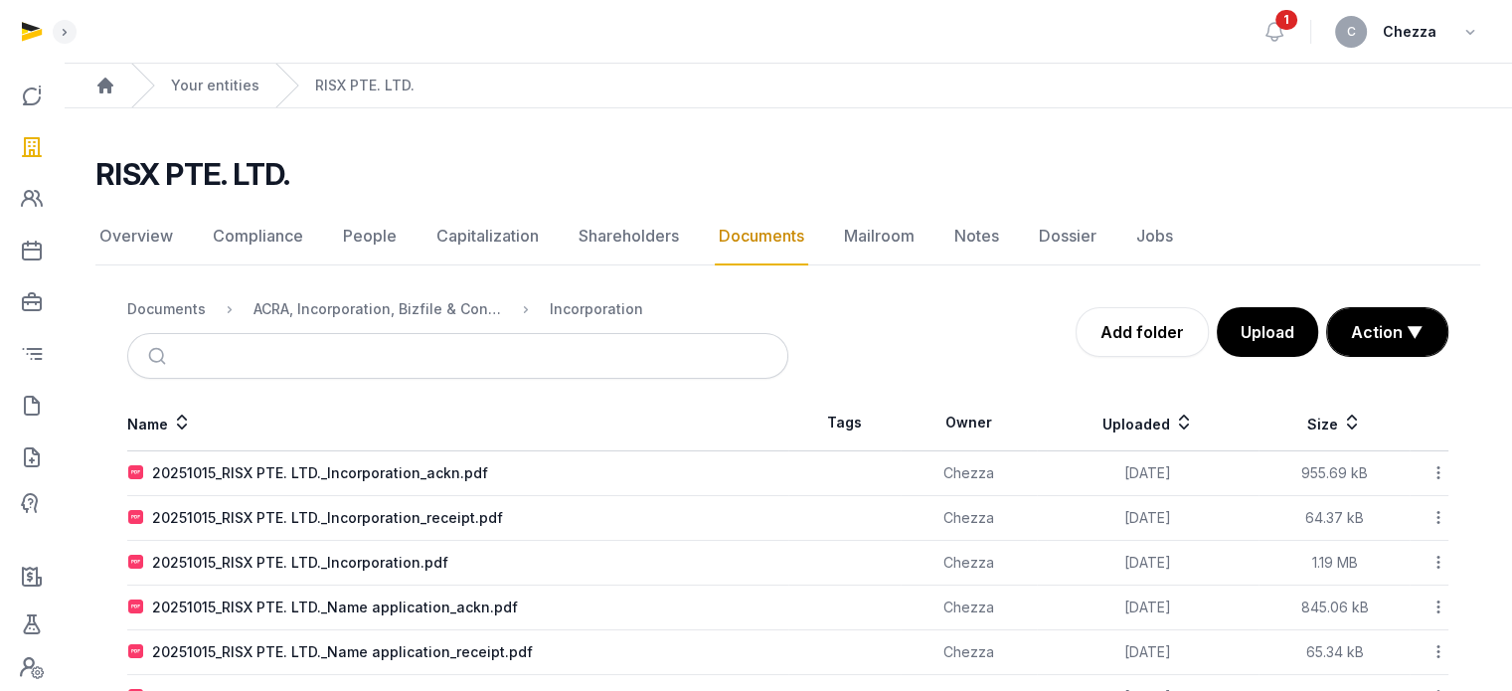
scroll to position [65, 0]
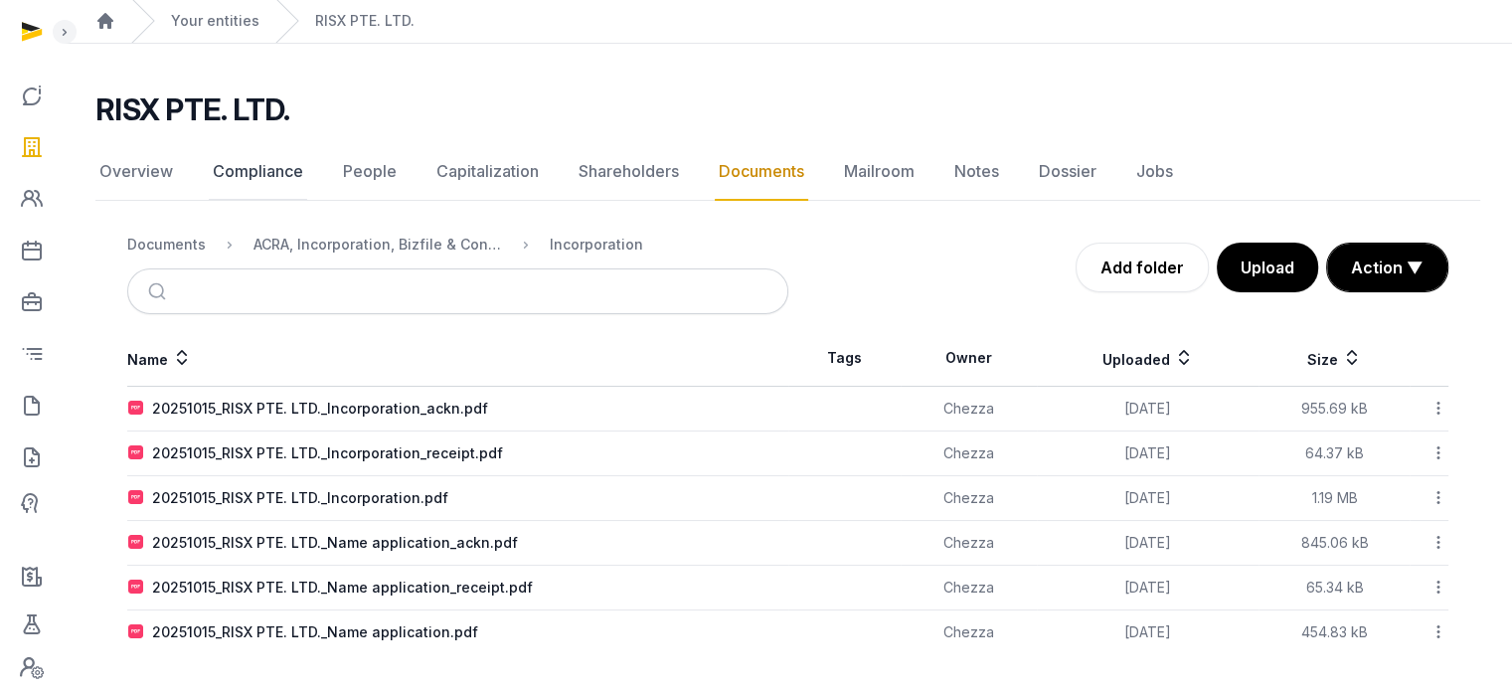
click at [258, 170] on link "Compliance" at bounding box center [258, 172] width 98 height 58
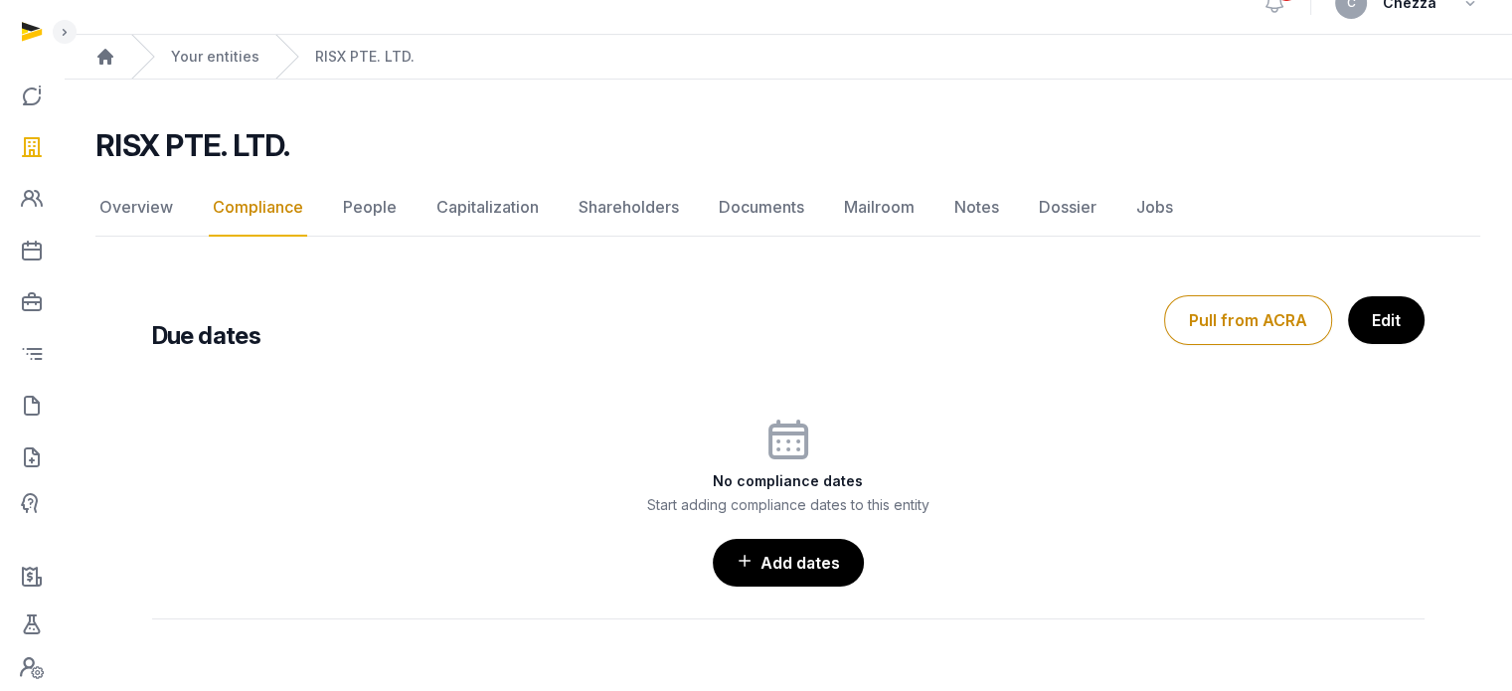
scroll to position [99, 0]
click at [543, 249] on div "Due dates Pull from ACRA Edit No compliance dates Start adding compliance dates…" at bounding box center [788, 454] width 1336 height 411
click at [137, 179] on link "Overview" at bounding box center [136, 208] width 82 height 58
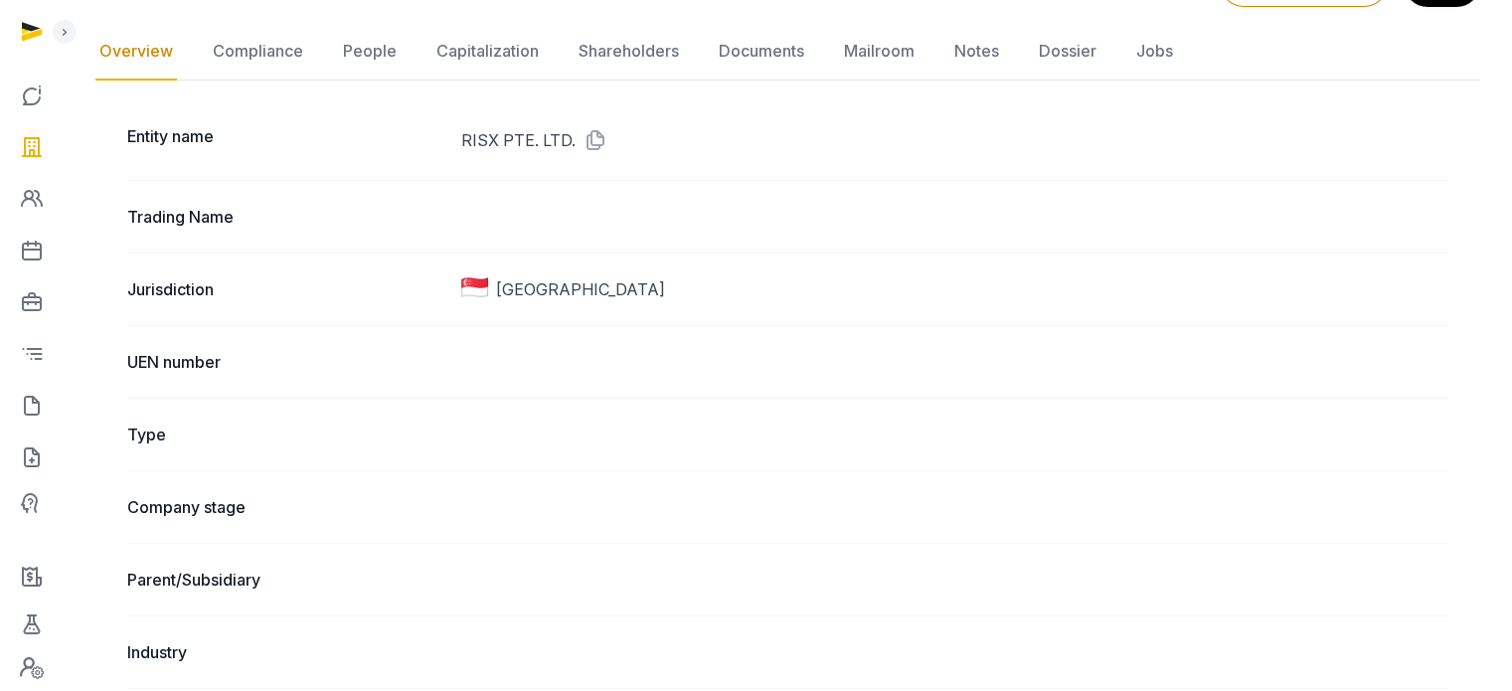
scroll to position [66, 0]
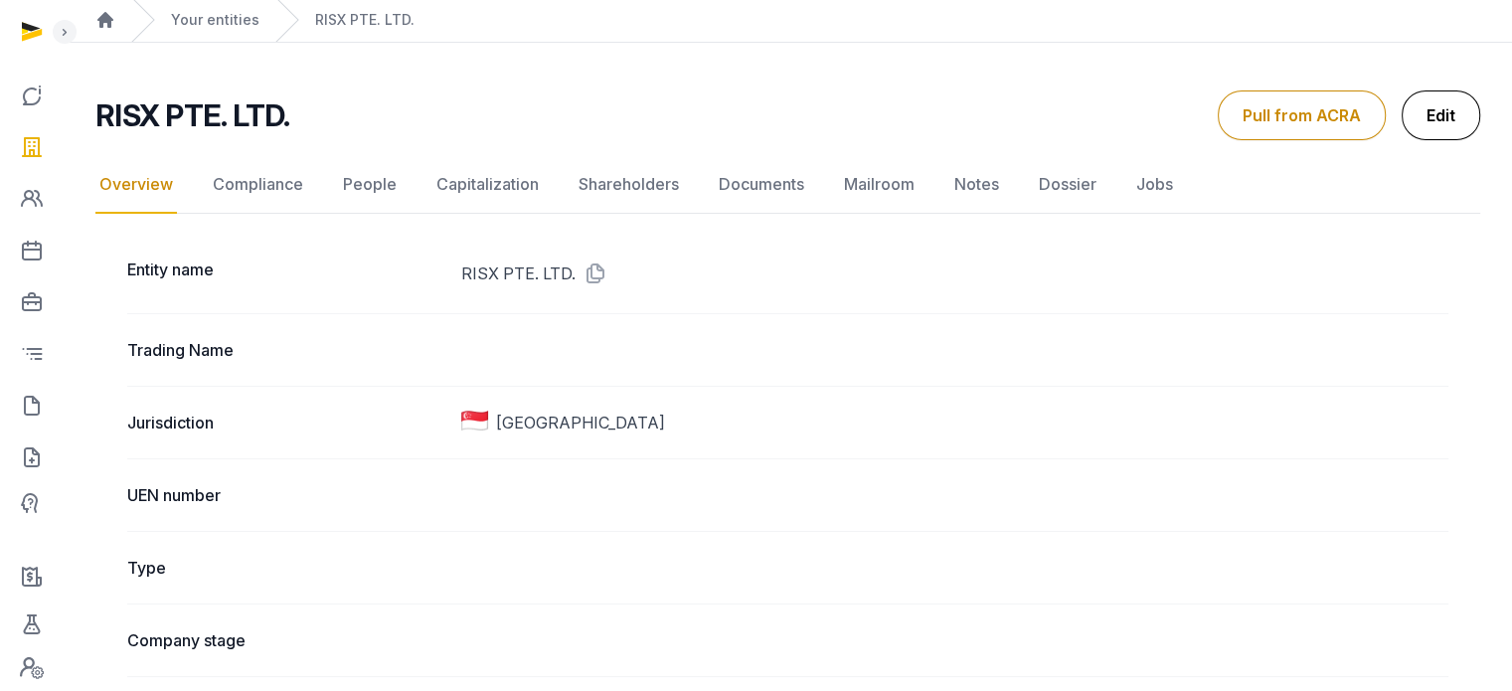
click at [1448, 104] on link "Edit" at bounding box center [1441, 115] width 79 height 50
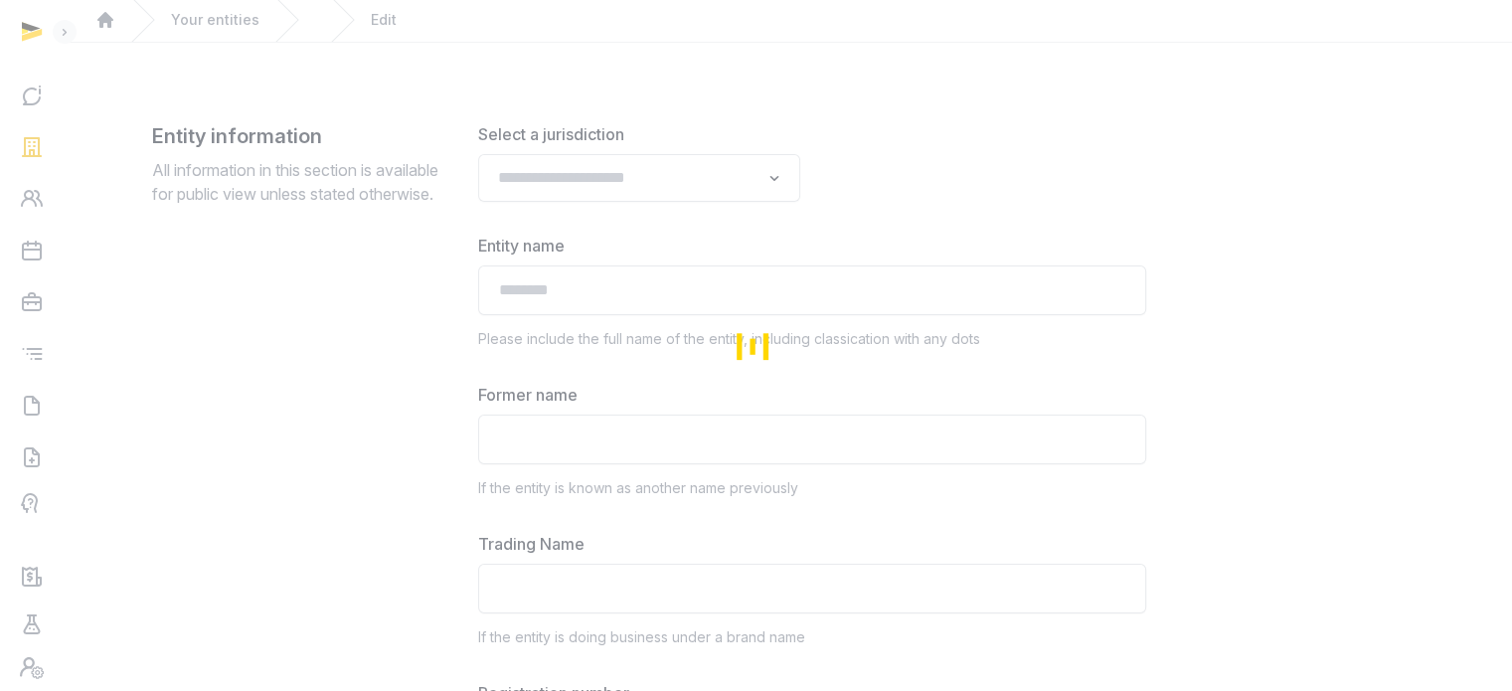
type input "**********"
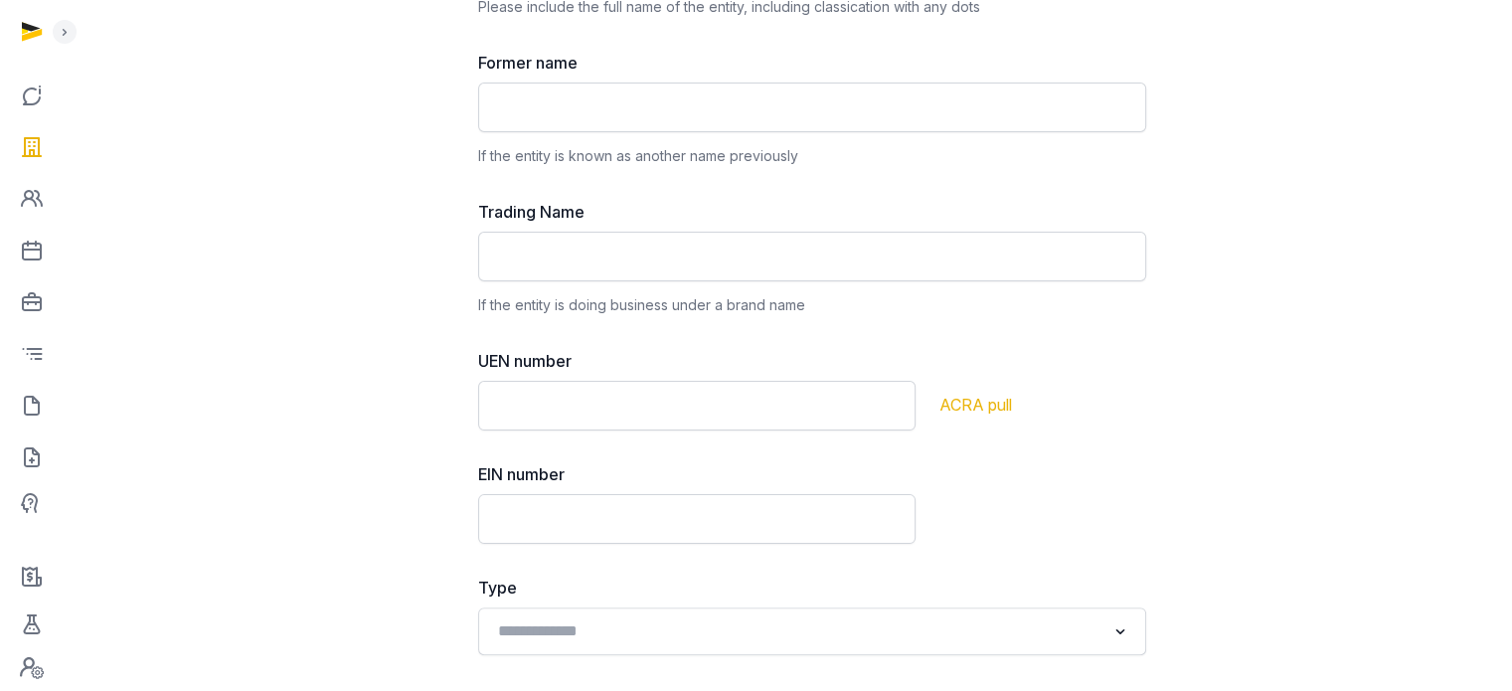
scroll to position [463, 0]
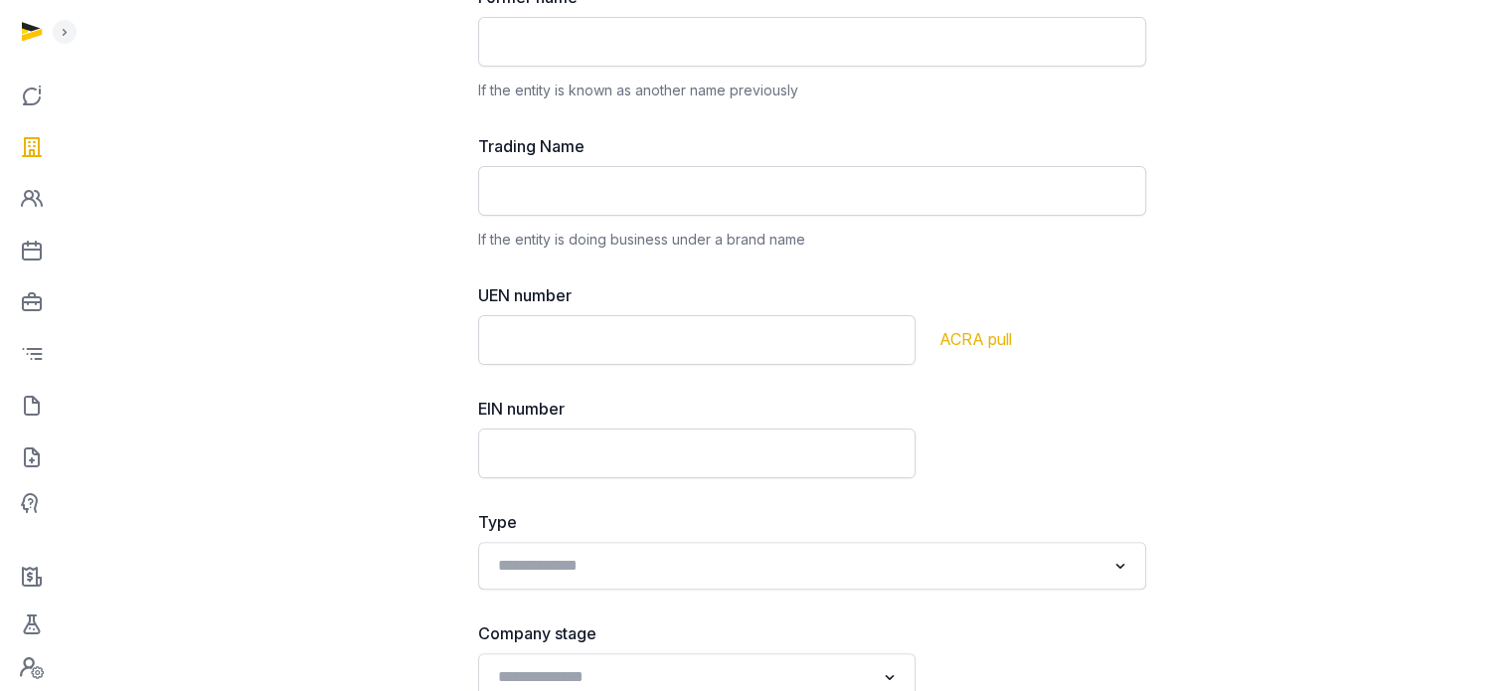
click at [1039, 287] on div "ACRA pull" at bounding box center [1042, 324] width 207 height 82
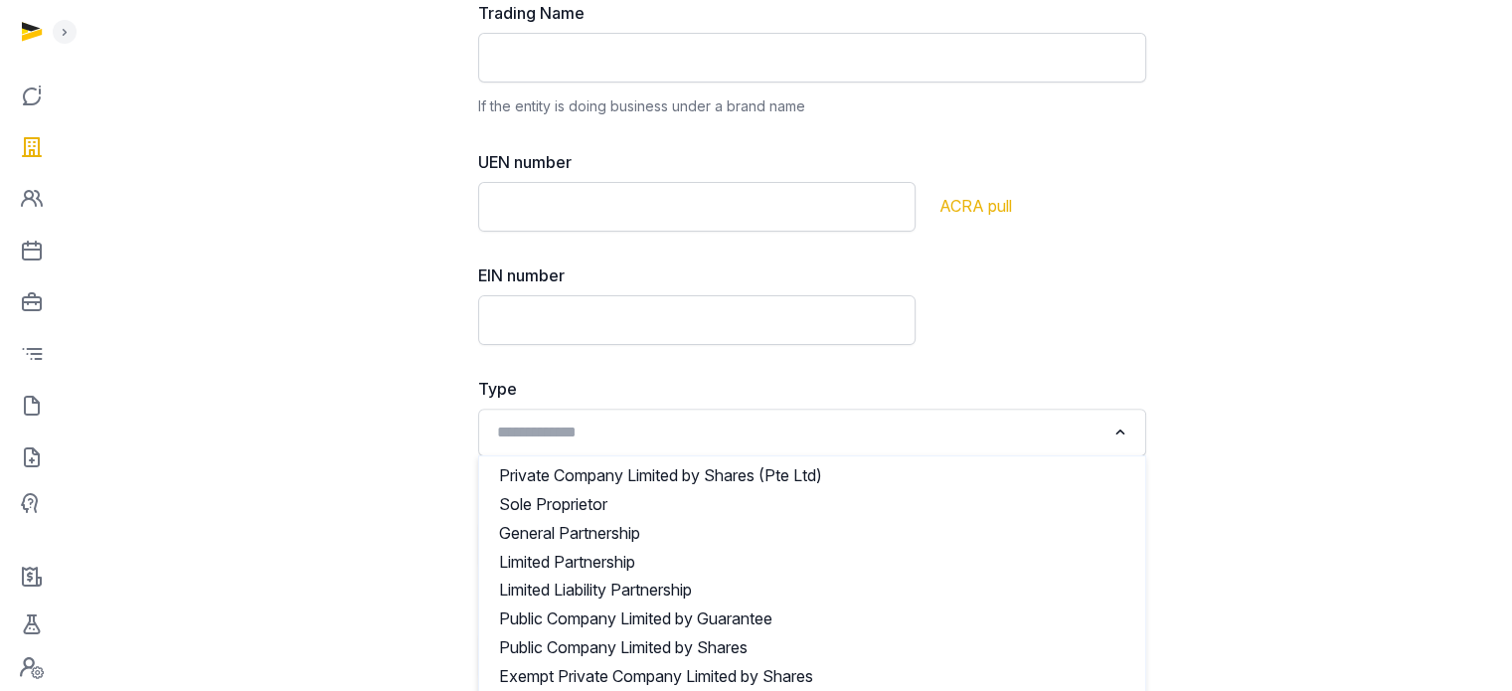
click at [577, 422] on input "Search for option" at bounding box center [797, 433] width 615 height 28
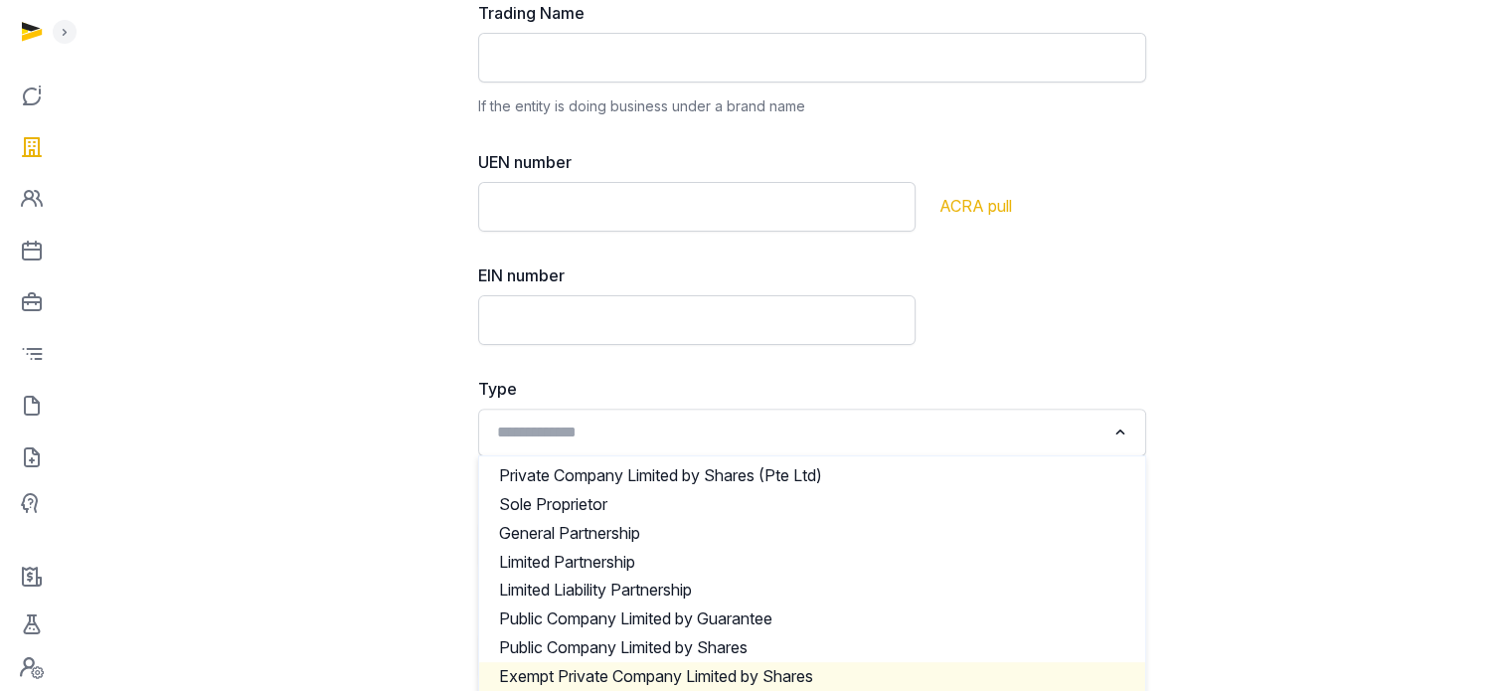
click at [681, 668] on li "Exempt Private Company Limited by Shares" at bounding box center [812, 676] width 666 height 29
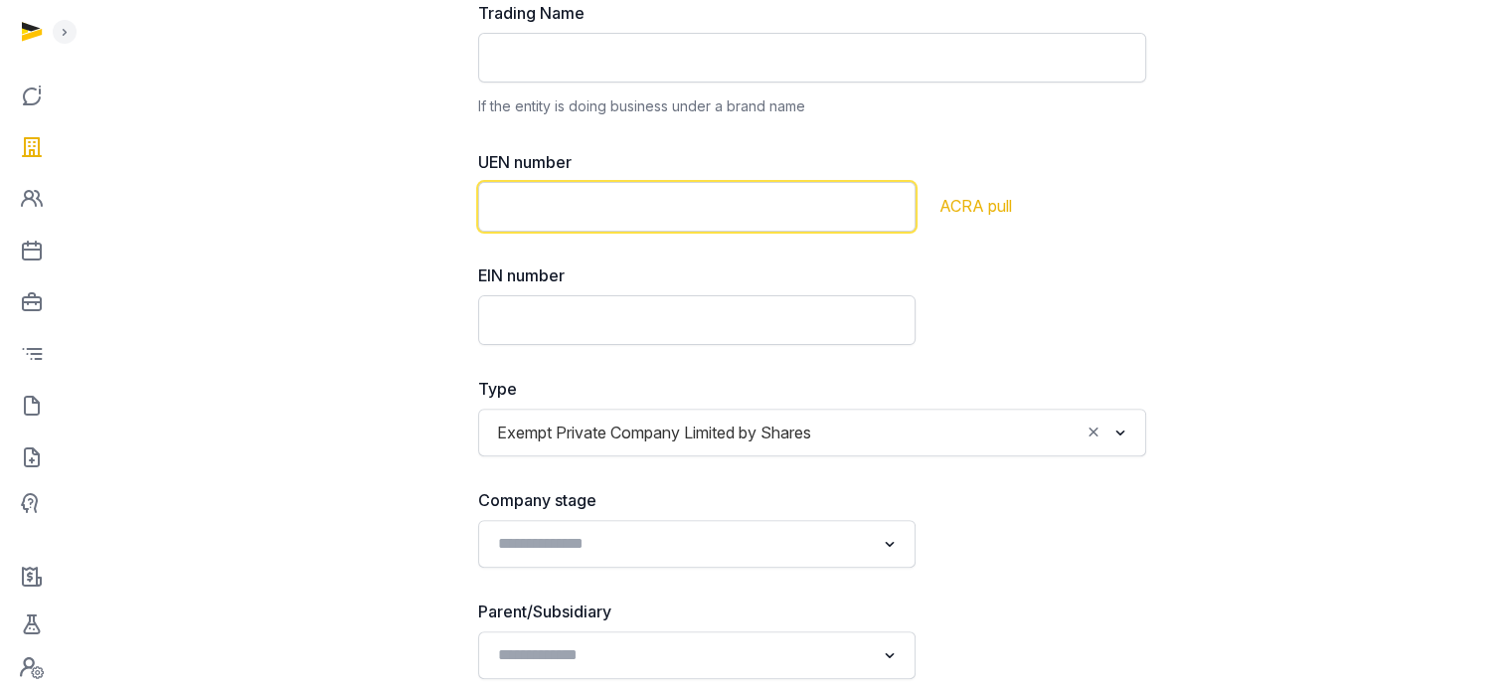
click at [581, 210] on input "text" at bounding box center [696, 207] width 437 height 50
paste input "**********"
type input "**********"
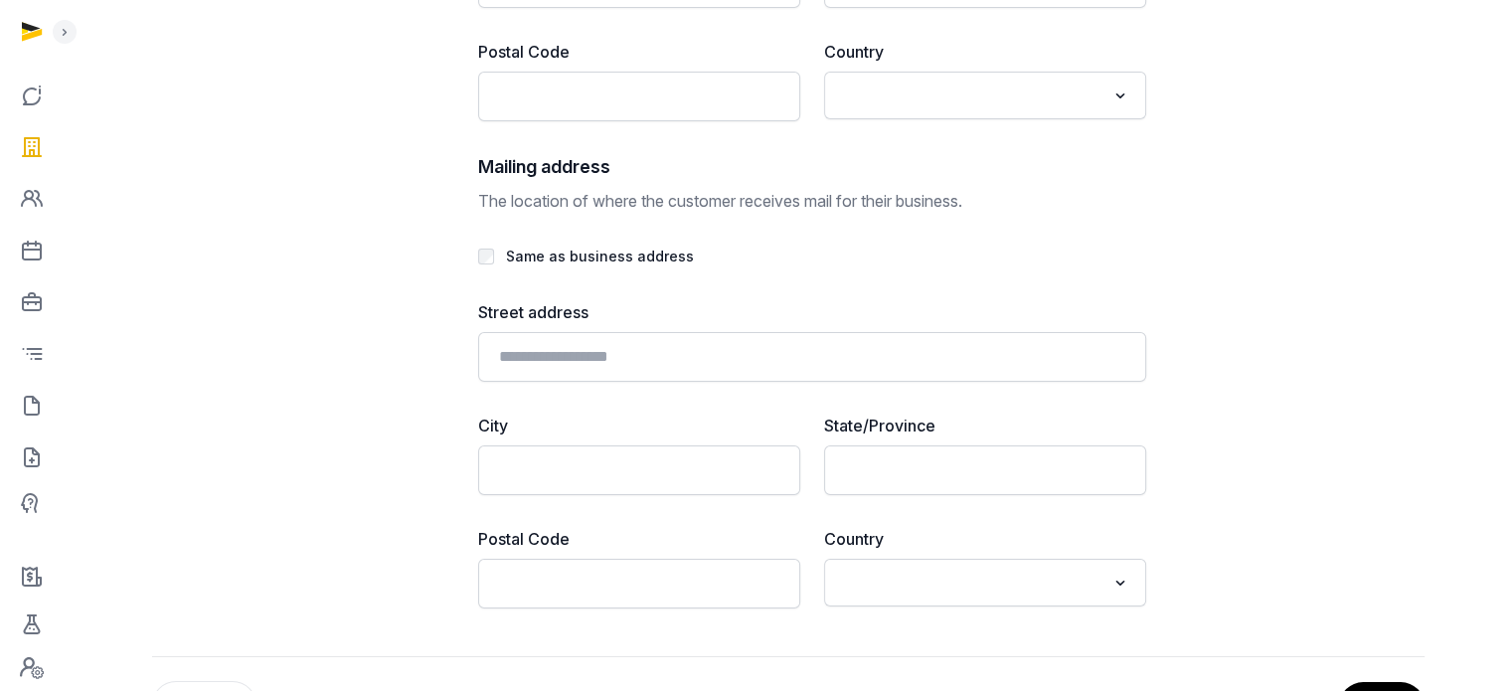
scroll to position [4642, 0]
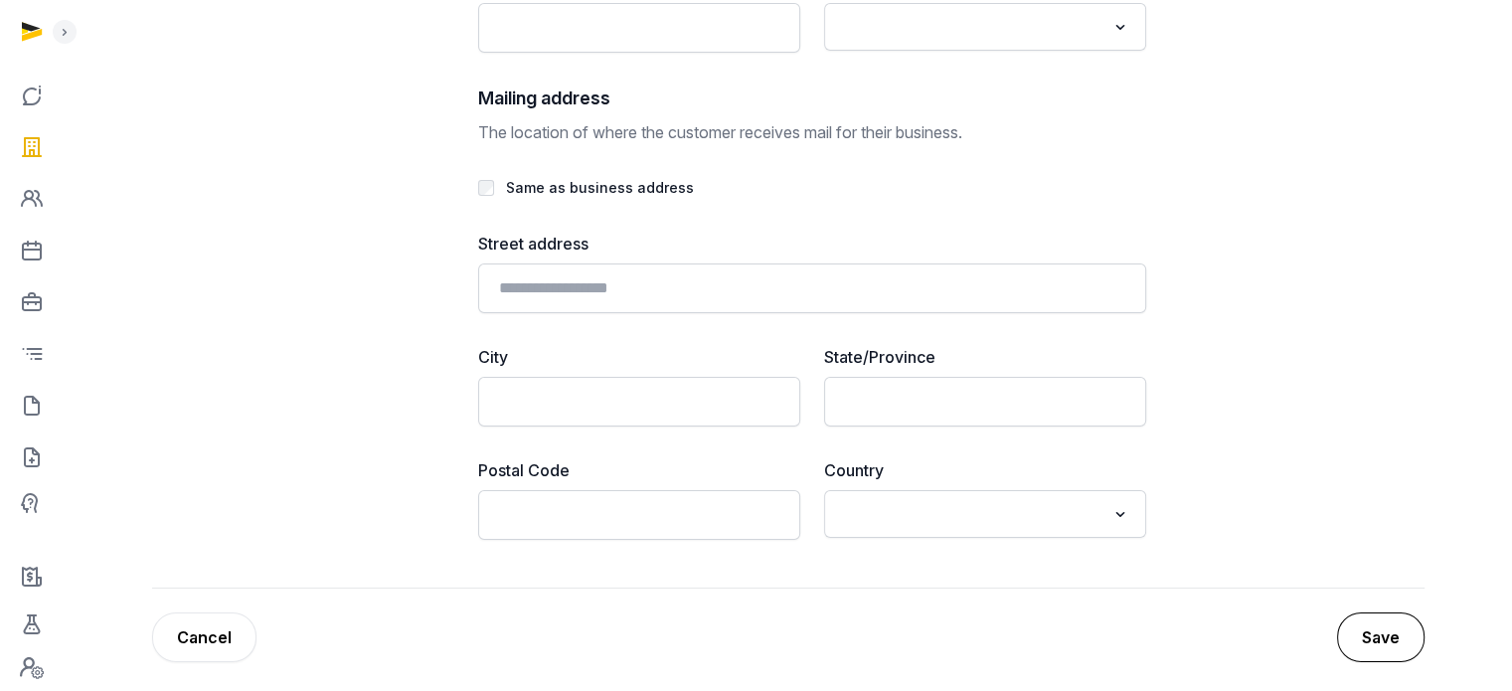
click at [1386, 631] on button "Save" at bounding box center [1380, 637] width 87 height 50
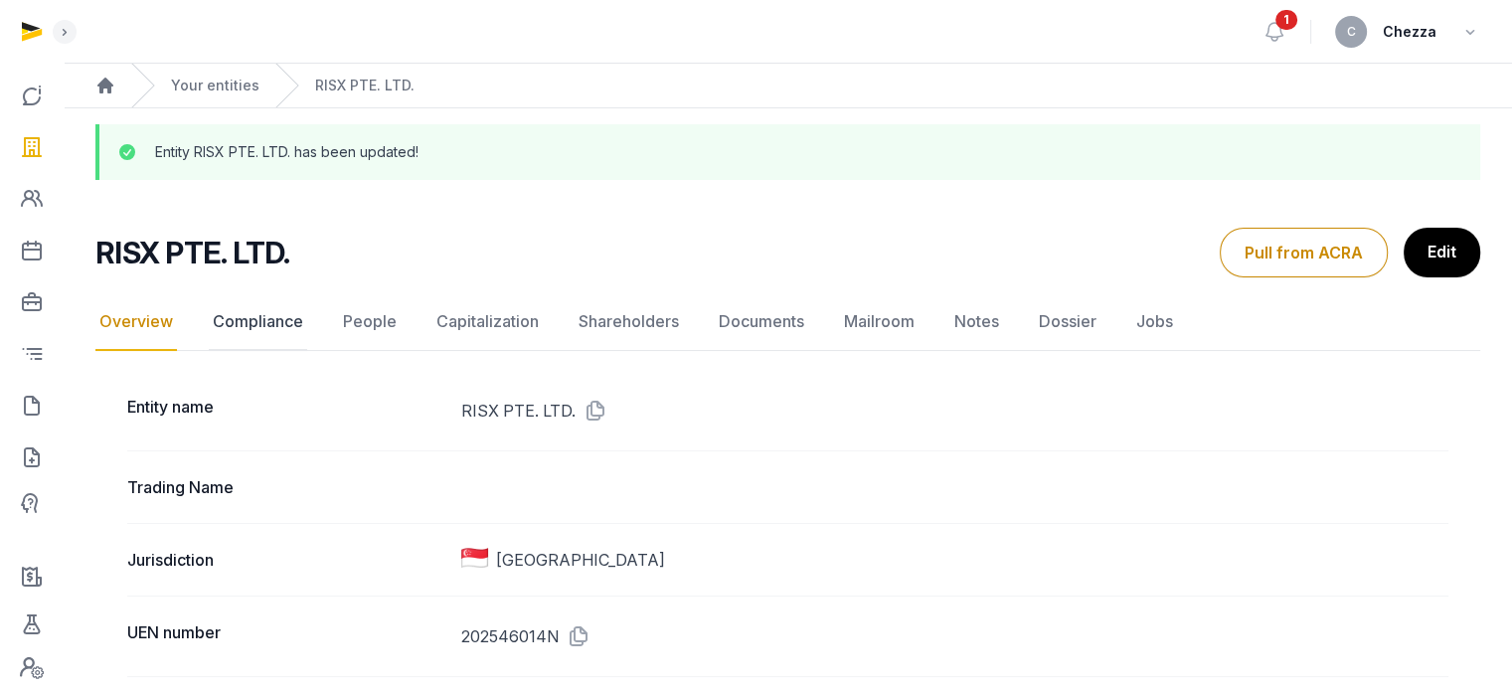
click at [237, 318] on link "Compliance" at bounding box center [258, 322] width 98 height 58
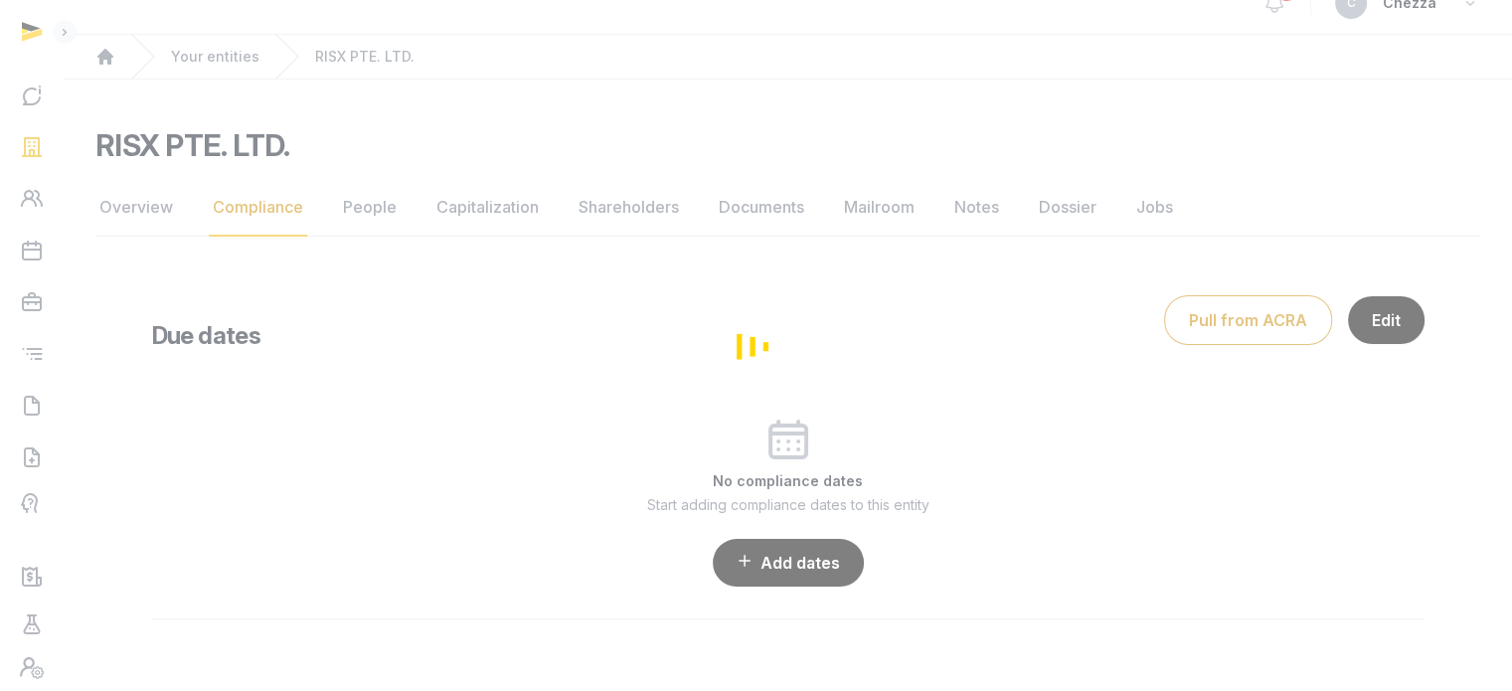
scroll to position [99, 0]
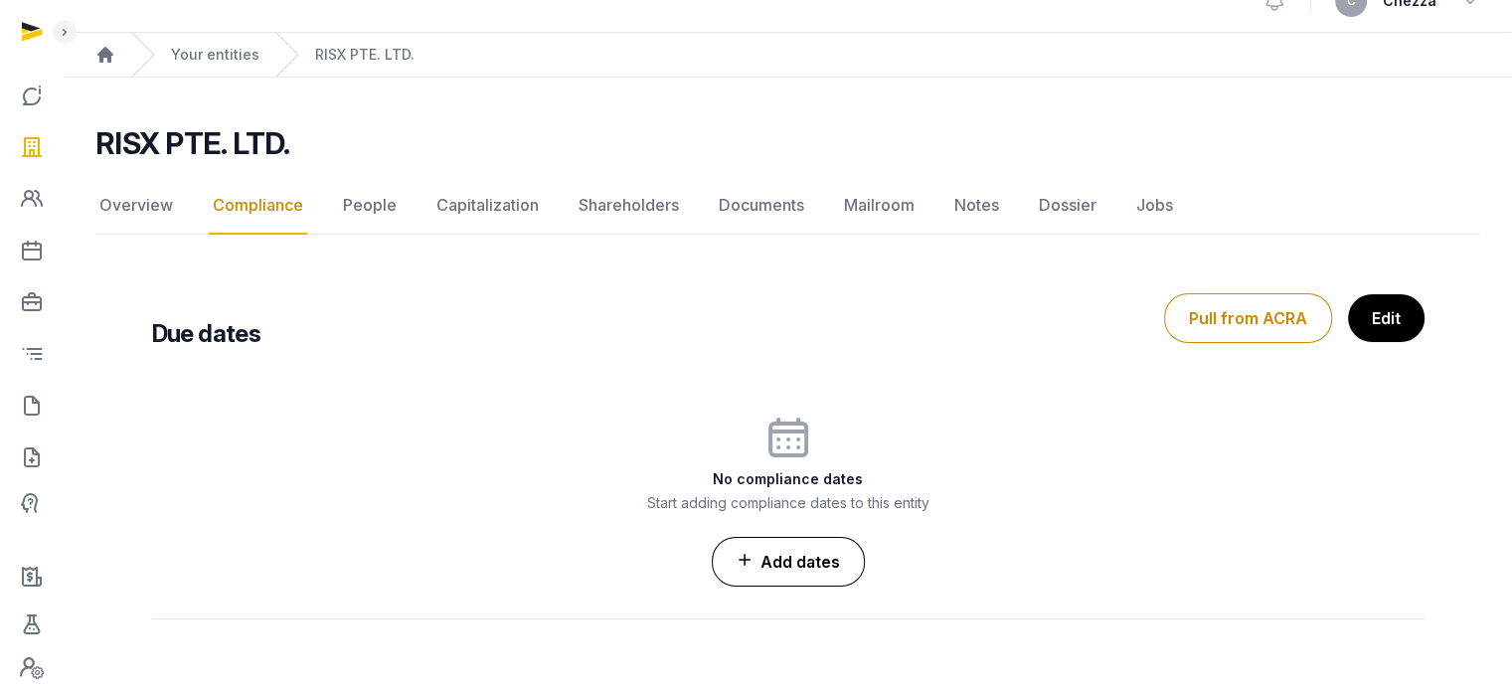
click at [791, 537] on link "Add dates" at bounding box center [788, 562] width 153 height 50
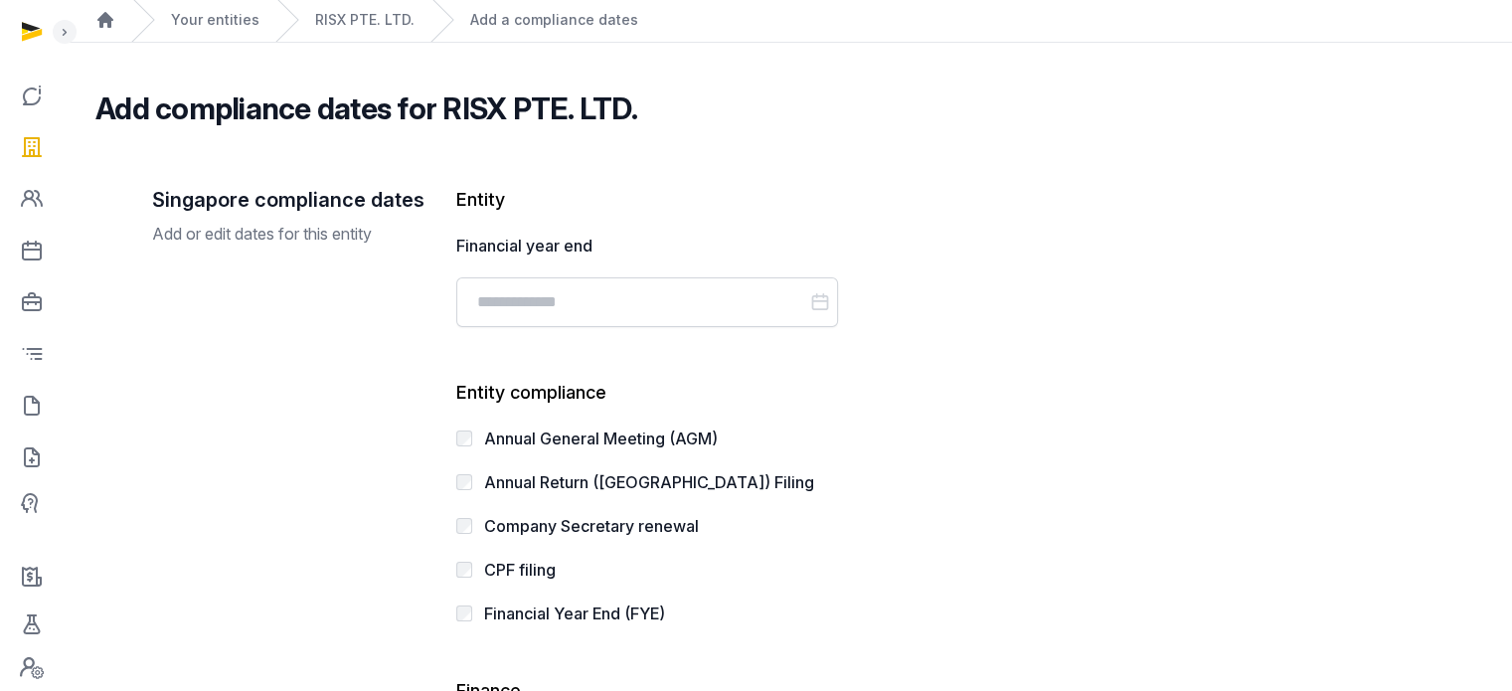
scroll to position [132, 0]
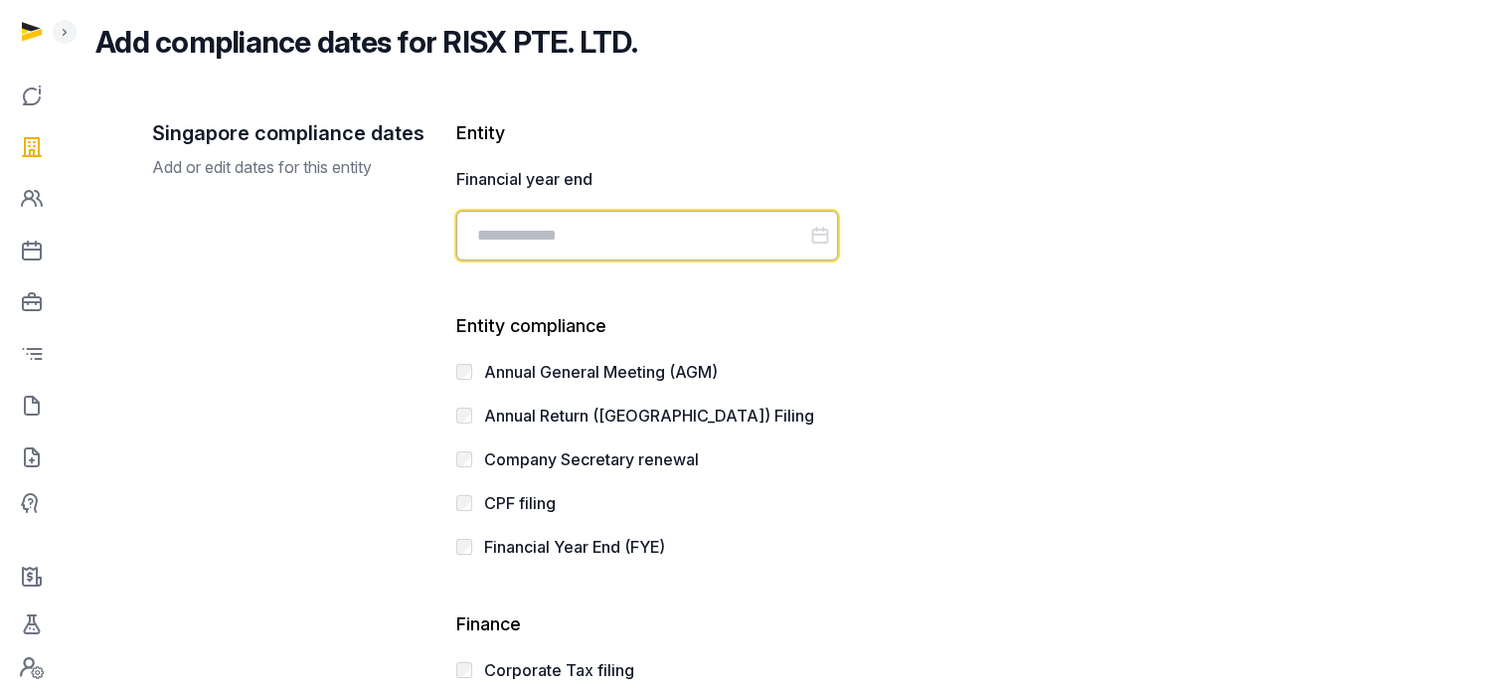
click at [606, 230] on input "Datepicker input" at bounding box center [647, 236] width 382 height 50
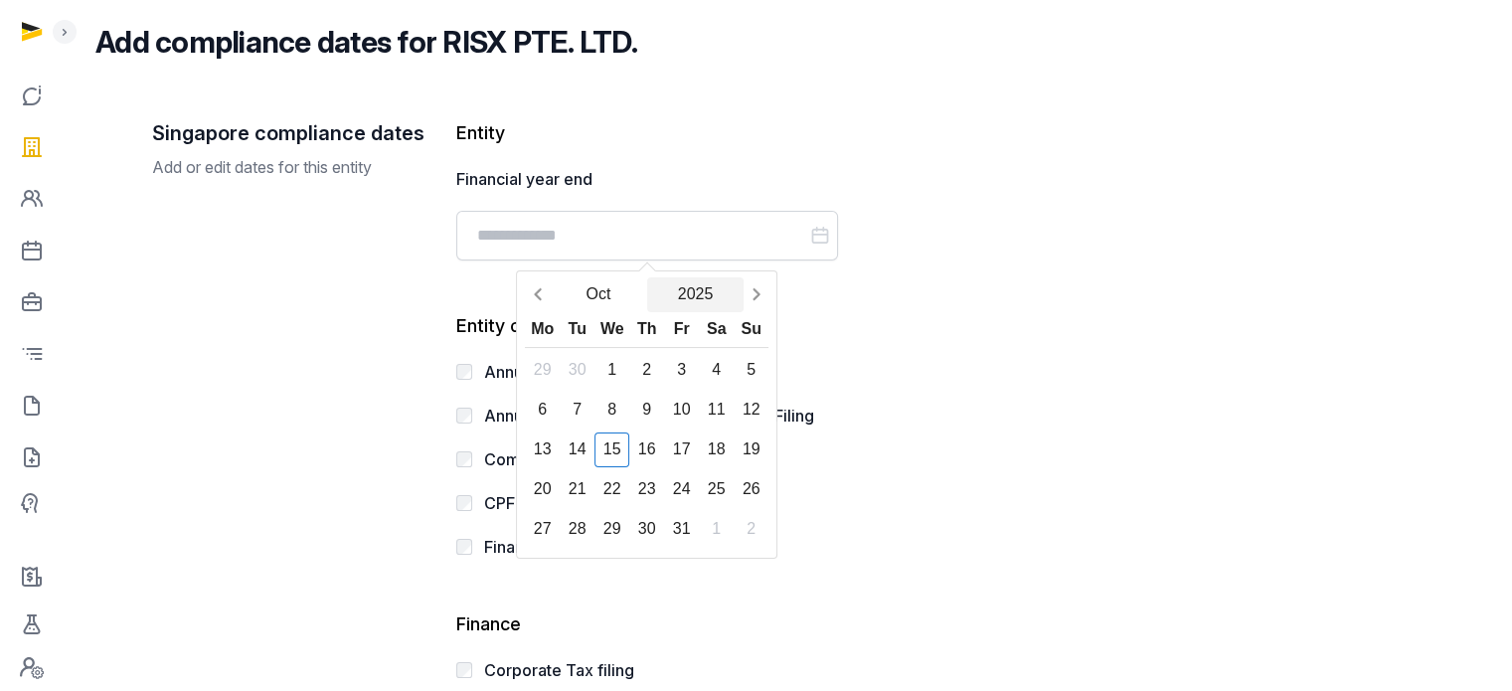
click at [692, 289] on button "2025" at bounding box center [695, 294] width 97 height 35
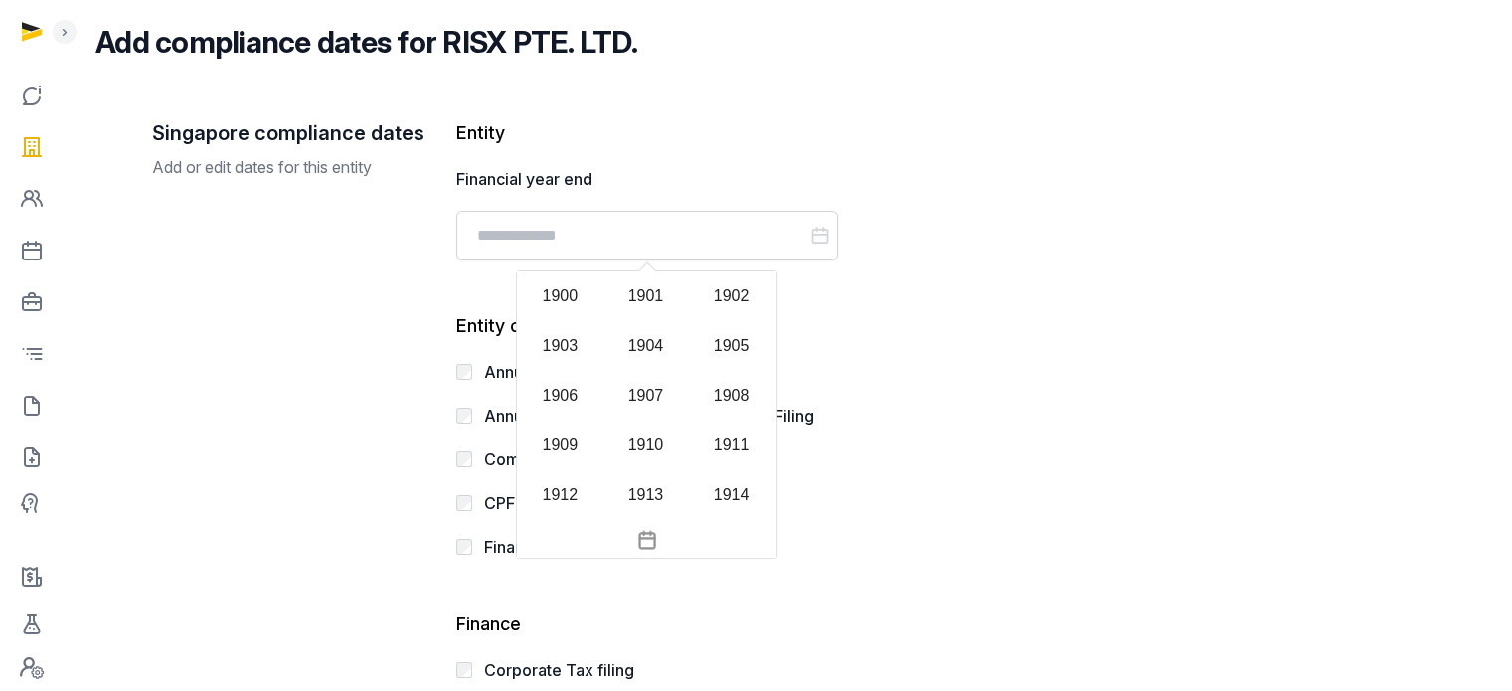
scroll to position [1927, 0]
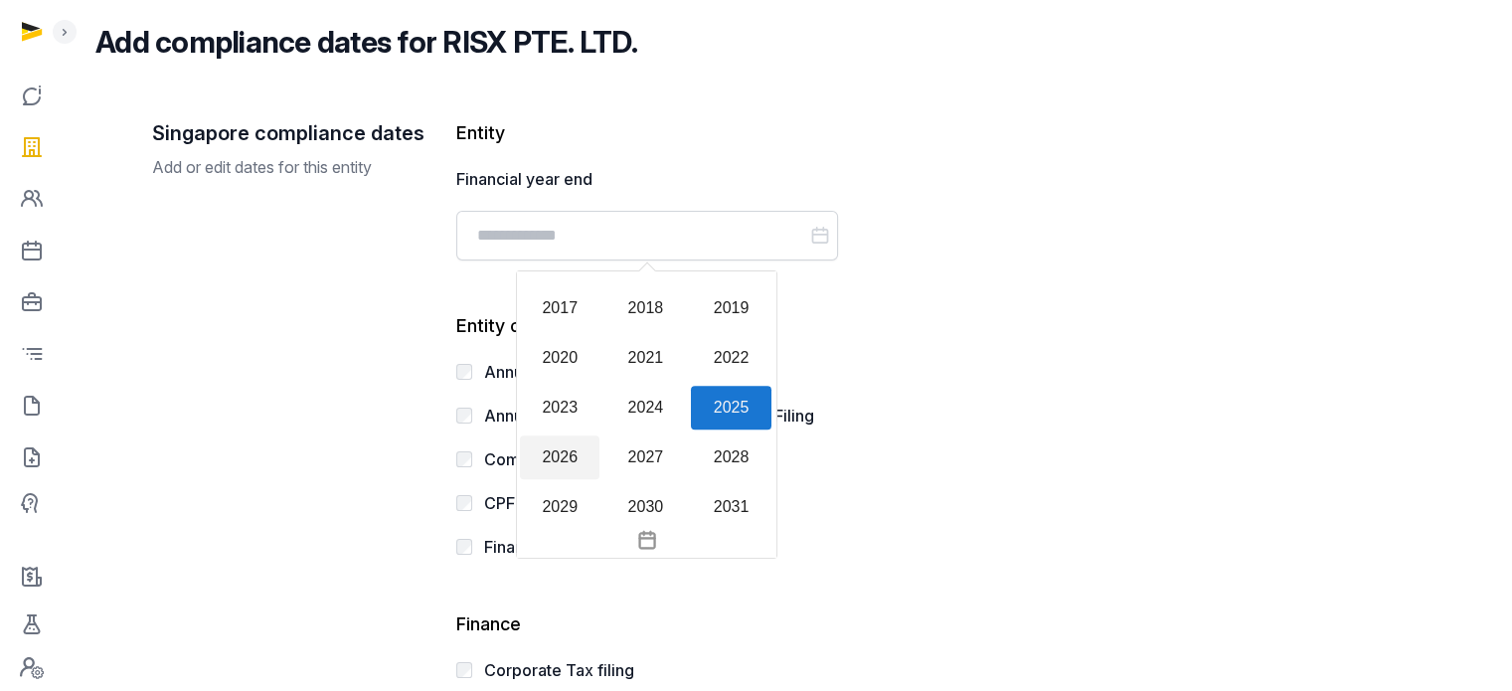
click at [547, 455] on div "2026" at bounding box center [560, 457] width 80 height 44
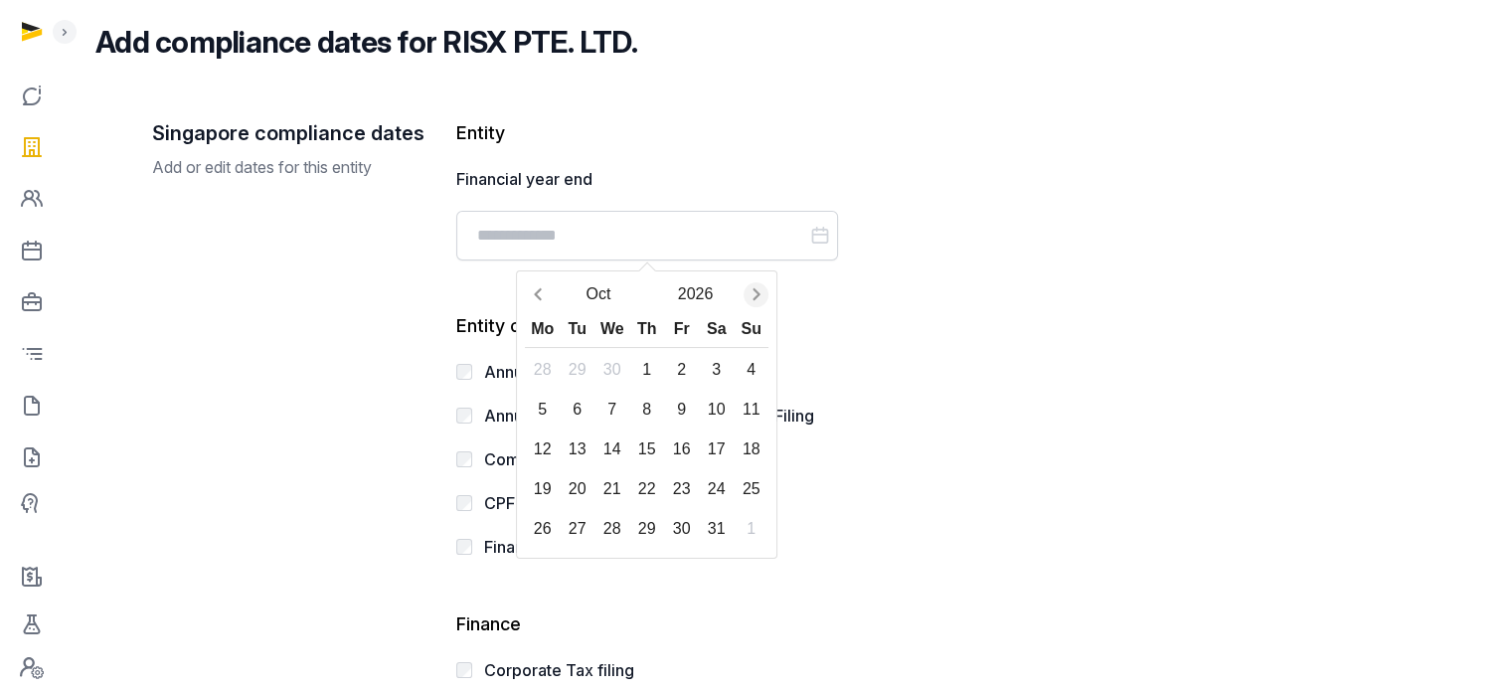
click at [753, 289] on icon "Next month" at bounding box center [756, 294] width 7 height 12
click at [640, 527] on div "31" at bounding box center [646, 529] width 35 height 35
type input "**********"
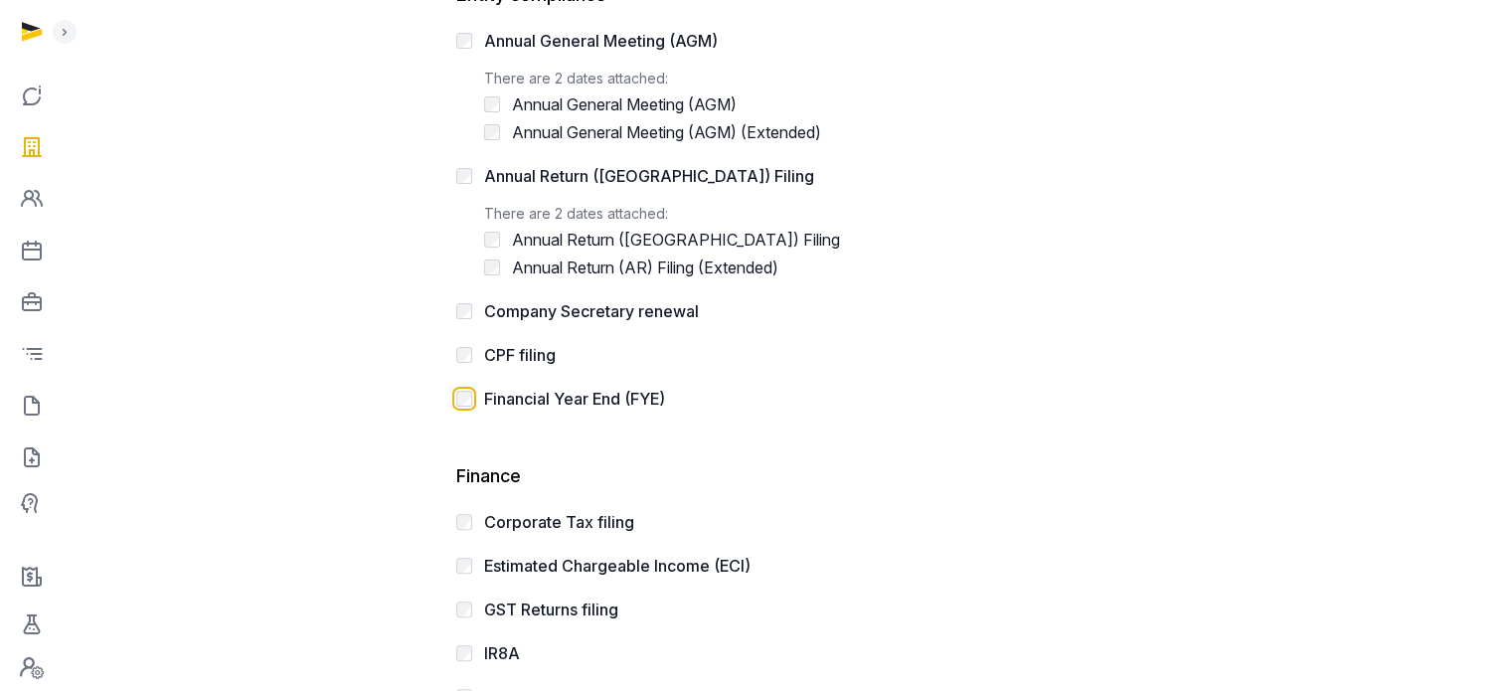
scroll to position [596, 0]
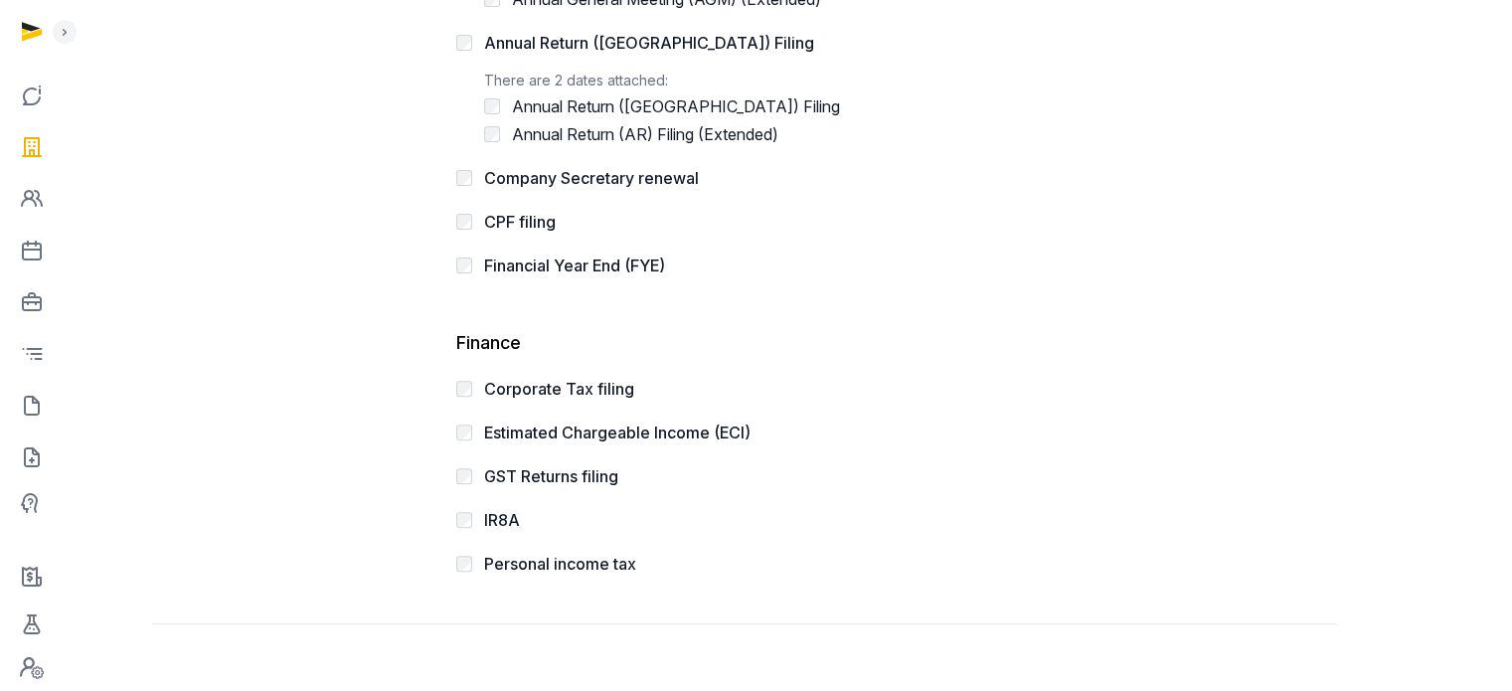
click at [1226, 397] on div "**********" at bounding box center [744, 139] width 1185 height 969
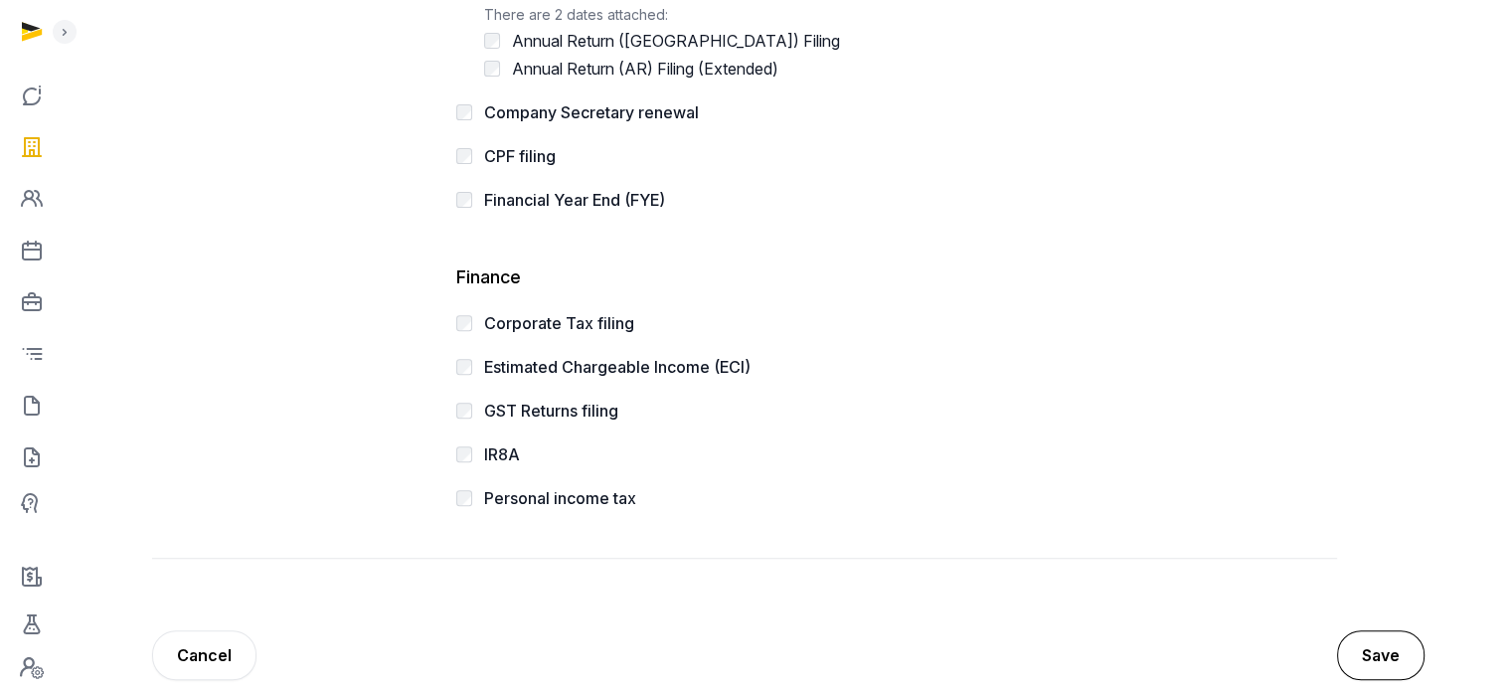
click at [1372, 643] on button "Save" at bounding box center [1380, 655] width 87 height 50
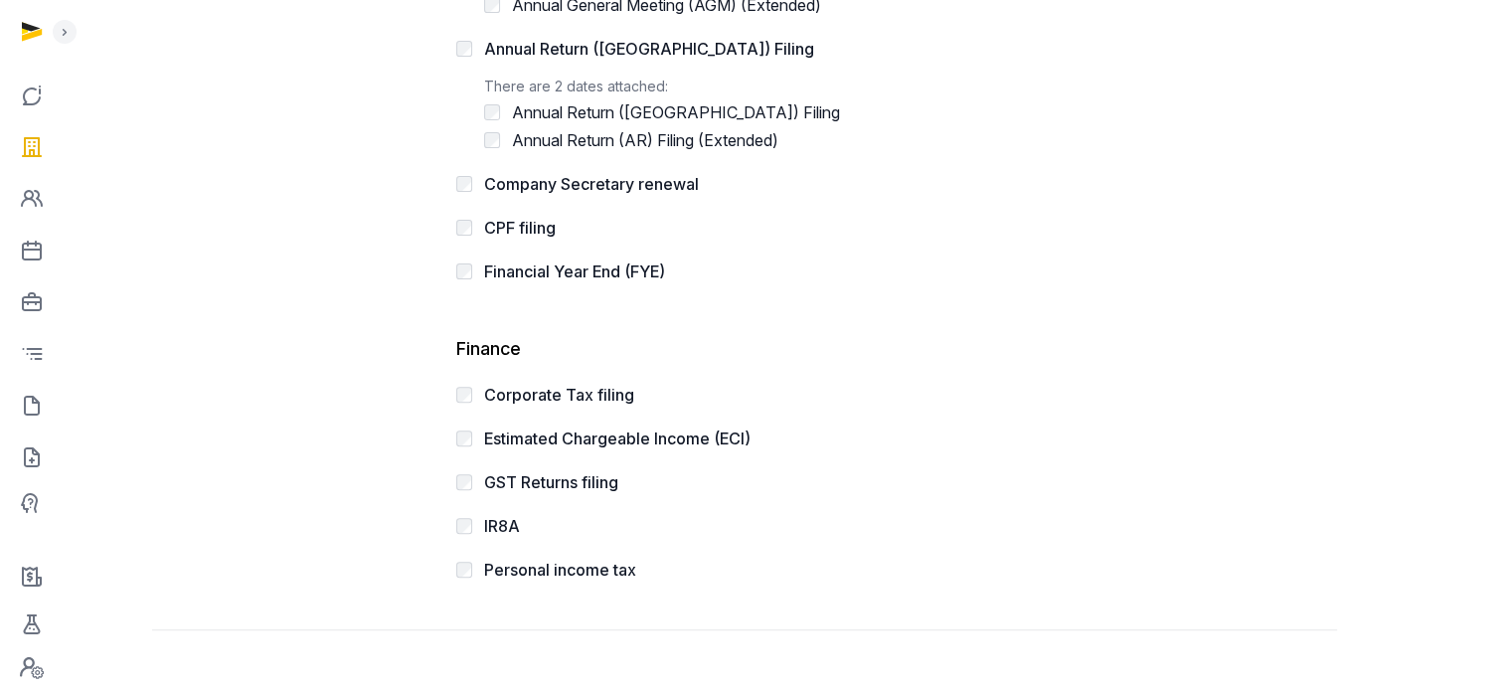
scroll to position [0, 0]
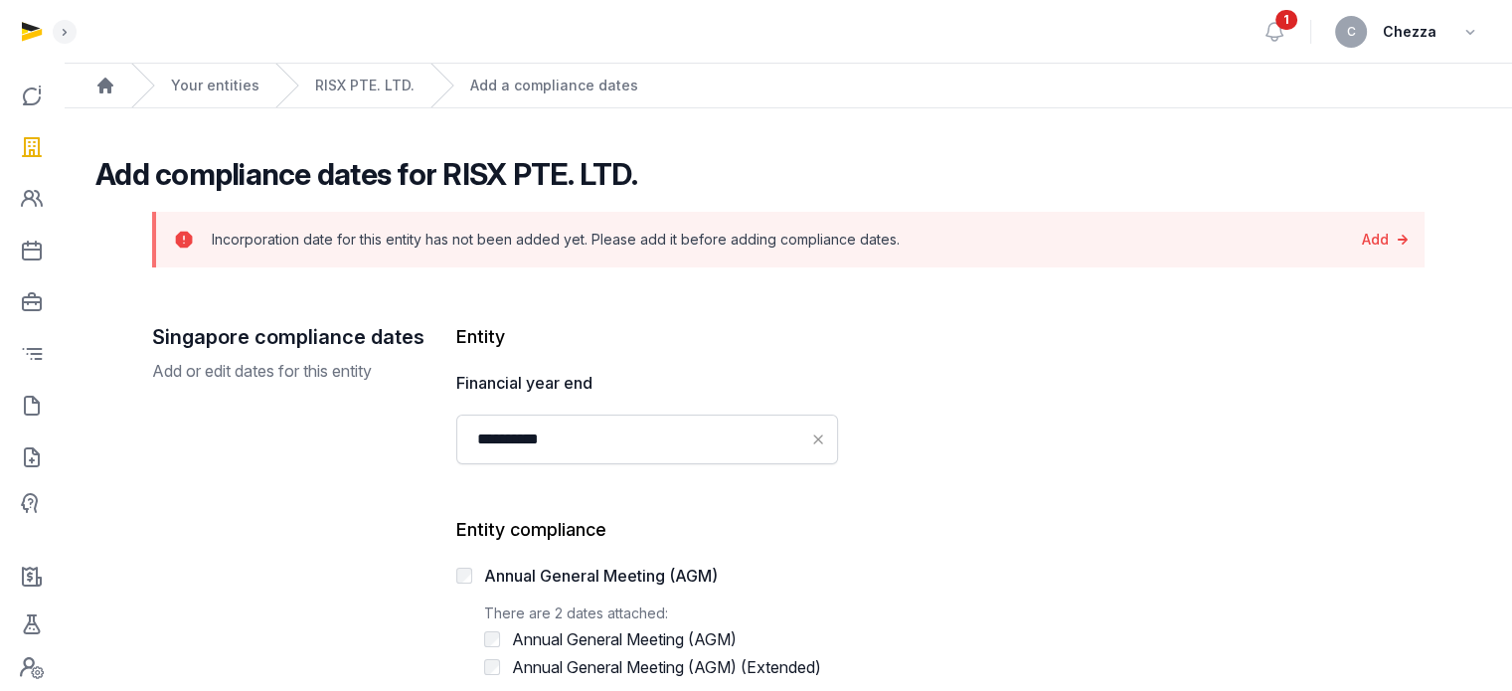
click at [1383, 238] on link "Add" at bounding box center [1387, 240] width 51 height 28
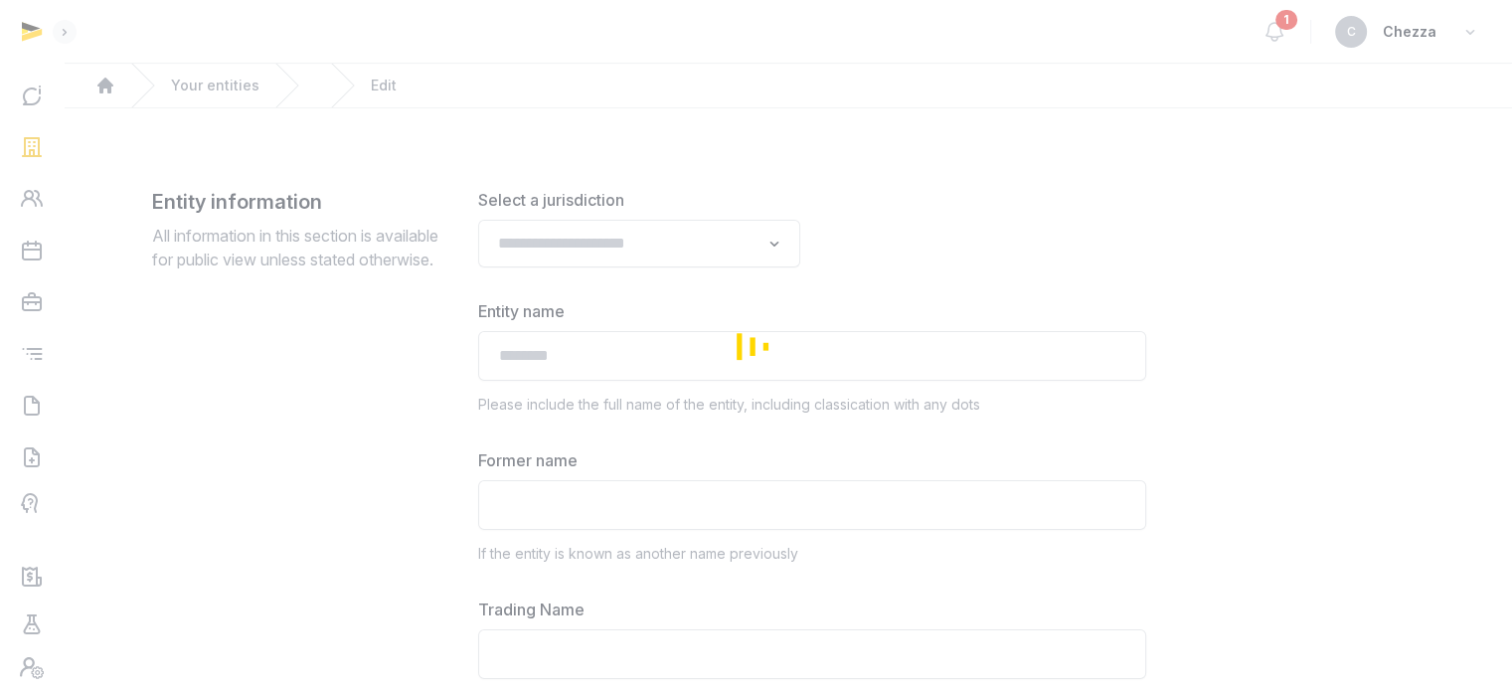
type input "**********"
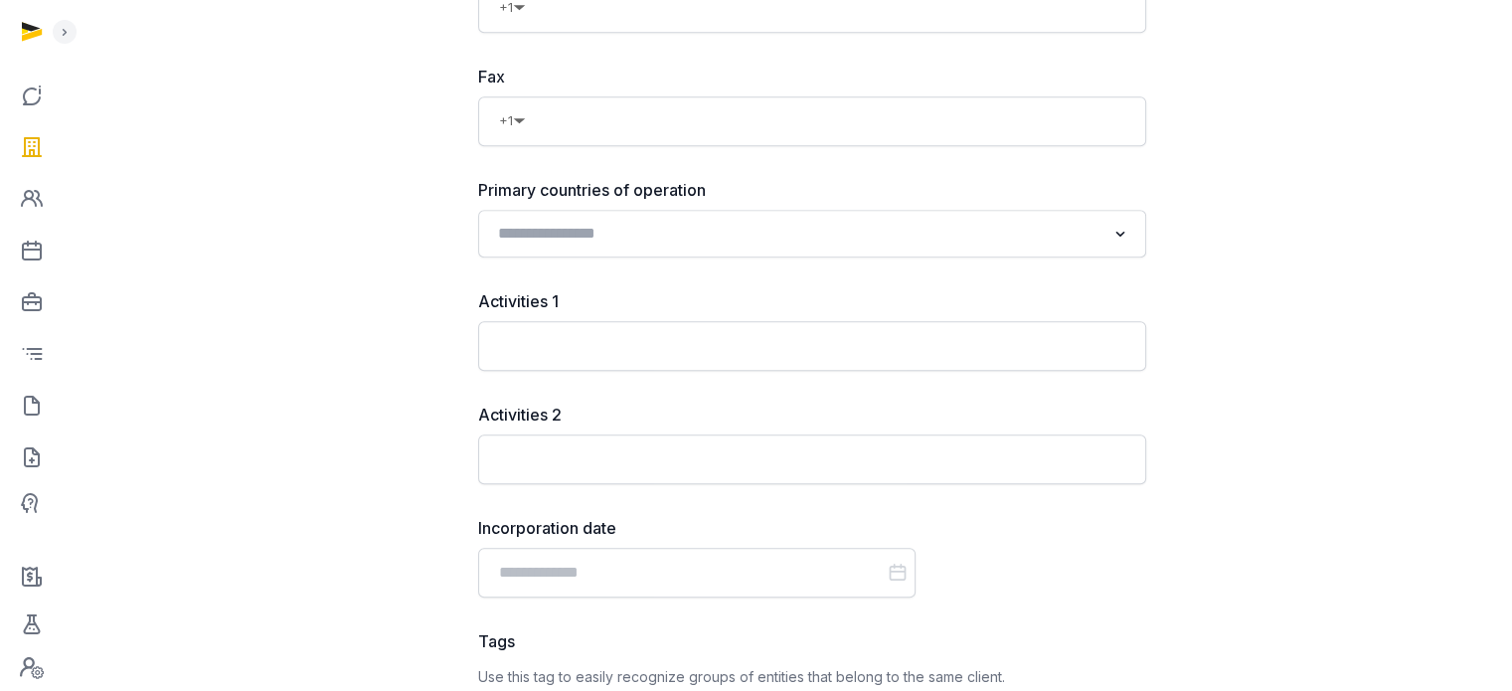
scroll to position [1988, 0]
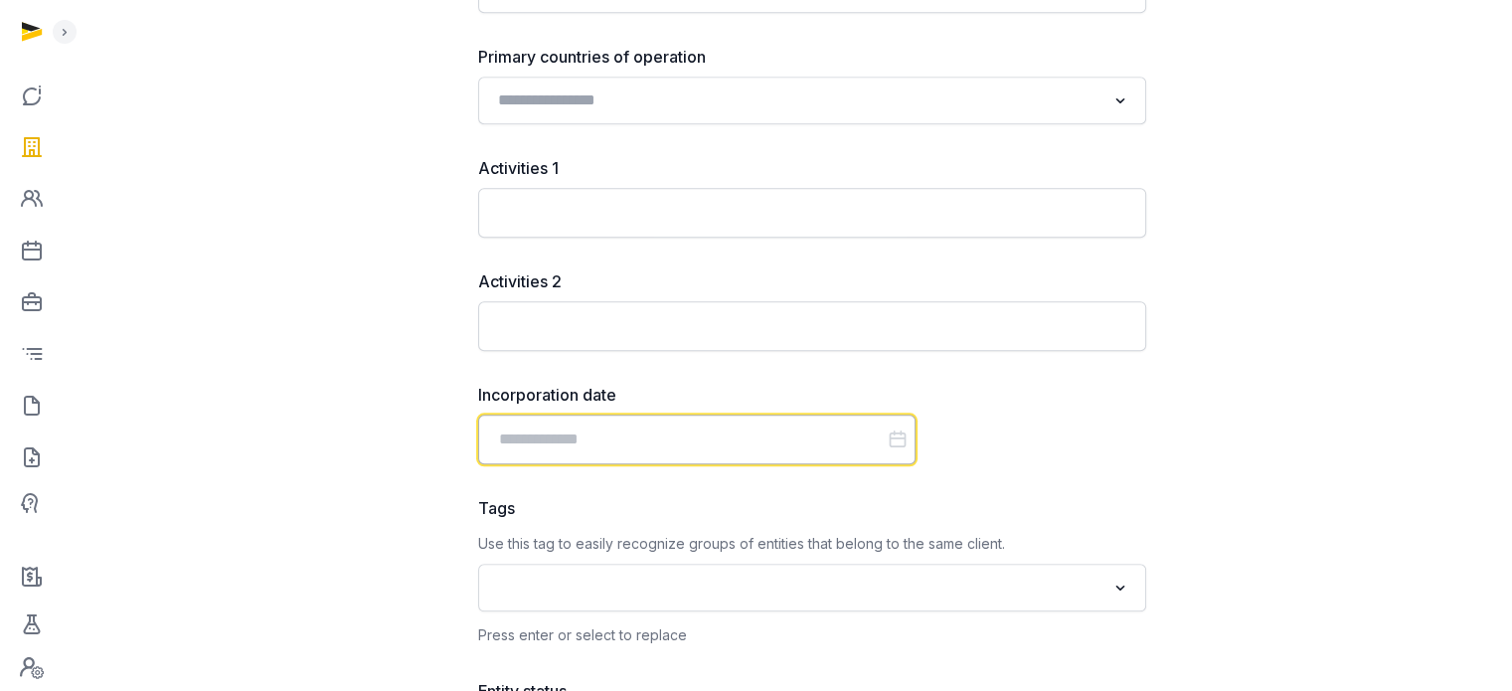
click at [583, 444] on input "Datepicker input" at bounding box center [696, 440] width 437 height 50
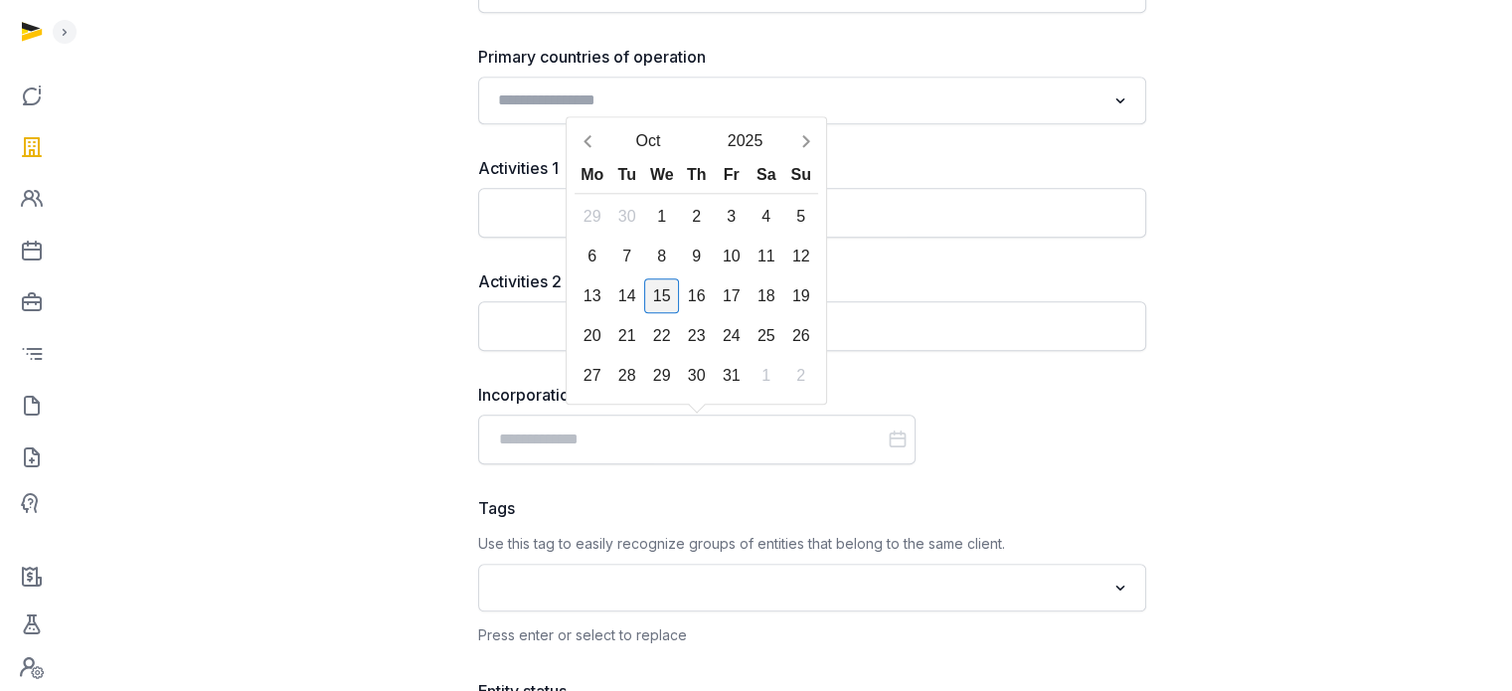
click at [661, 289] on div "15" at bounding box center [661, 295] width 35 height 35
type input "**********"
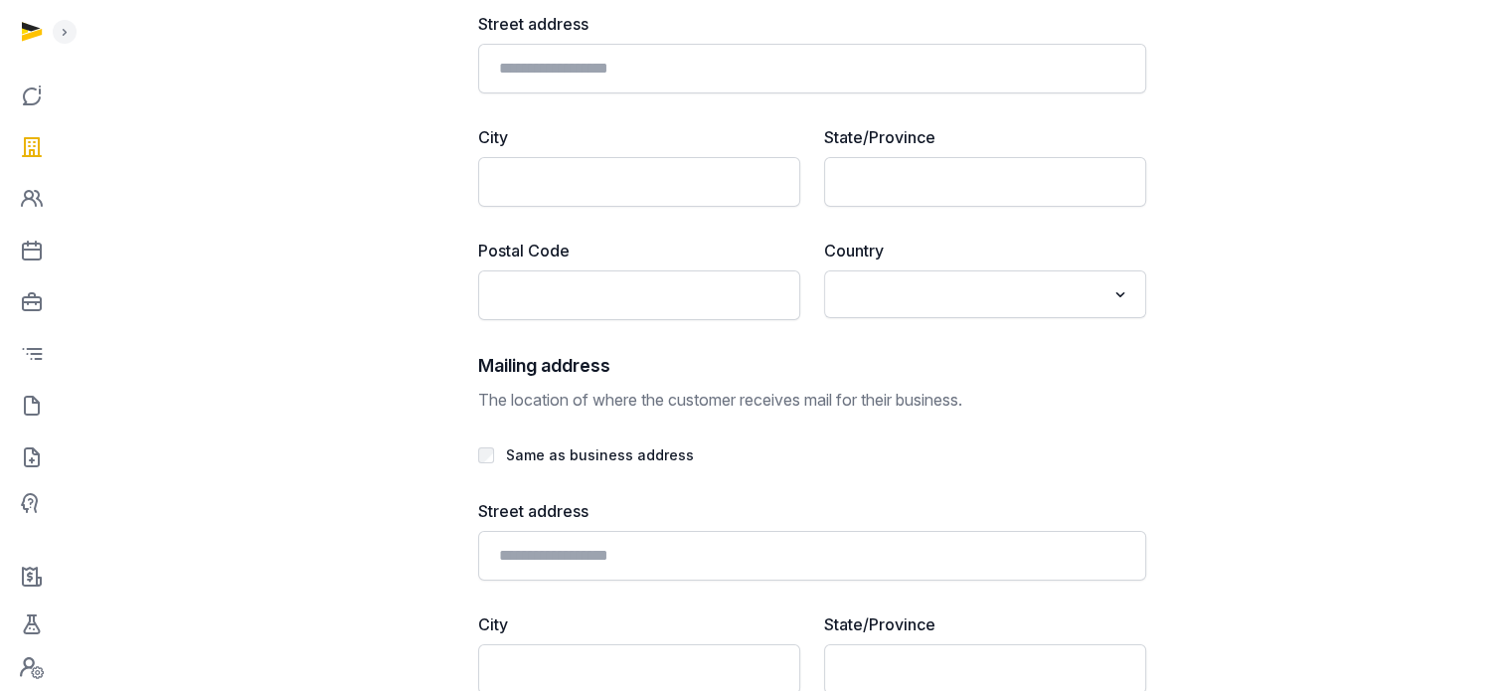
scroll to position [4642, 0]
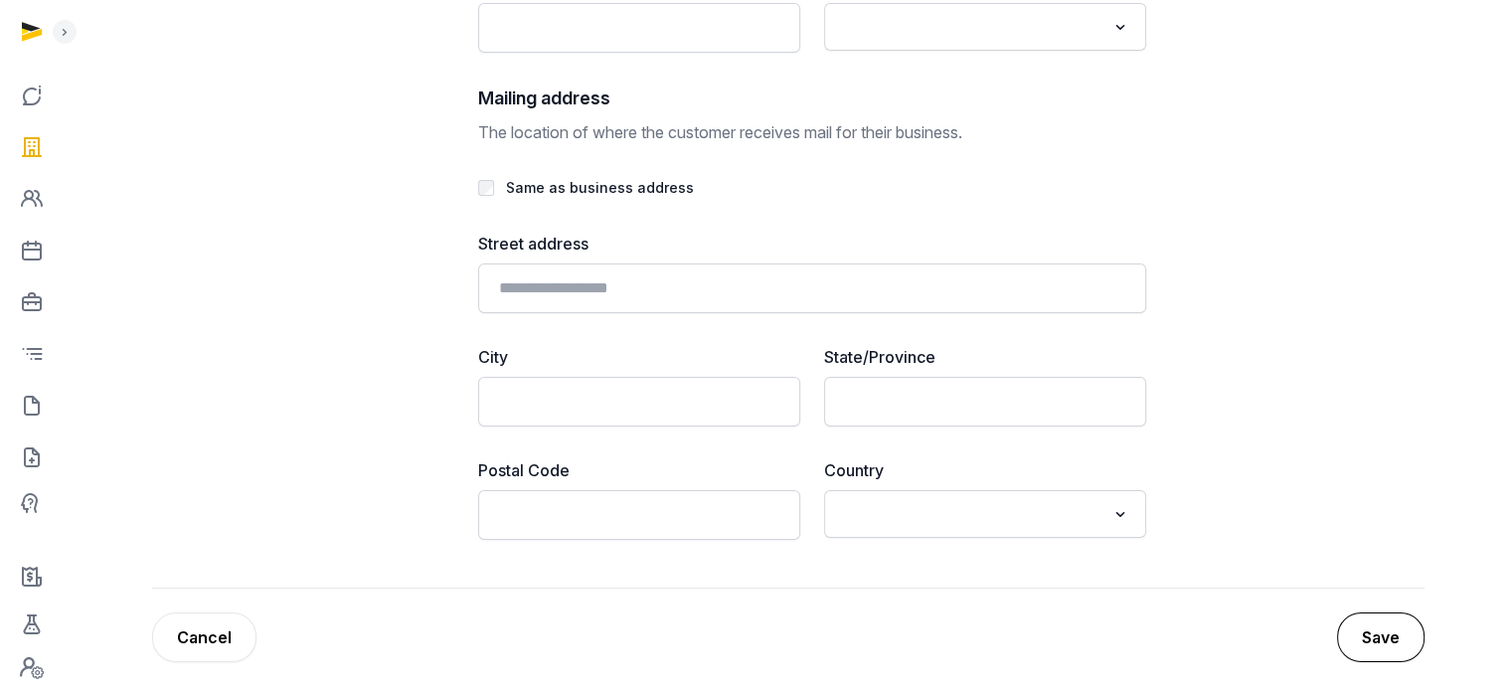
click at [1372, 623] on button "Save" at bounding box center [1380, 637] width 87 height 50
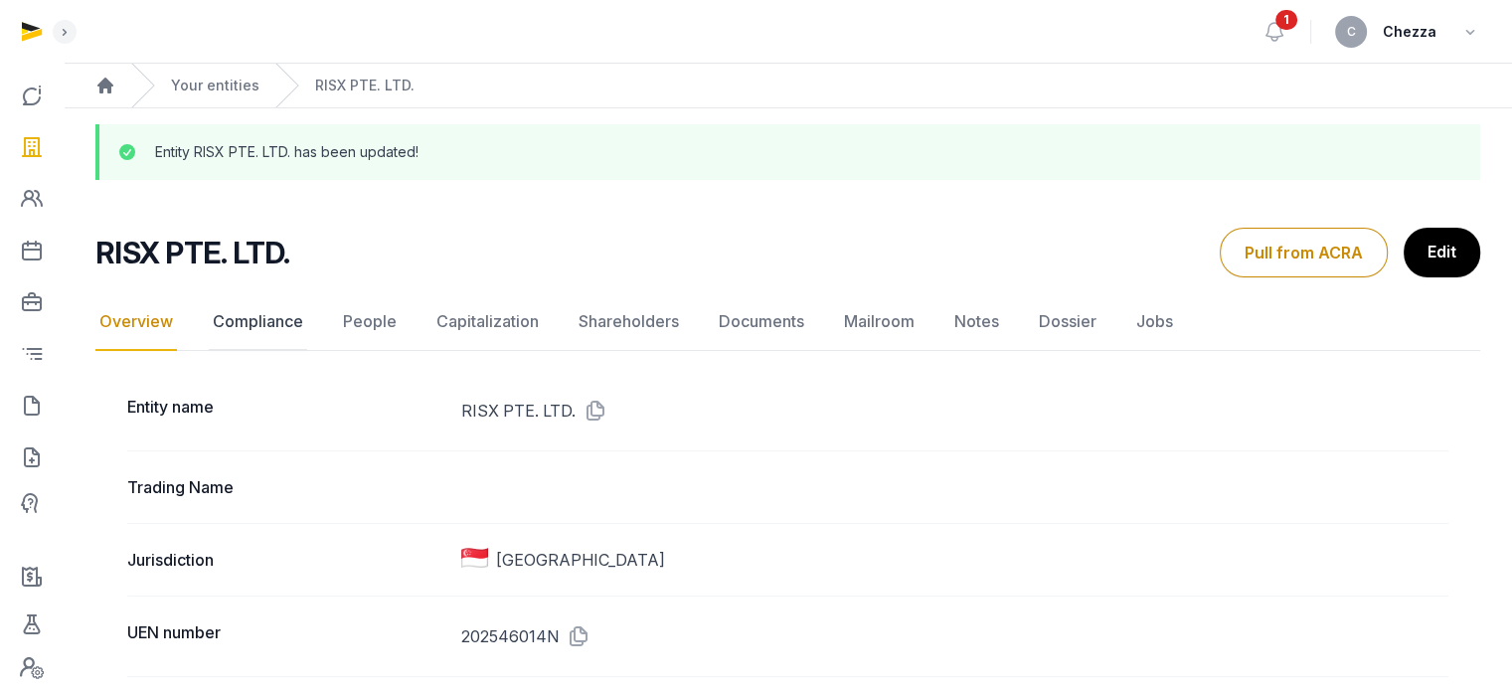
click at [246, 323] on link "Compliance" at bounding box center [258, 322] width 98 height 58
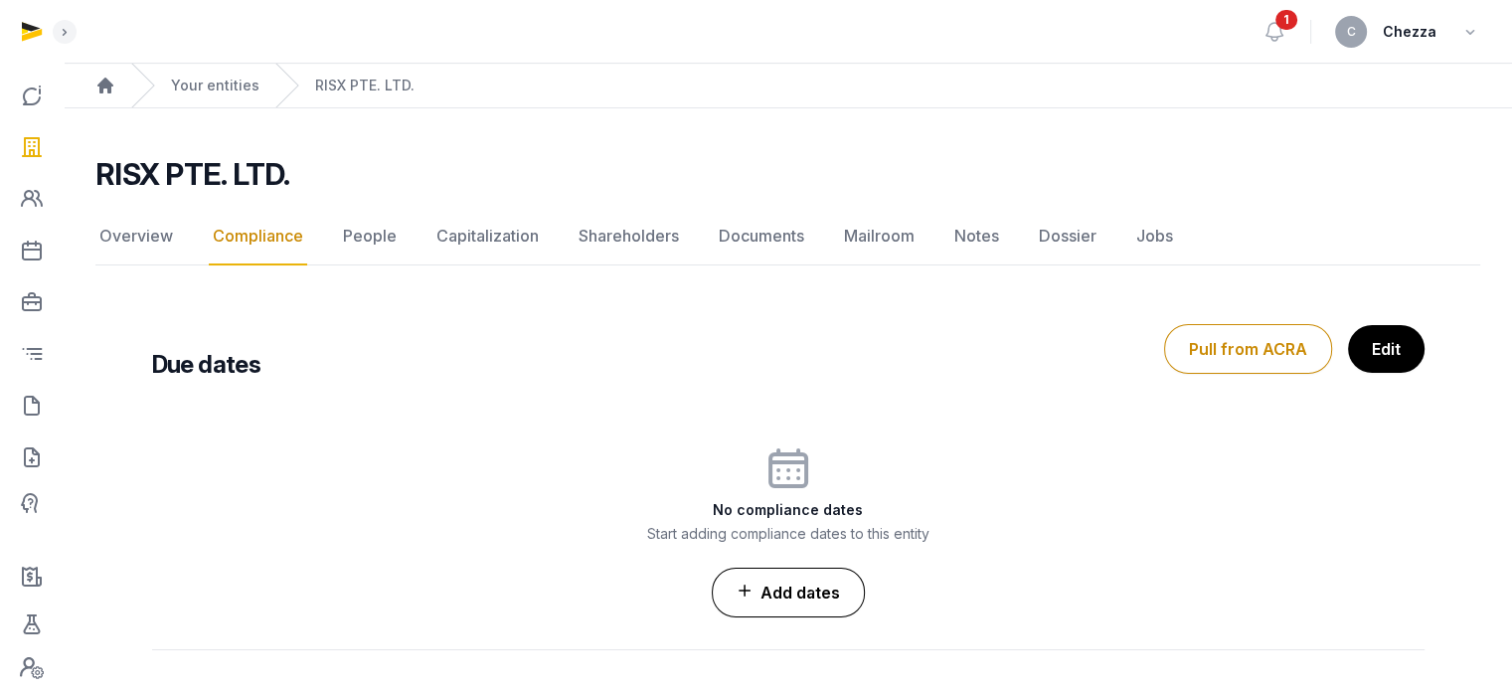
click at [794, 581] on link "Add dates" at bounding box center [788, 593] width 153 height 50
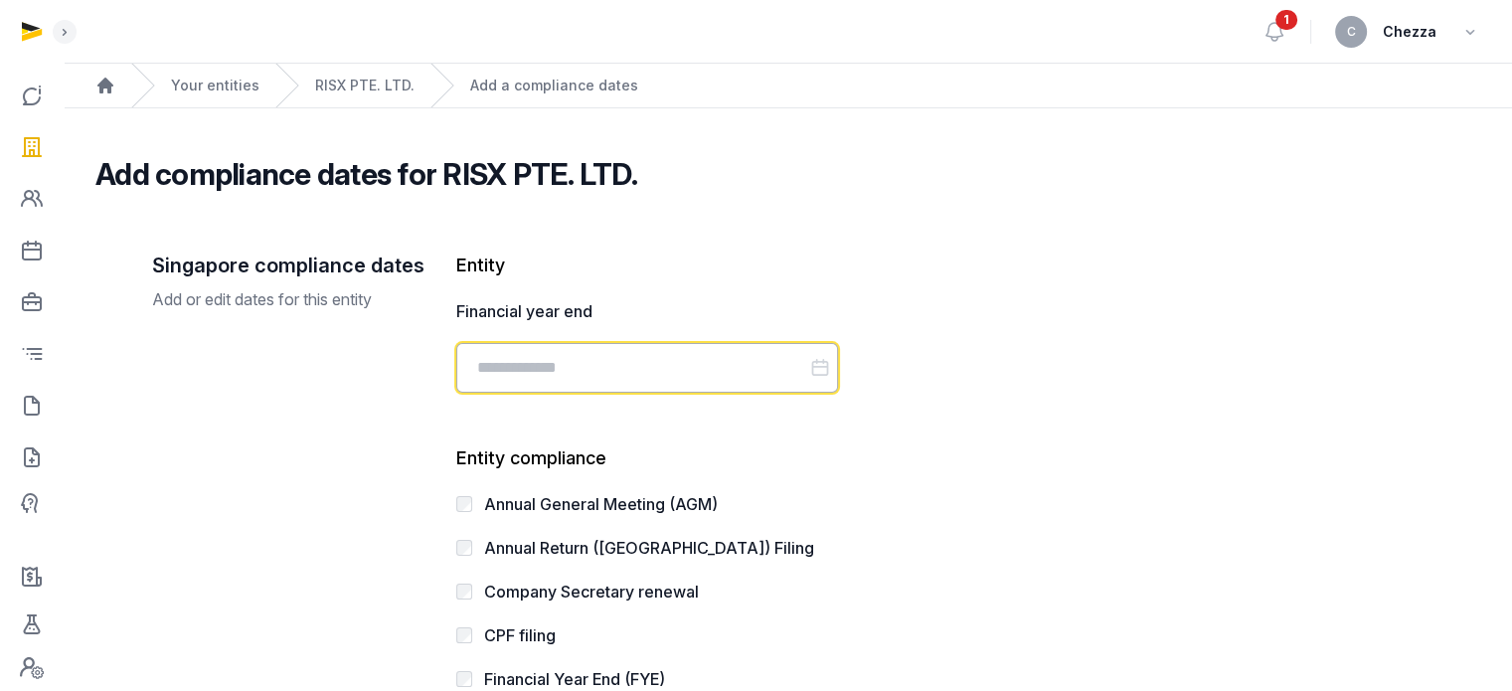
click at [586, 361] on input "Datepicker input" at bounding box center [647, 368] width 382 height 50
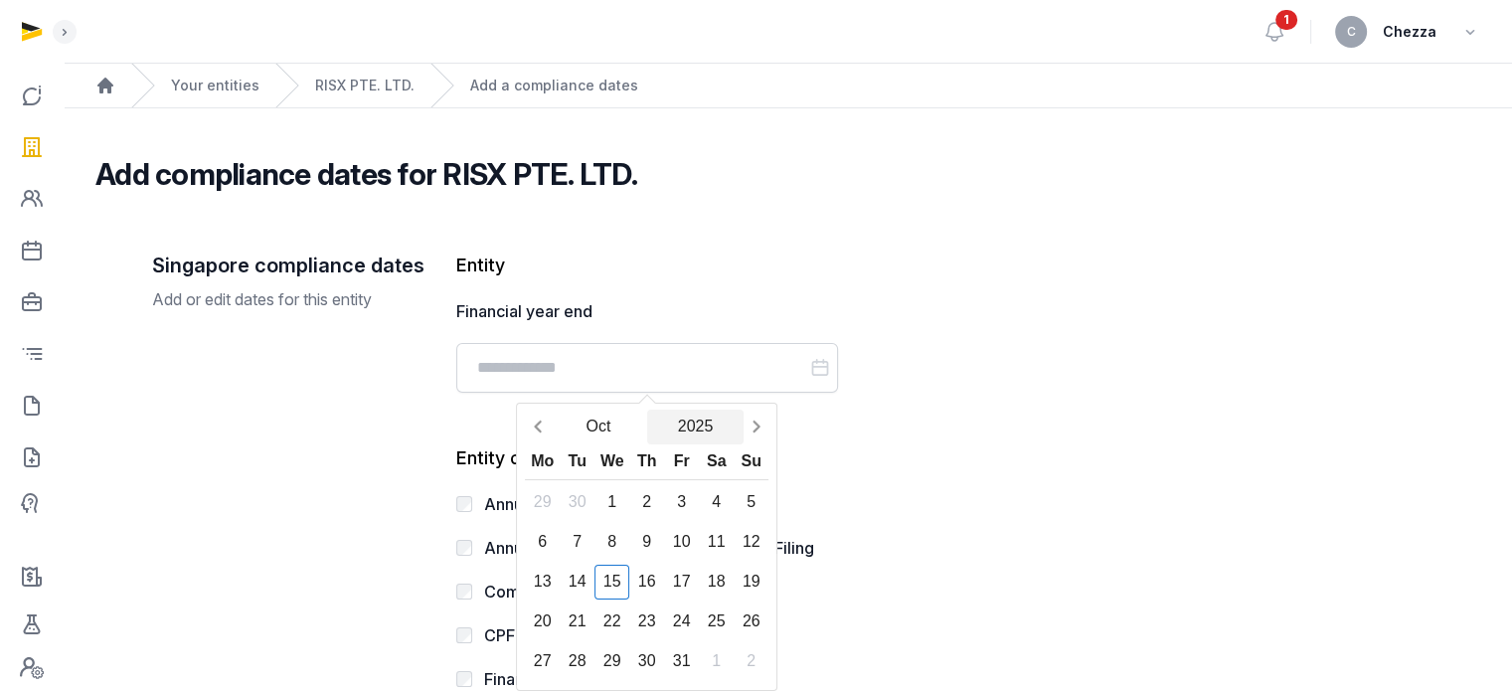
click at [688, 425] on button "2025" at bounding box center [695, 427] width 97 height 35
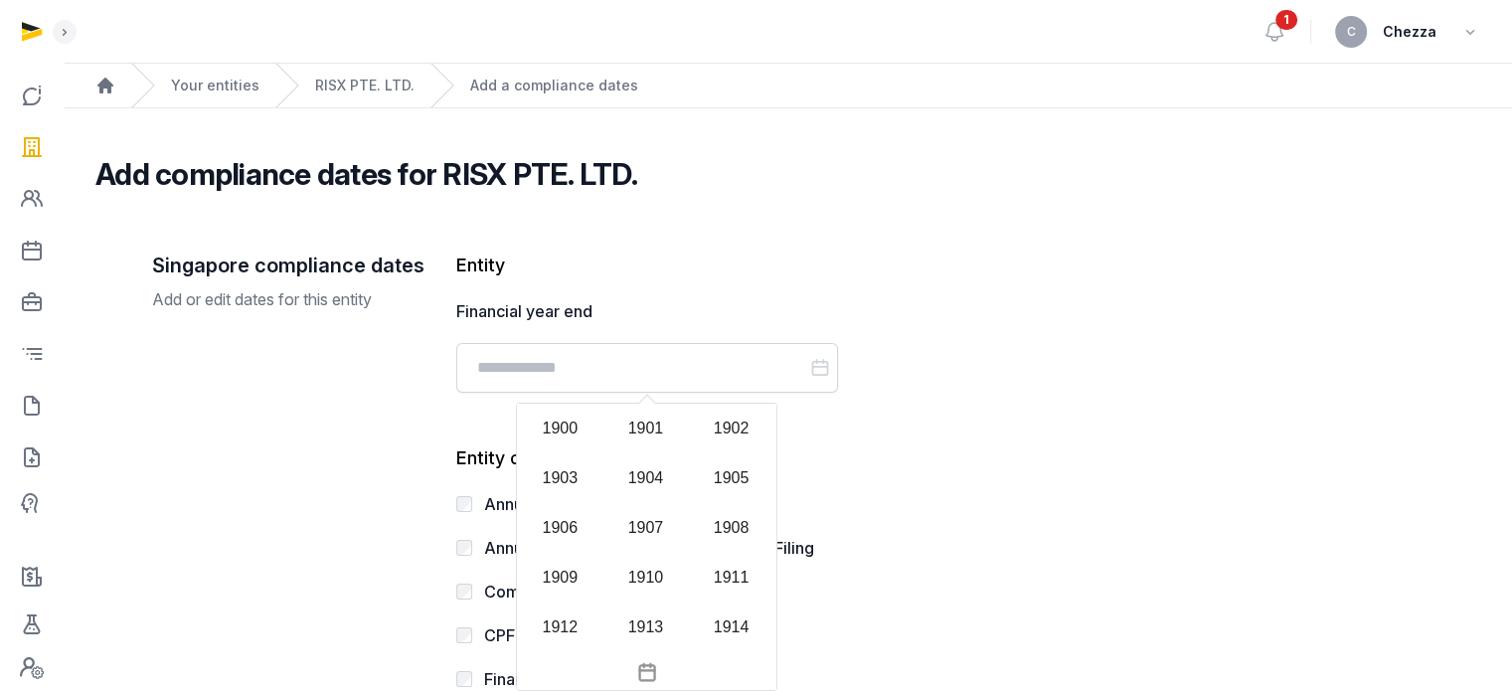
scroll to position [1927, 0]
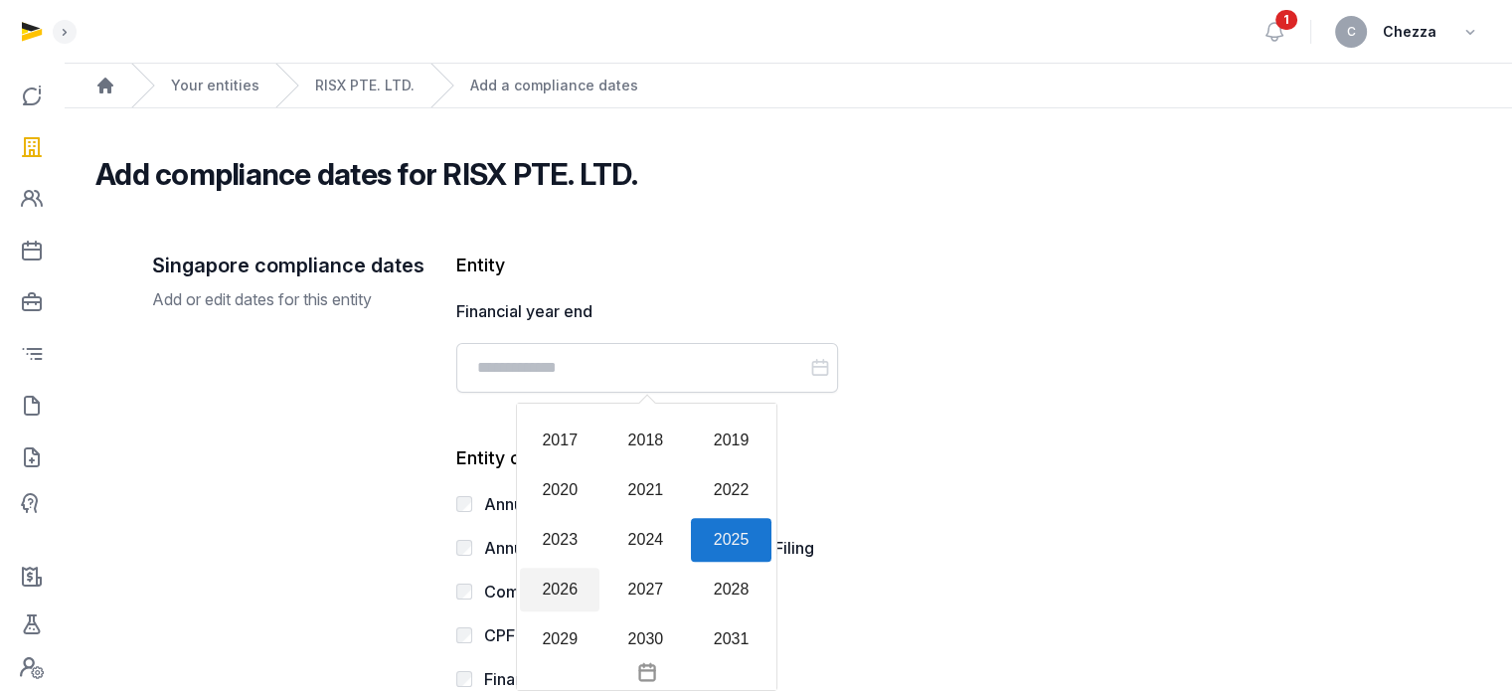
click at [552, 588] on div "2026" at bounding box center [560, 590] width 80 height 44
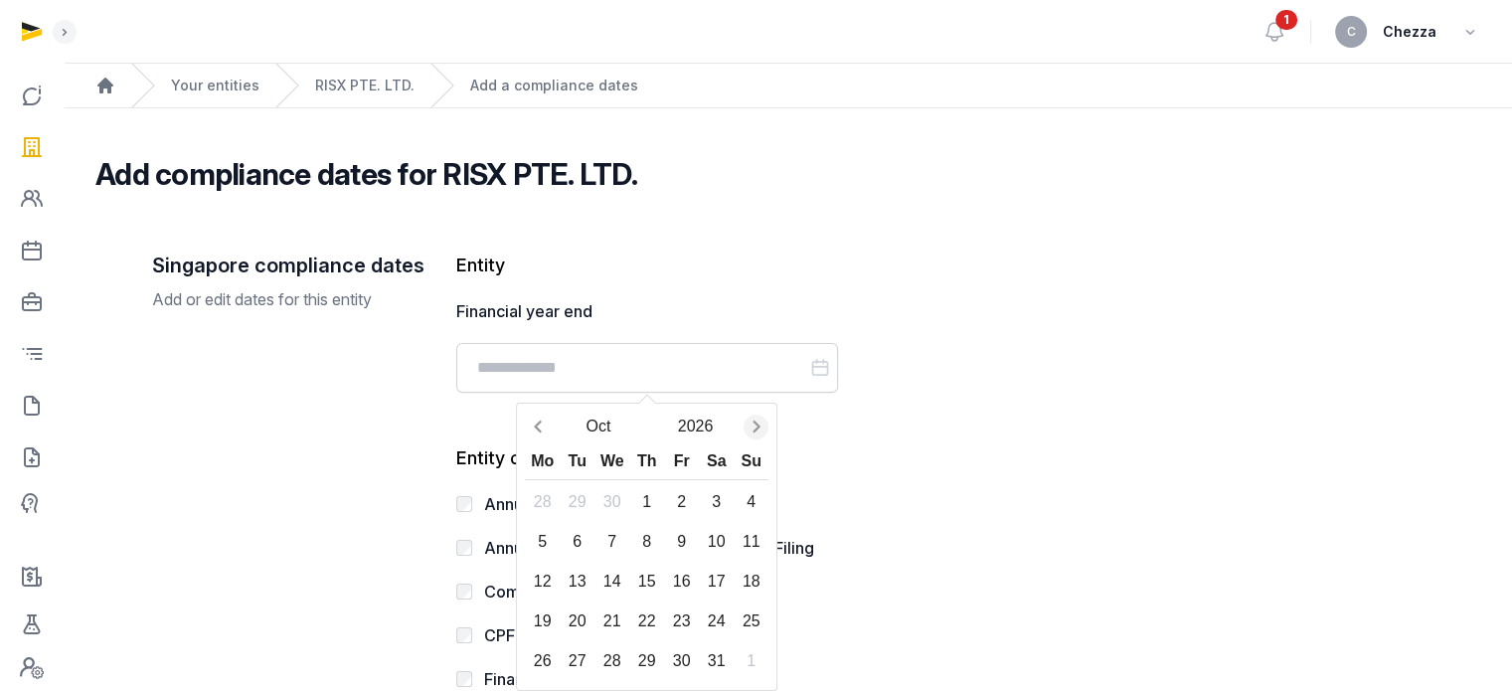
click at [754, 424] on icon "Next month" at bounding box center [757, 427] width 20 height 20
click at [640, 653] on div "31" at bounding box center [646, 661] width 35 height 35
type input "**********"
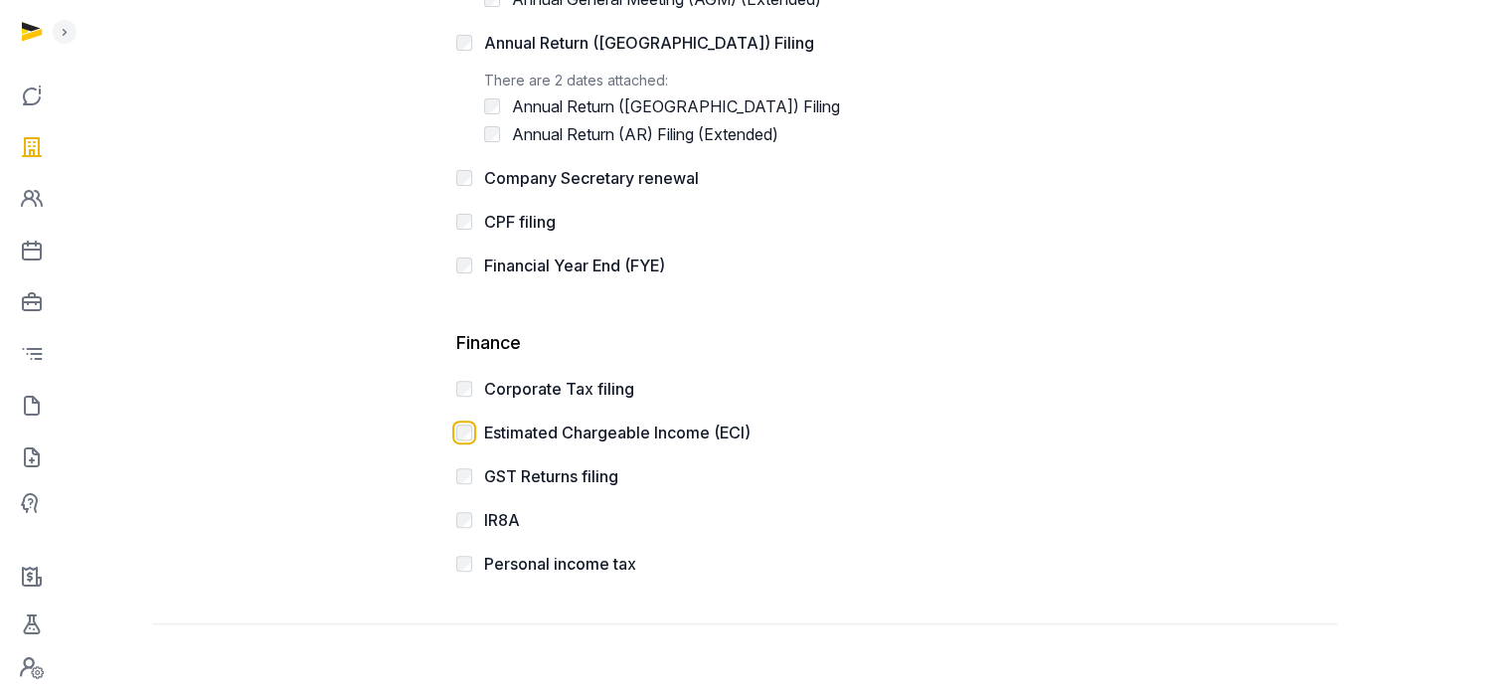
scroll to position [689, 0]
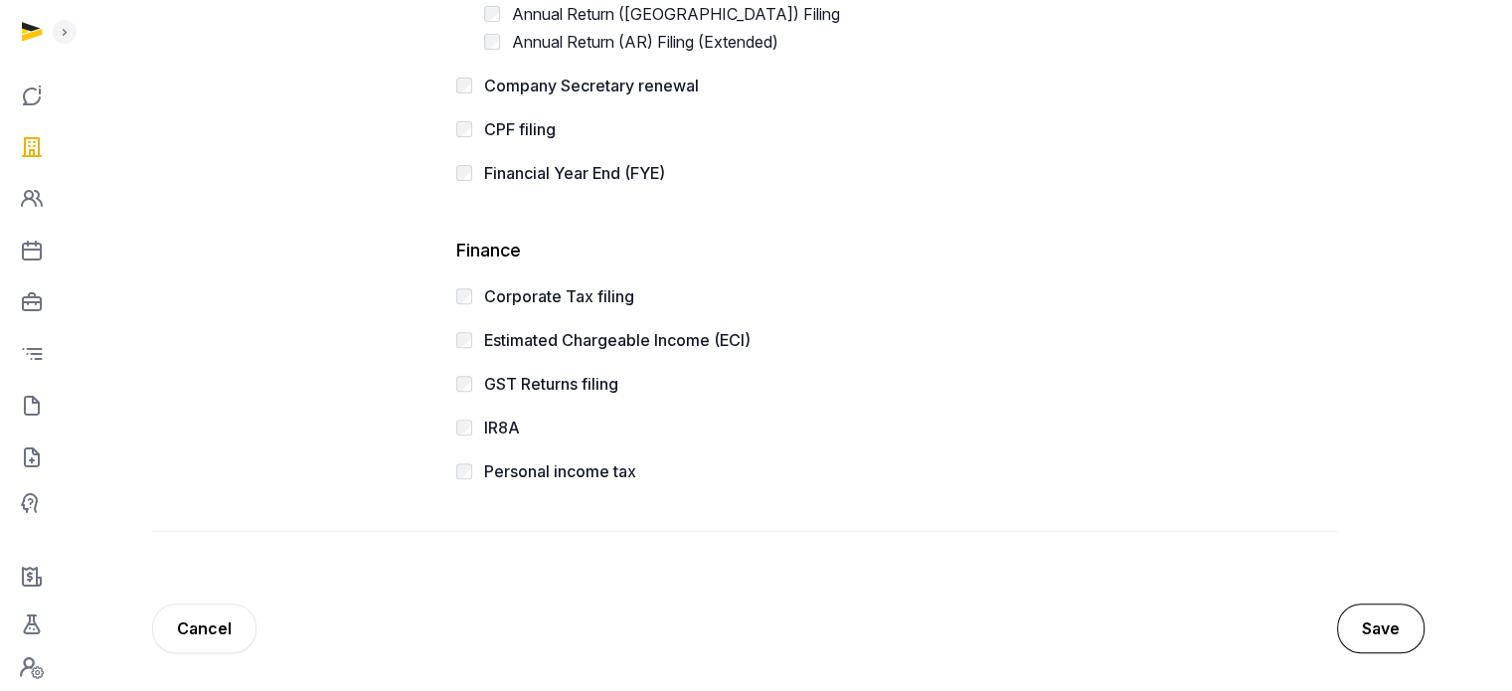
click at [1377, 625] on button "Save" at bounding box center [1380, 628] width 87 height 50
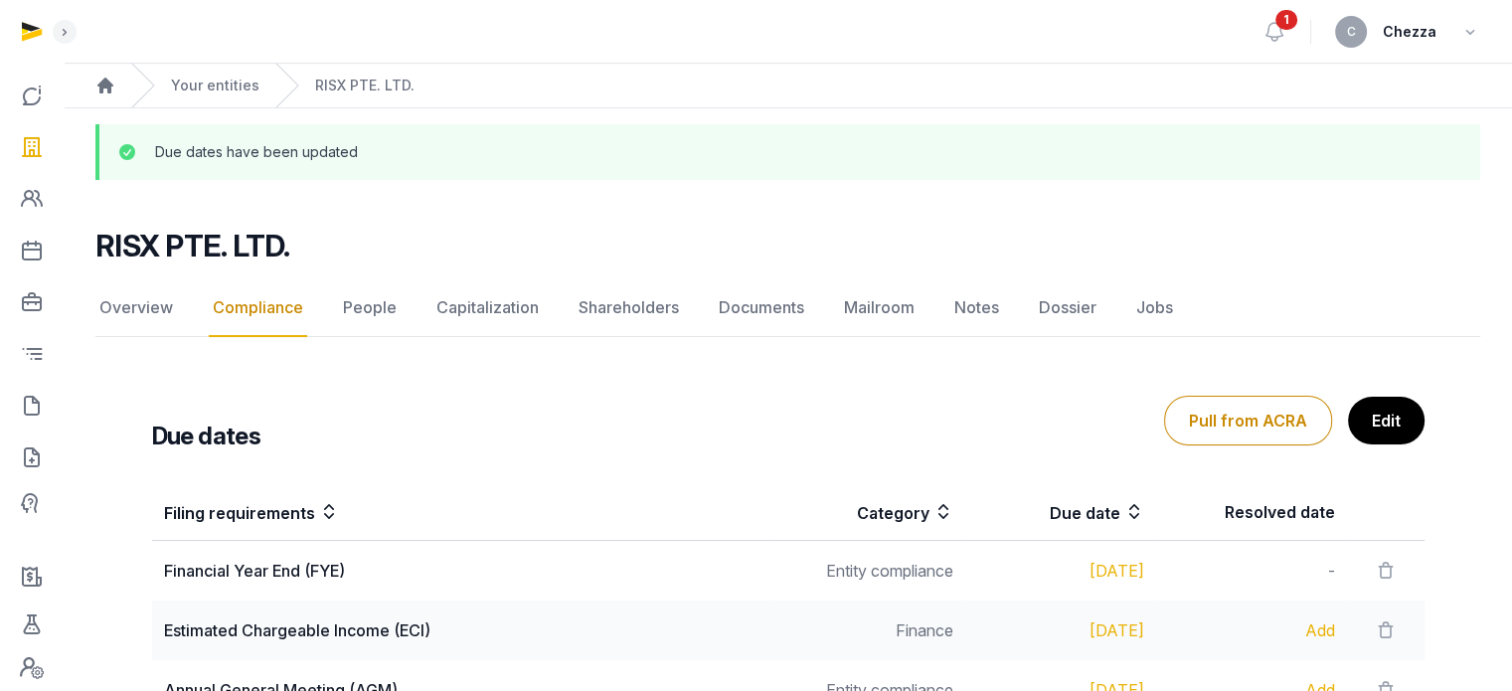
click at [736, 356] on div "Due dates Pull from ACRA Edit Filing requirements Category Due date Resolved da…" at bounding box center [788, 668] width 1336 height 638
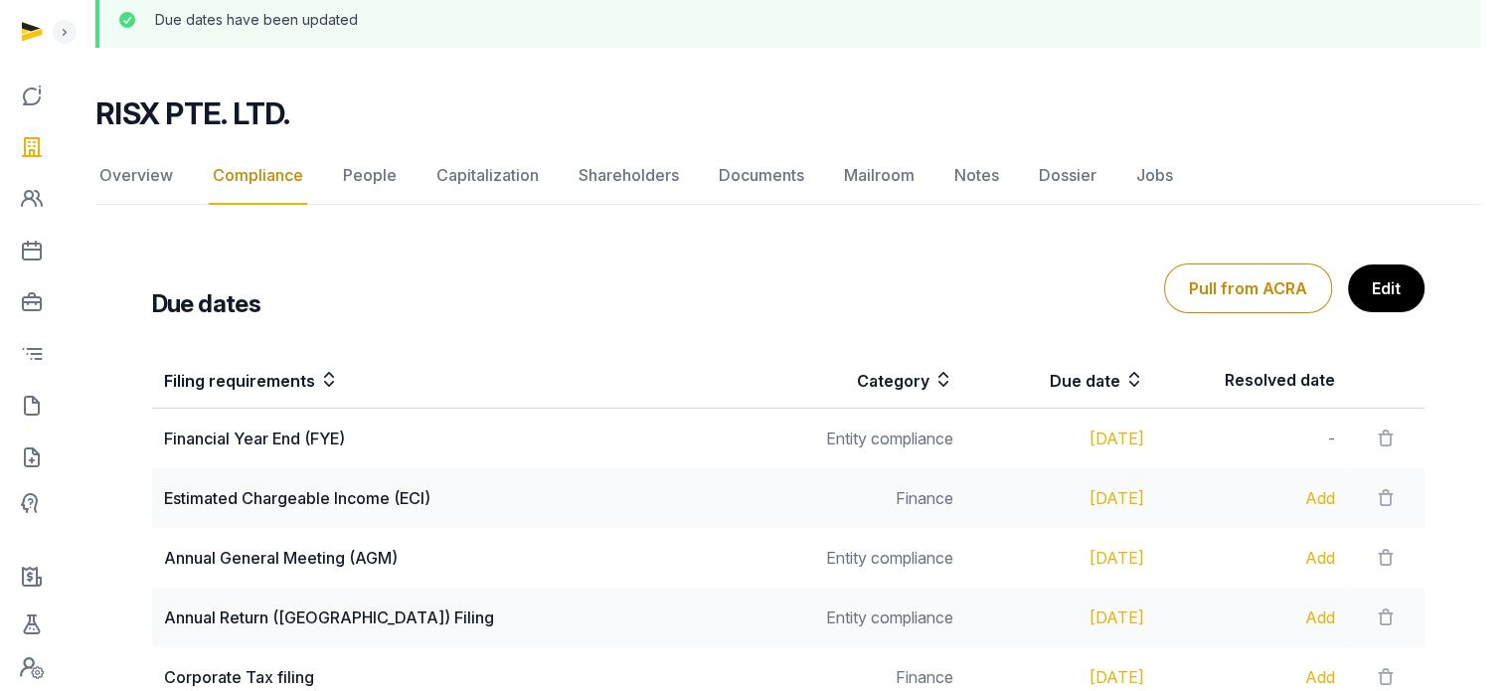
scroll to position [199, 0]
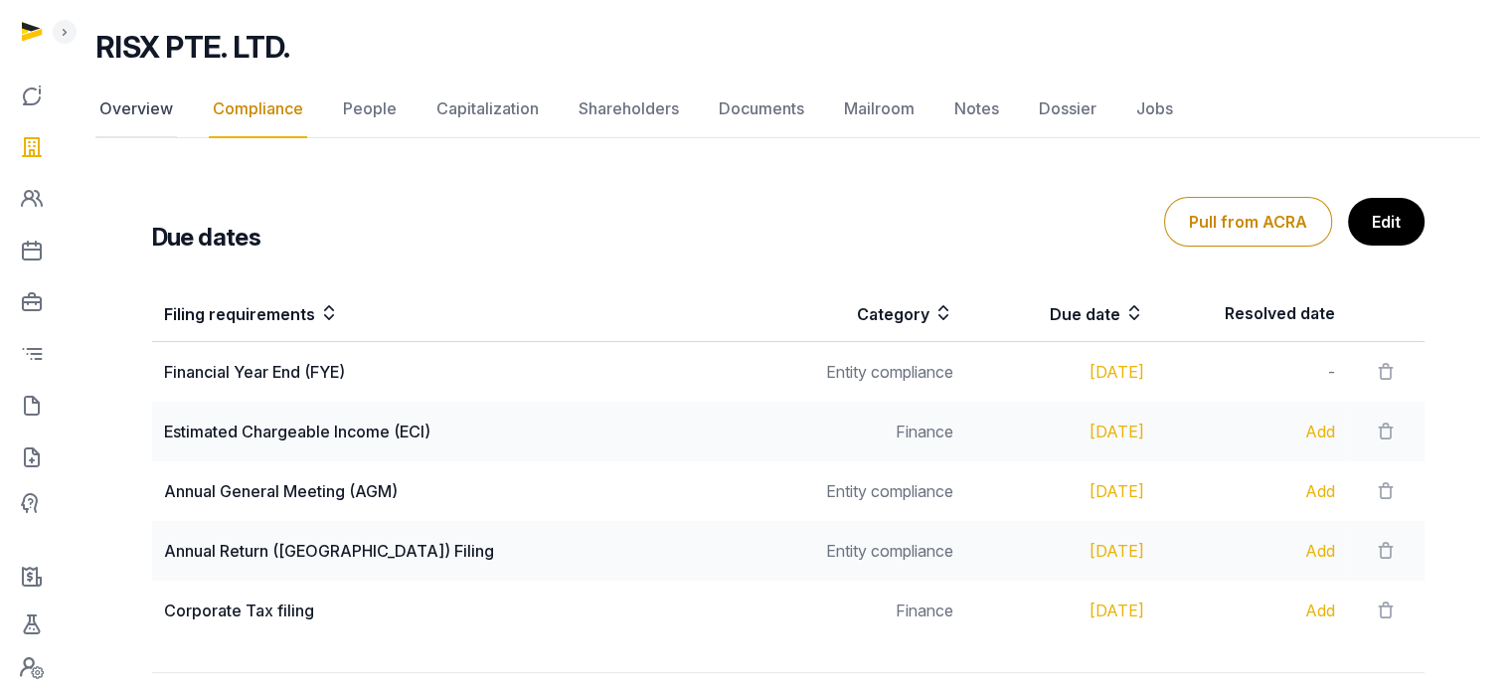
click at [132, 103] on link "Overview" at bounding box center [136, 110] width 82 height 58
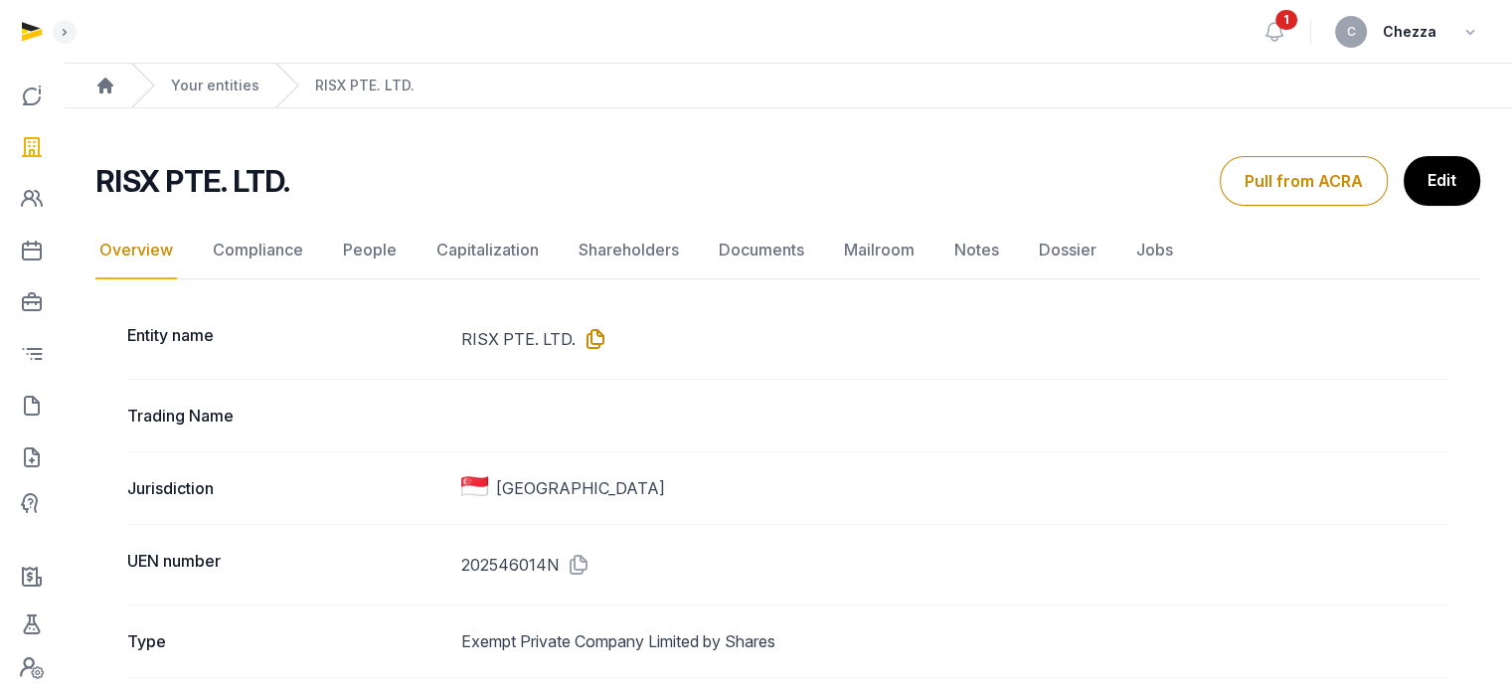
click at [593, 341] on icon at bounding box center [592, 339] width 32 height 32
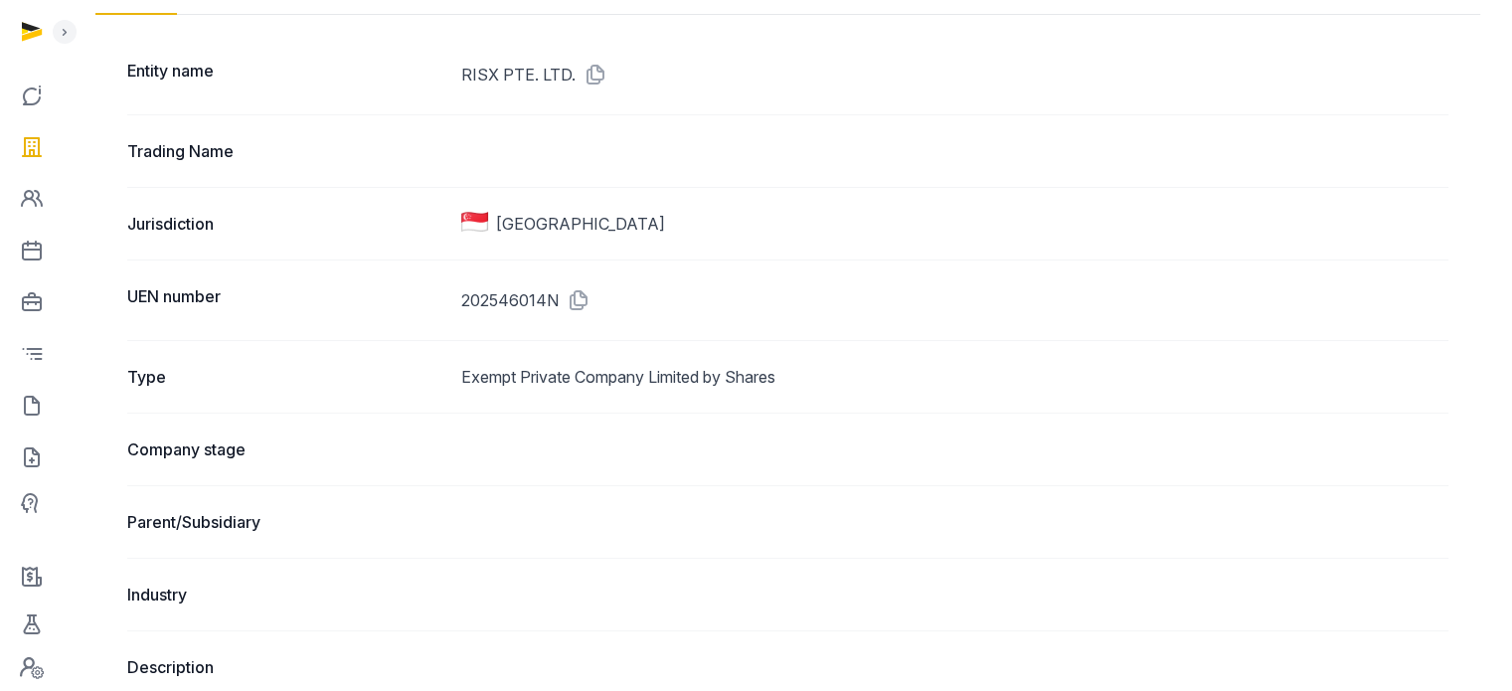
scroll to position [398, 0]
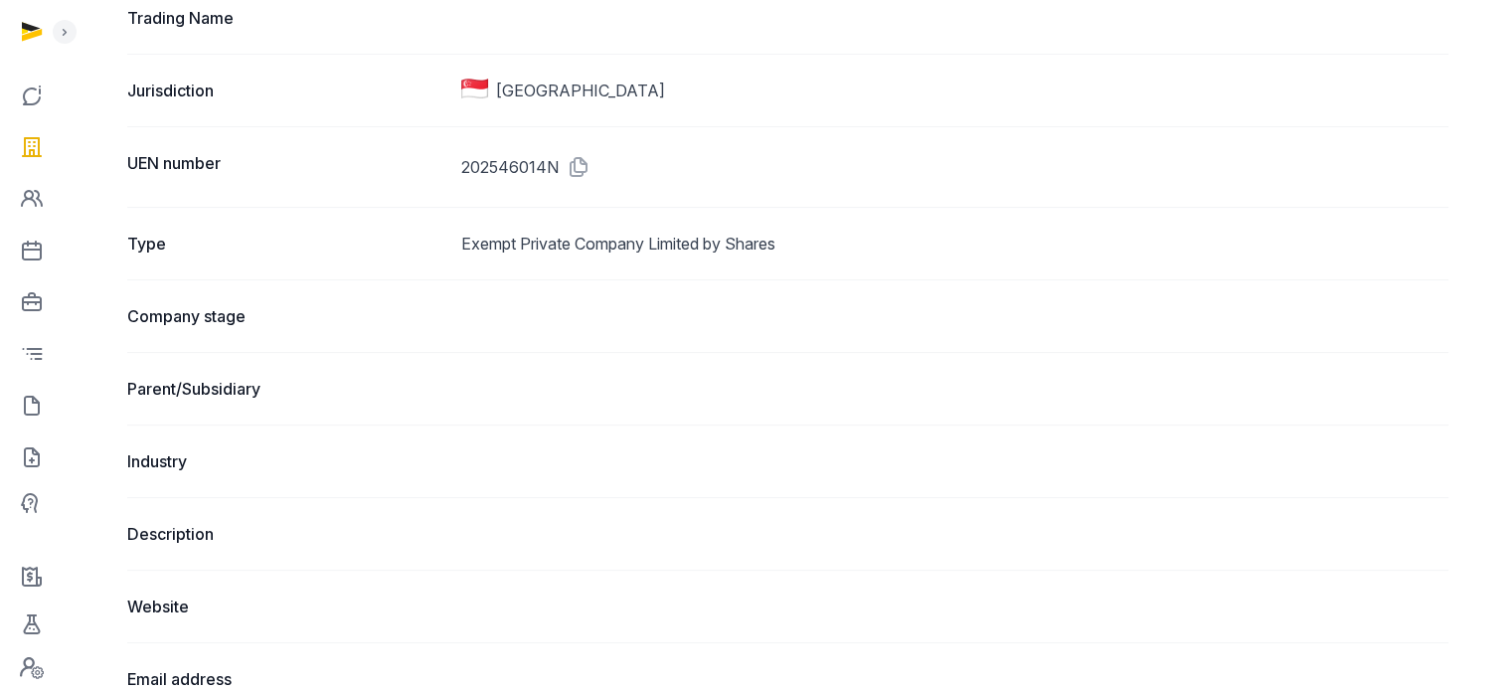
click at [616, 309] on dd at bounding box center [954, 316] width 987 height 24
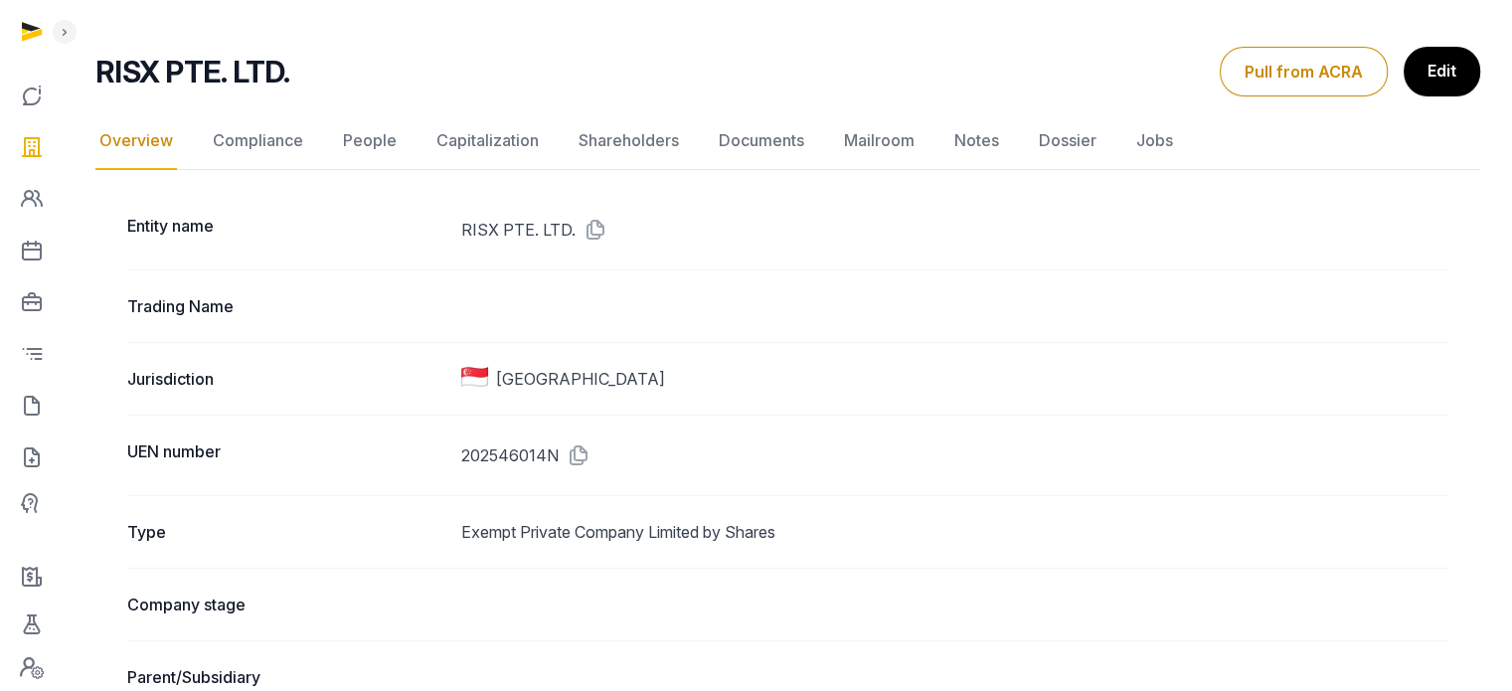
scroll to position [0, 0]
